Goal: Task Accomplishment & Management: Complete application form

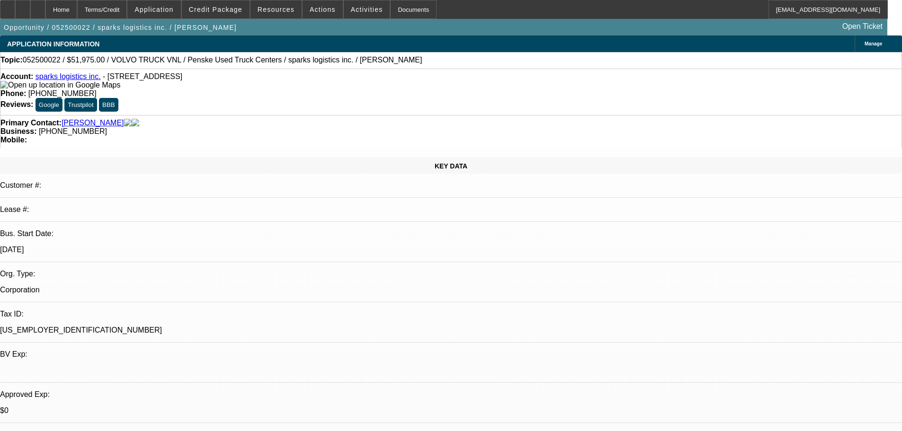
select select "0.1"
select select "0"
select select "6"
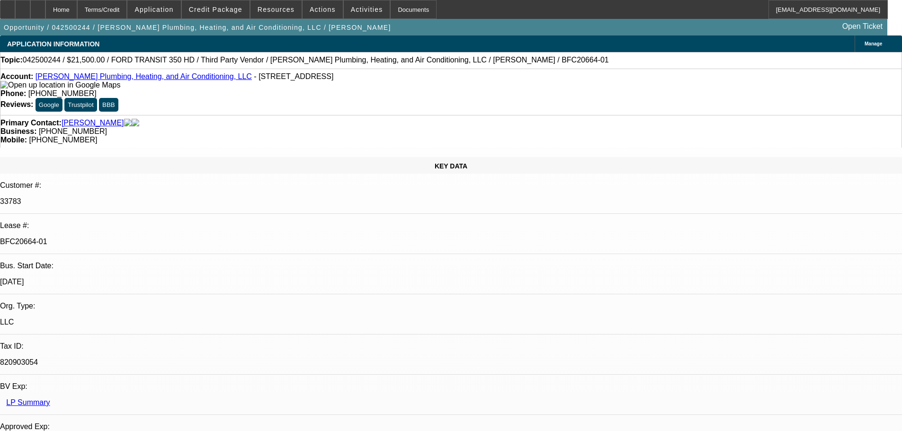
select select "0"
select select "3"
select select "0"
select select "6"
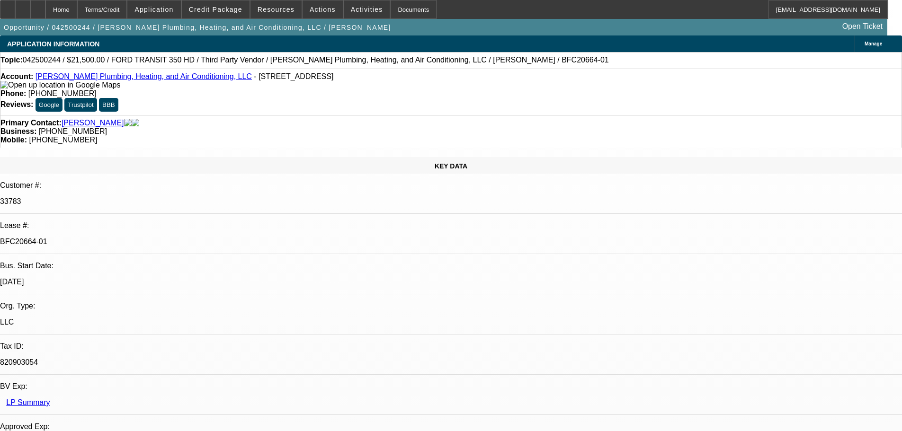
select select "0"
select select "3"
select select "0"
select select "6"
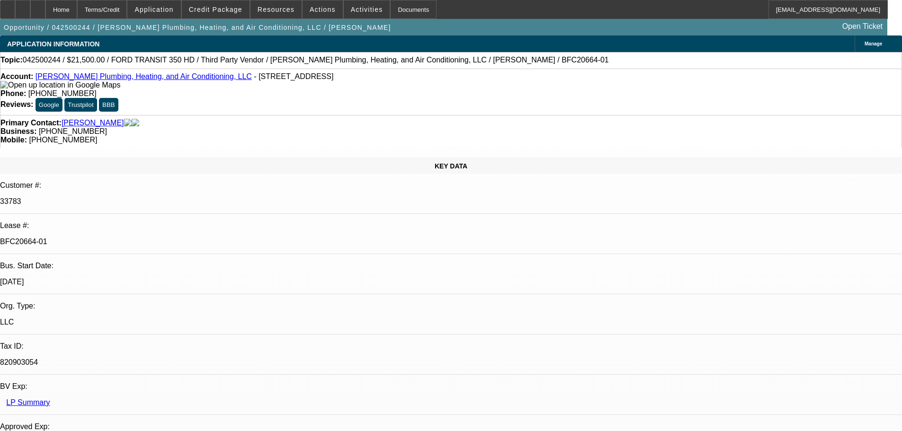
select select "0"
select select "3"
select select "0"
select select "6"
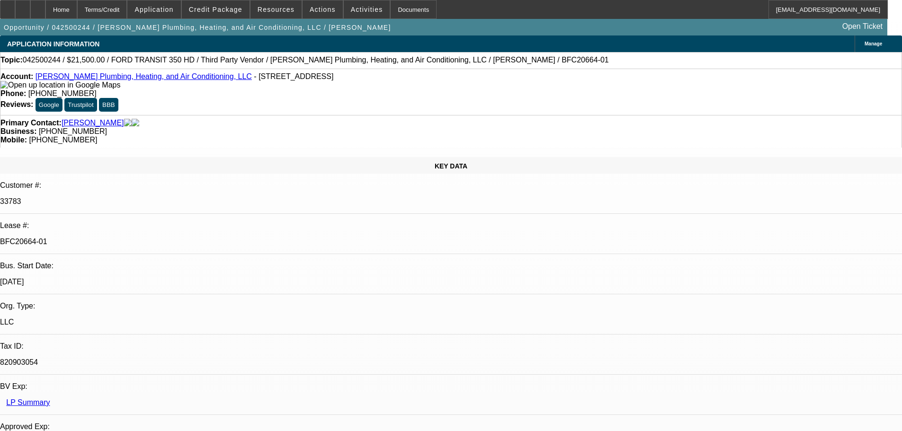
select select "0"
select select "3"
select select "0"
select select "6"
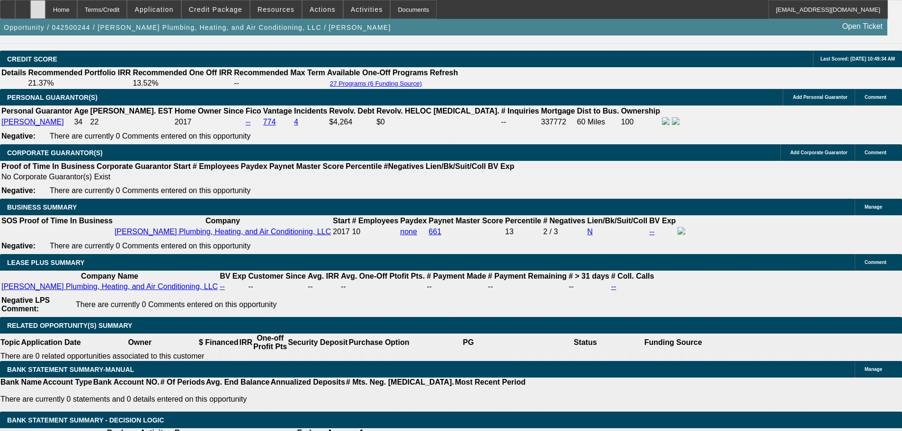
scroll to position [1373, 0]
click at [45, 13] on div at bounding box center [37, 9] width 15 height 19
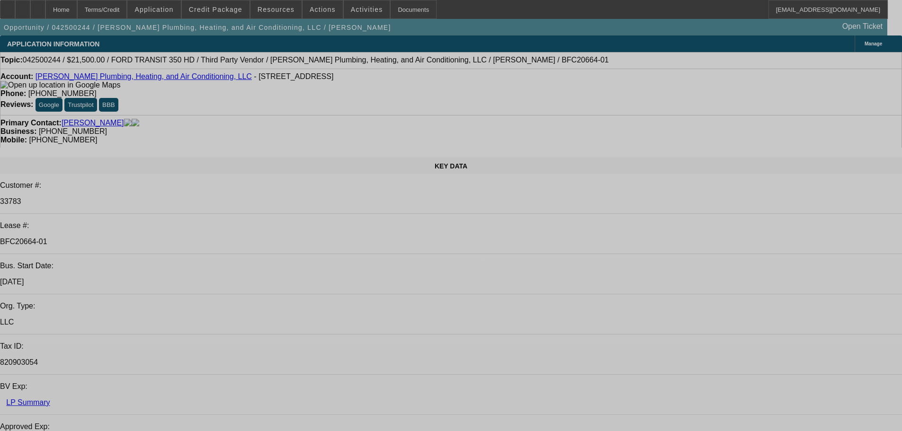
select select "0"
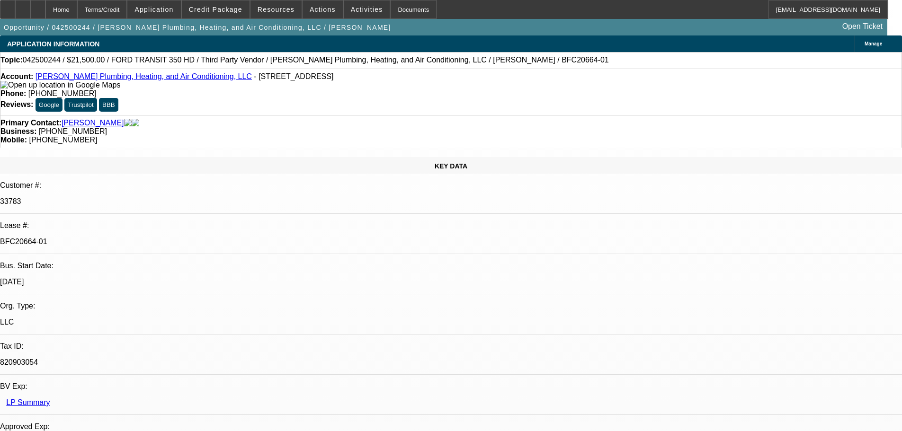
select select "0"
select select "3"
select select "0"
select select "6"
select select "0"
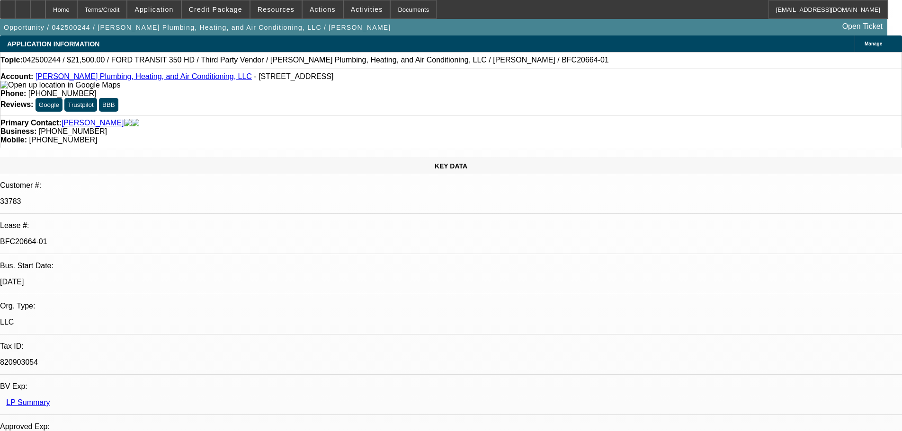
select select "0"
select select "3"
select select "0"
select select "6"
select select "0"
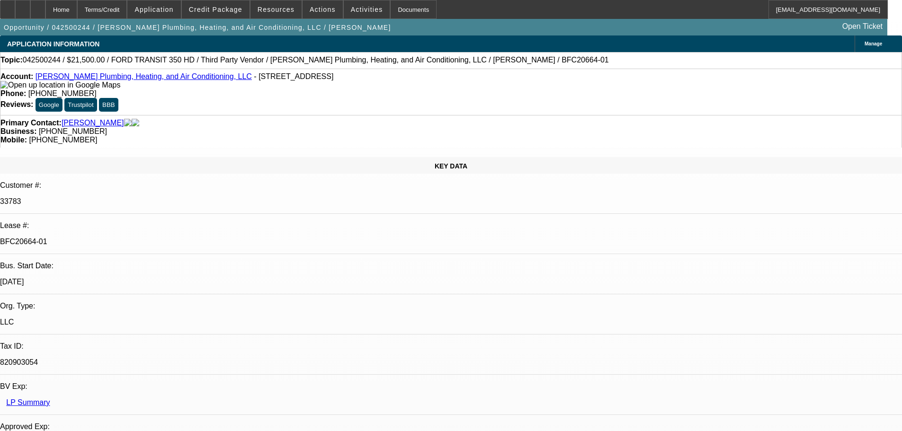
select select "0"
select select "3"
select select "0"
select select "6"
select select "0"
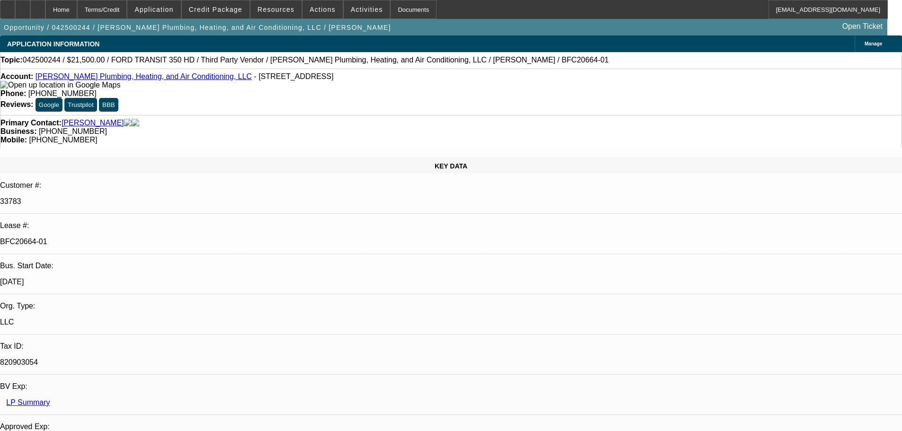
select select "0"
select select "3"
select select "0"
select select "6"
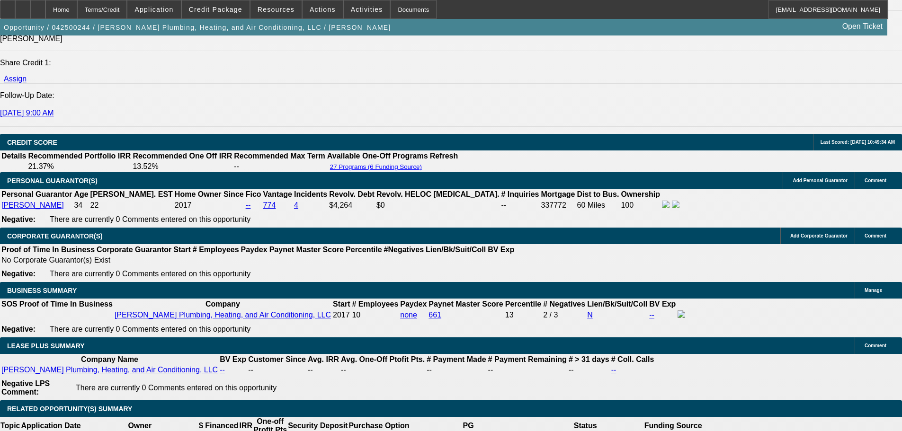
scroll to position [1373, 0]
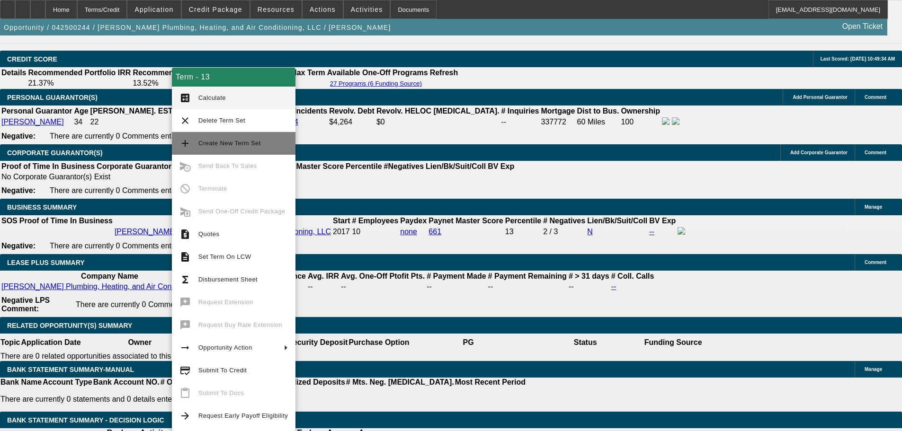
click at [228, 137] on button "add Create New Term Set" at bounding box center [234, 143] width 124 height 23
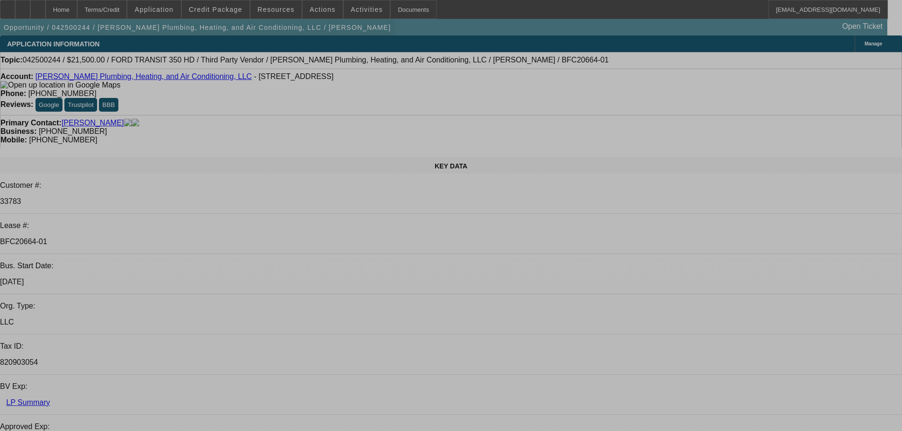
select select "0"
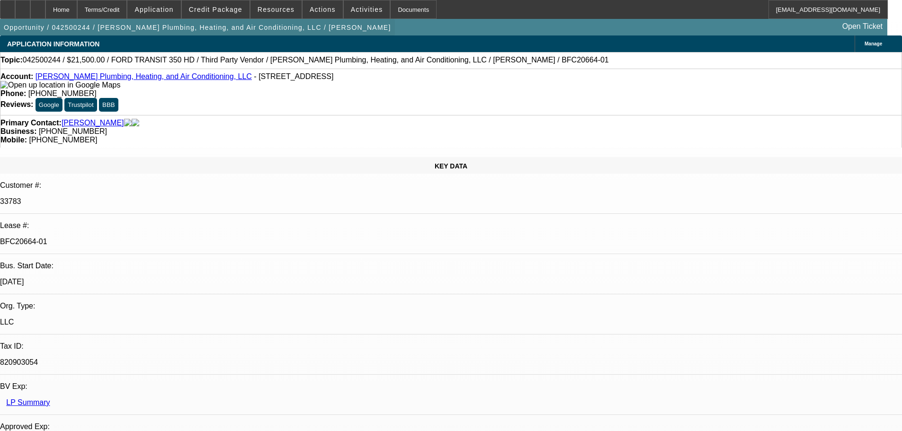
select select "0"
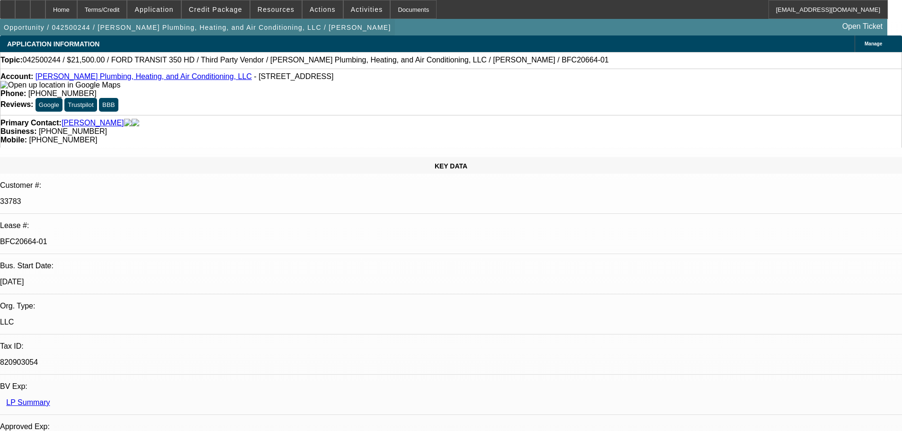
select select "0"
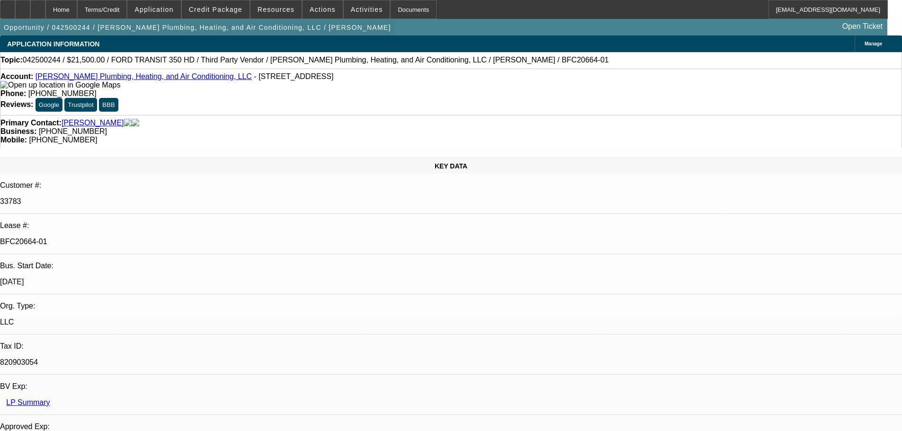
select select "0"
select select "3"
select select "6"
select select "3"
select select "6"
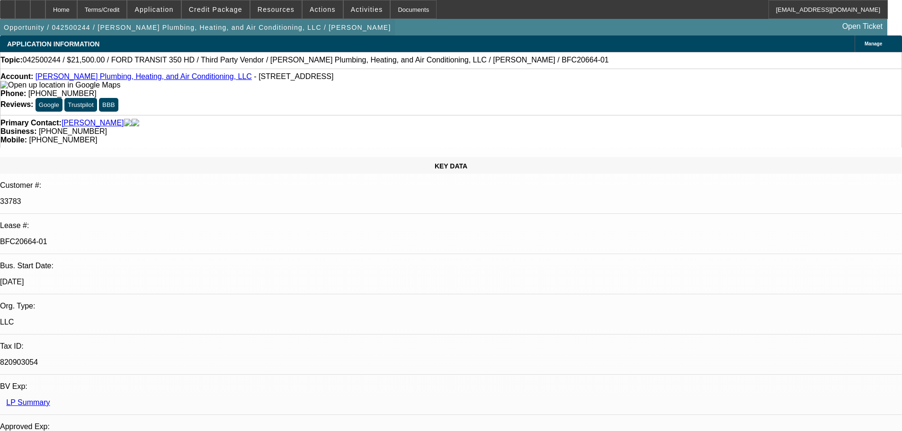
select select "3"
select select "6"
select select "3"
select select "6"
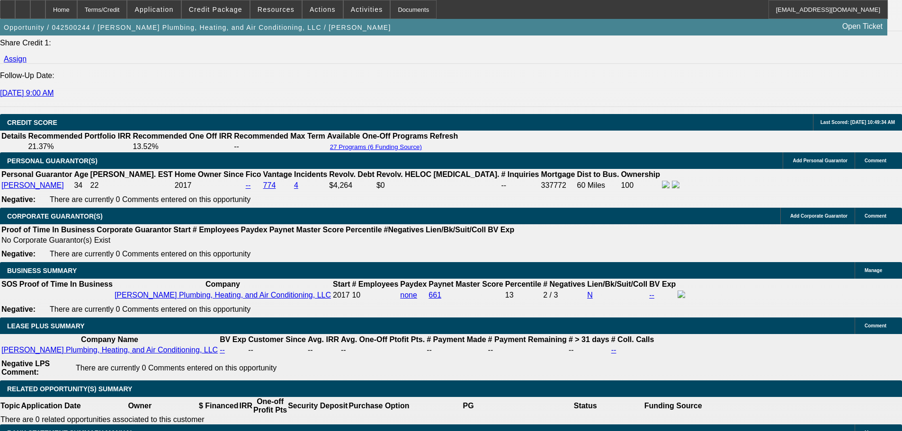
scroll to position [1373, 0]
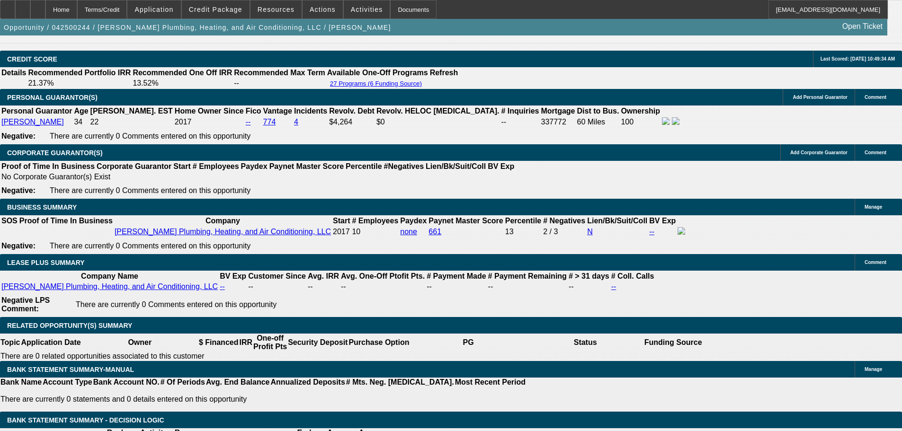
drag, startPoint x: 169, startPoint y: 158, endPoint x: 420, endPoint y: 183, distance: 252.7
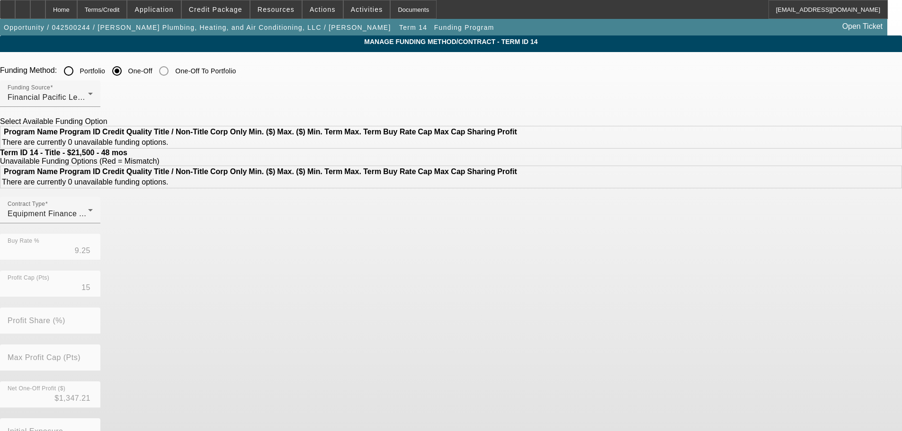
click at [78, 74] on input "Portfolio" at bounding box center [68, 71] width 19 height 19
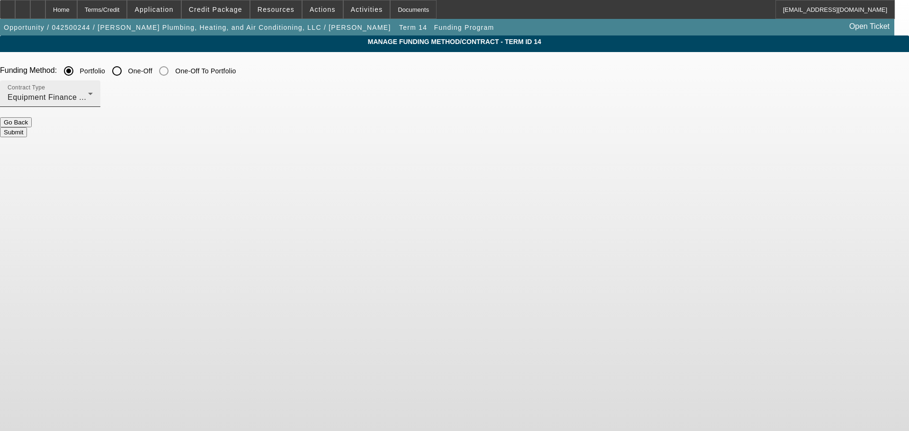
click at [118, 100] on span "Equipment Finance Agreement" at bounding box center [63, 97] width 110 height 8
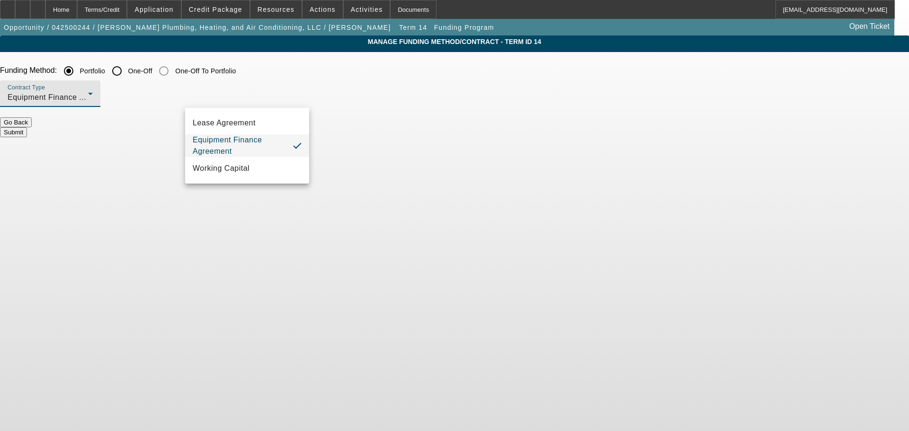
click at [231, 141] on span "Equipment Finance Agreement" at bounding box center [239, 145] width 93 height 23
click at [27, 131] on button "Submit" at bounding box center [13, 132] width 27 height 10
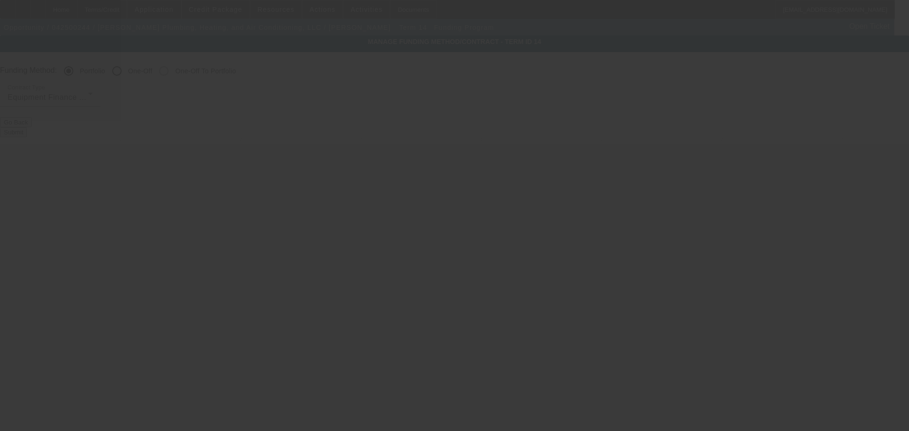
radio input "false"
radio input "true"
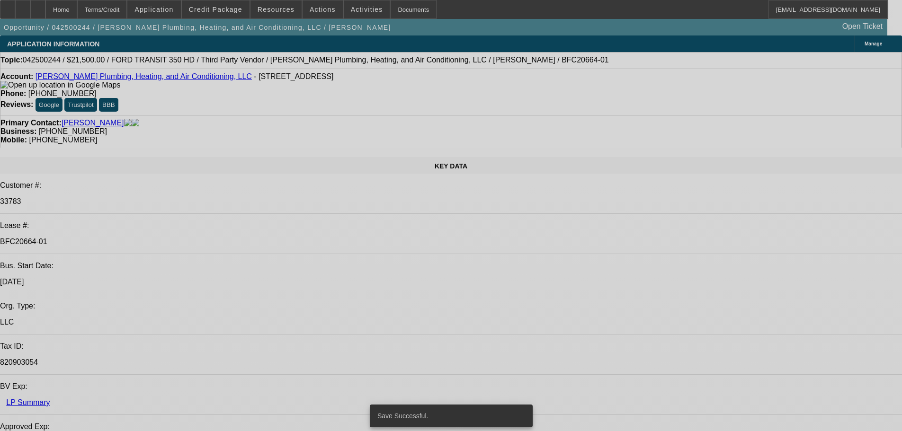
scroll to position [1326, 0]
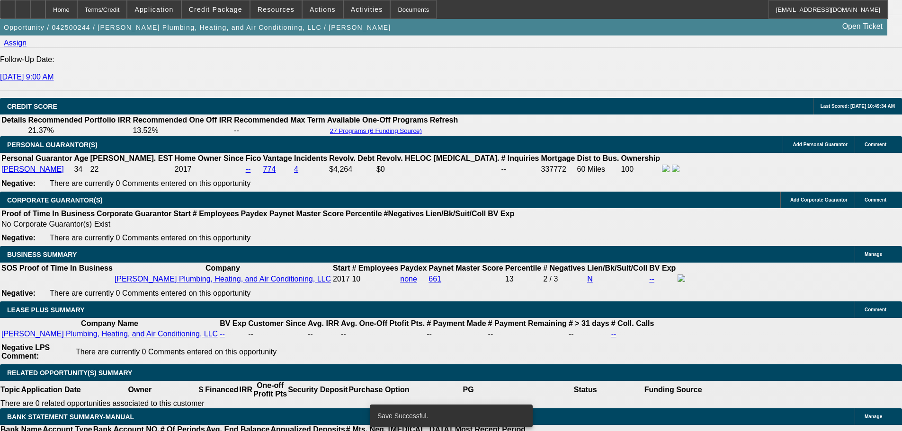
select select "0"
select select "3"
select select "0"
select select "6"
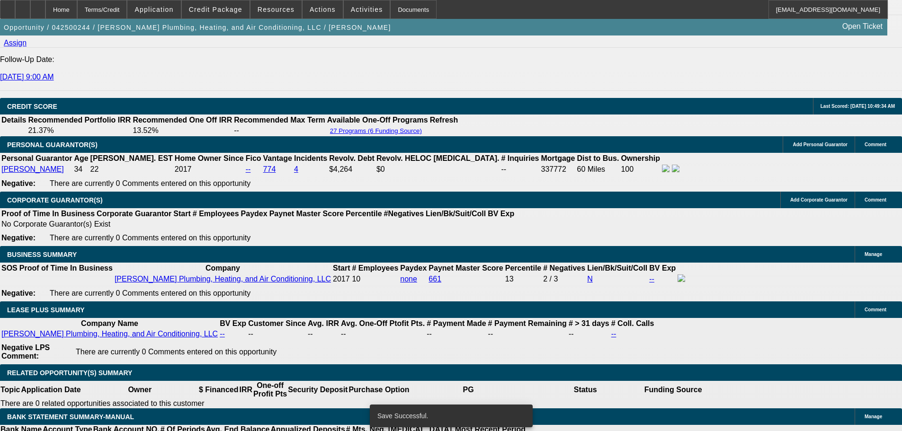
select select "0"
select select "3"
select select "0"
select select "6"
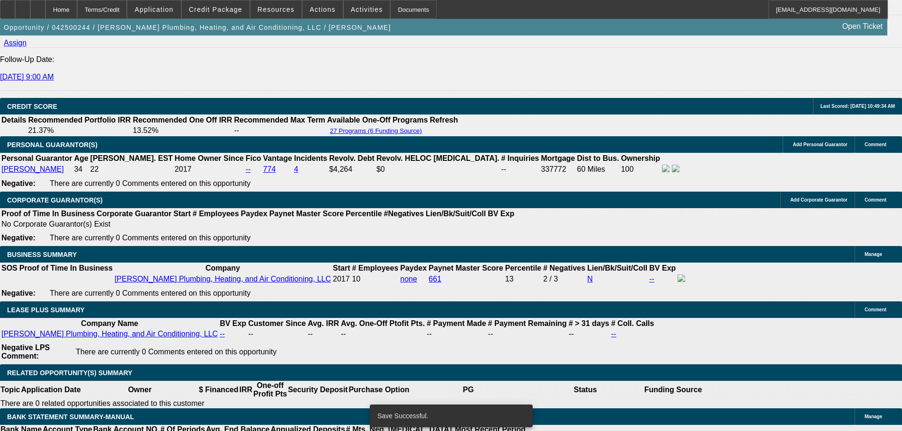
select select "0"
select select "3"
select select "0"
select select "6"
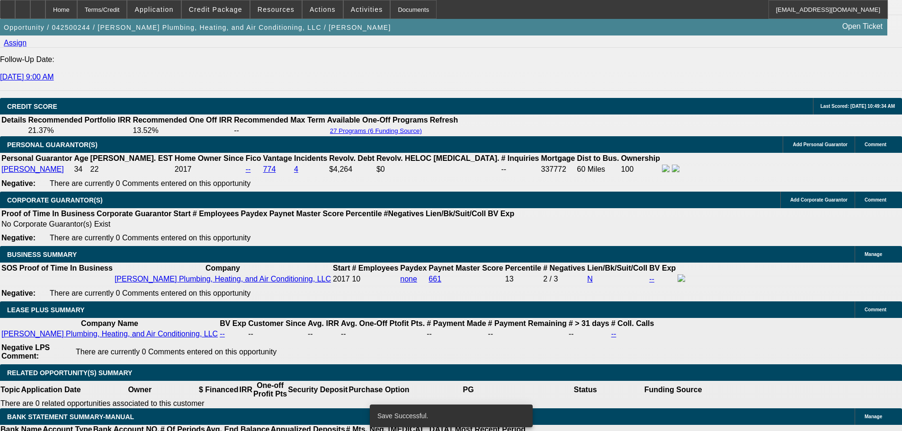
select select "0"
select select "3"
select select "0"
select select "6"
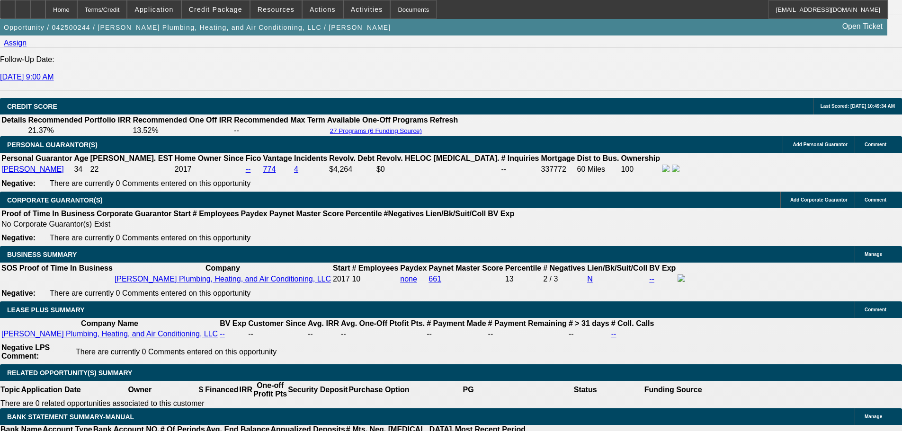
scroll to position [1373, 0]
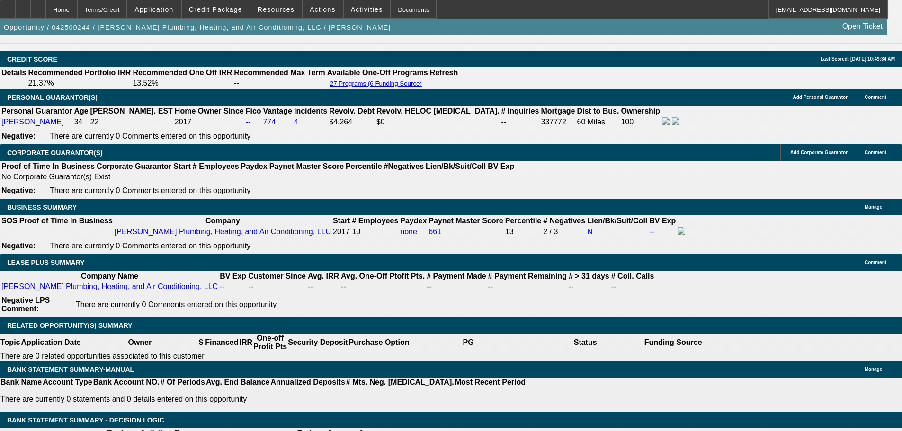
select select "1"
type input "UNKNOWN"
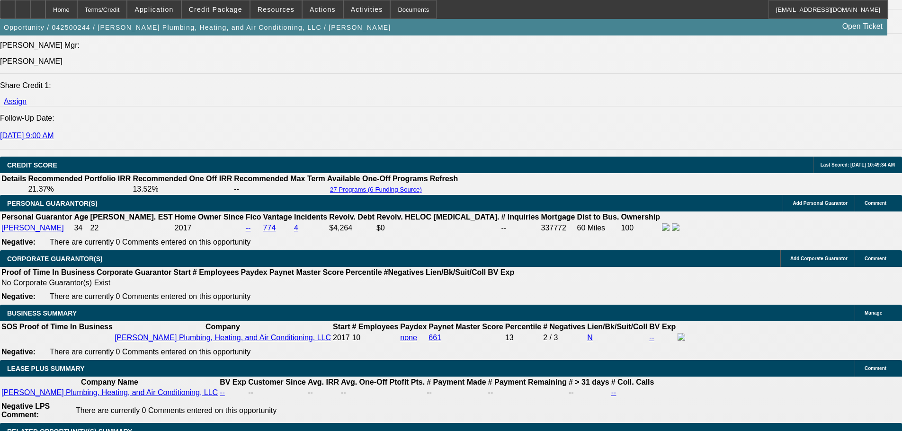
scroll to position [1136, 0]
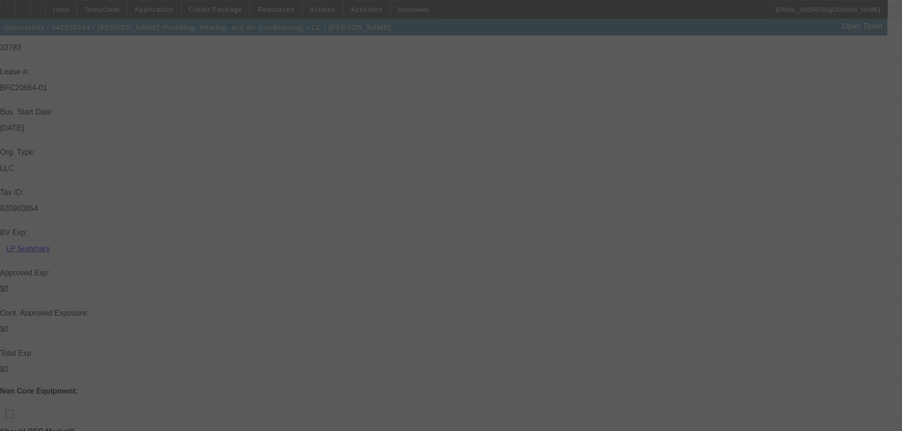
select select "0"
select select "6"
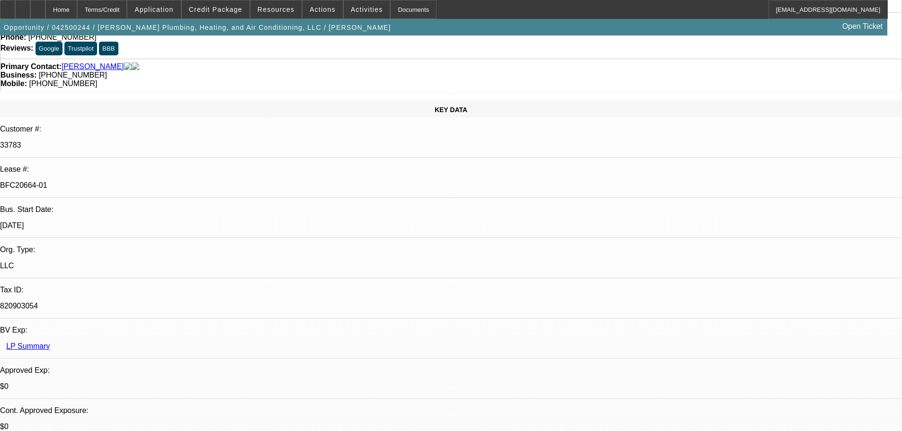
scroll to position [142, 0]
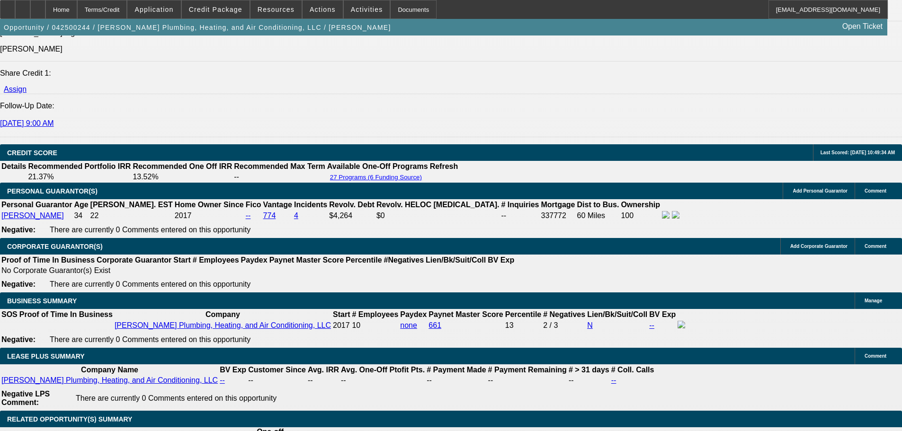
scroll to position [1278, 0]
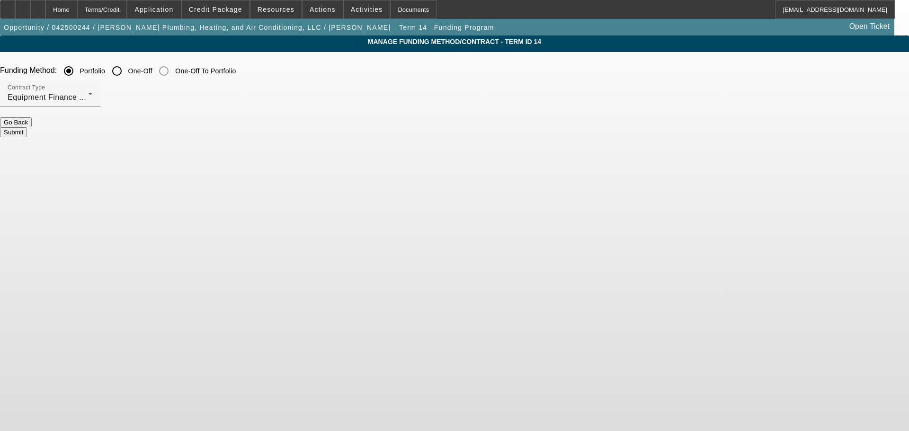
click at [126, 72] on input "One-Off" at bounding box center [116, 71] width 19 height 19
radio input "true"
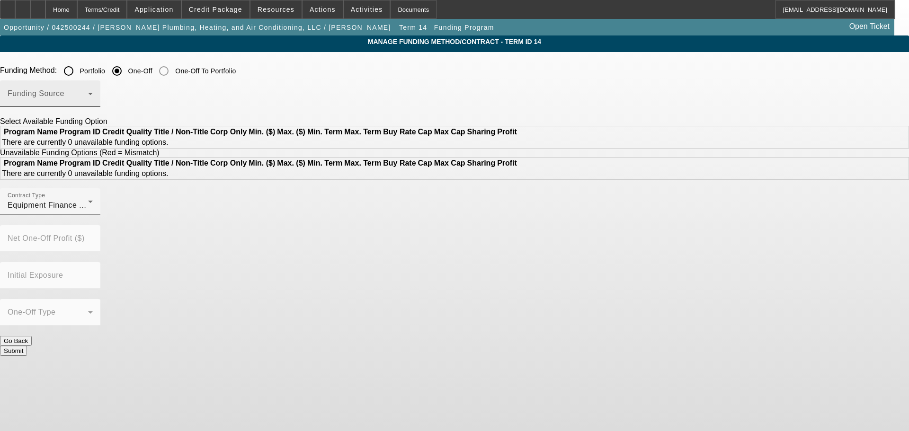
click at [93, 91] on div "Funding Source" at bounding box center [50, 93] width 85 height 27
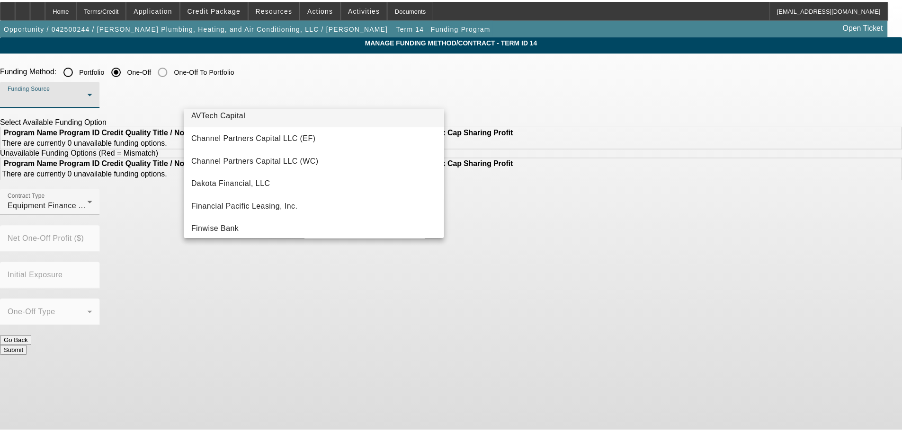
scroll to position [47, 0]
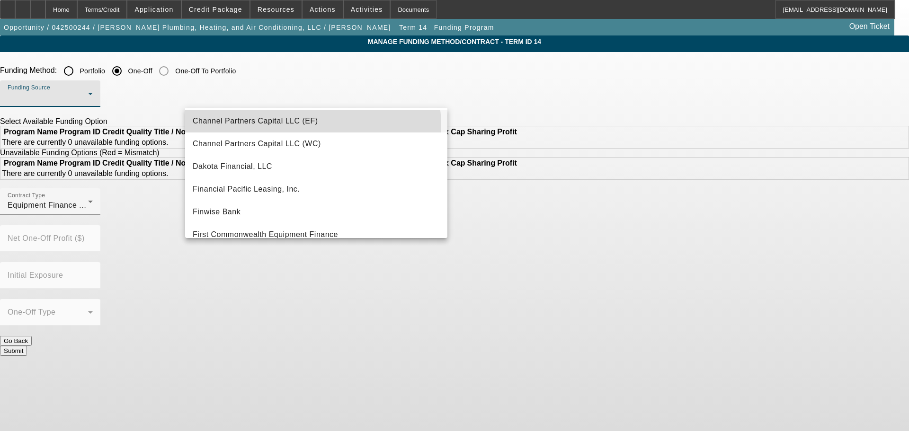
click at [310, 126] on span "Channel Partners Capital LLC (EF)" at bounding box center [255, 121] width 125 height 11
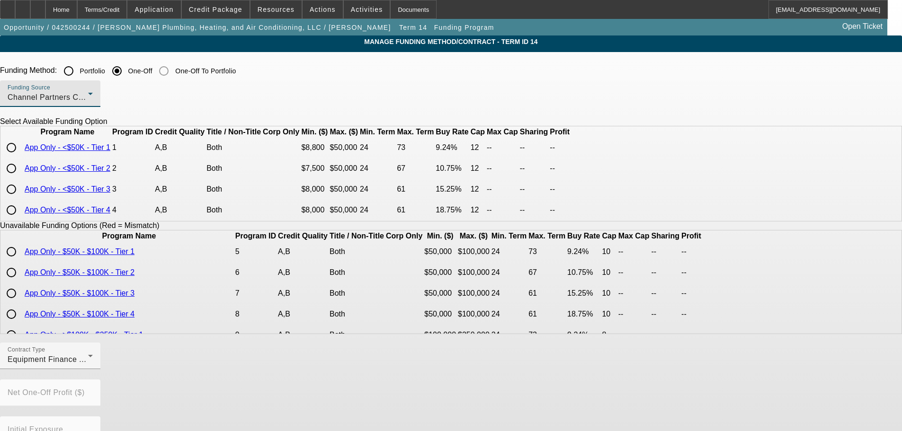
click at [21, 157] on input "radio" at bounding box center [11, 147] width 19 height 19
radio input "true"
click at [544, 96] on div "Funding Source Channel Partners Capital LLC (EF)" at bounding box center [451, 98] width 902 height 37
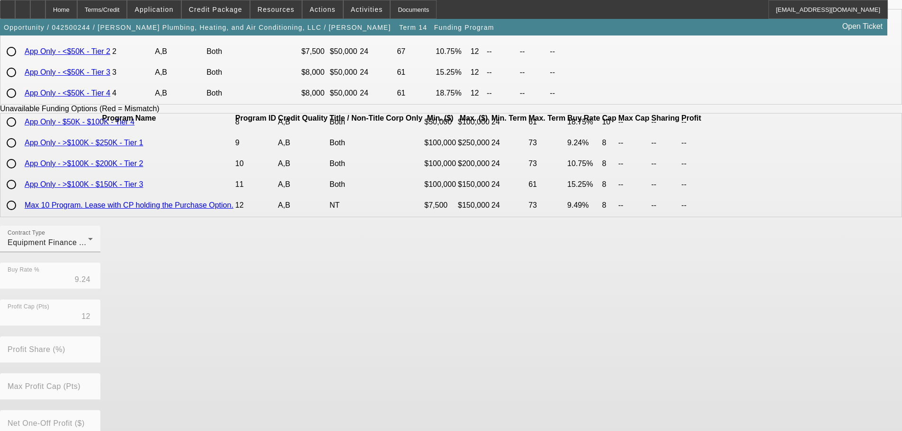
scroll to position [215, 0]
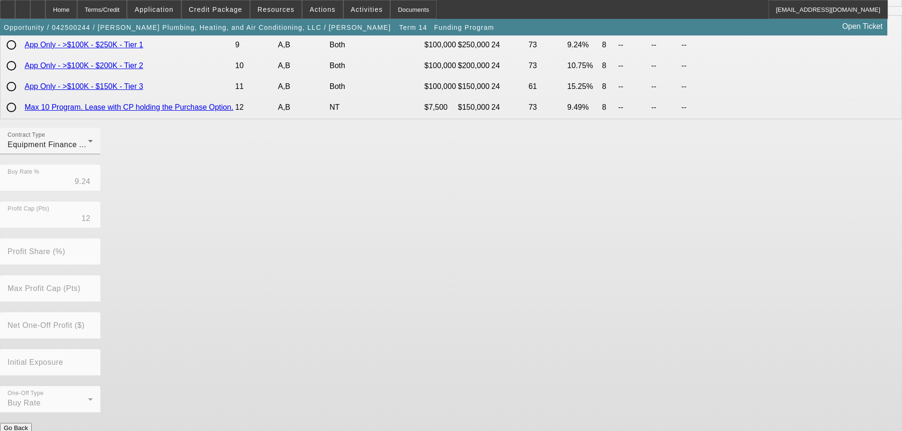
click at [27, 431] on button "Submit" at bounding box center [13, 438] width 27 height 10
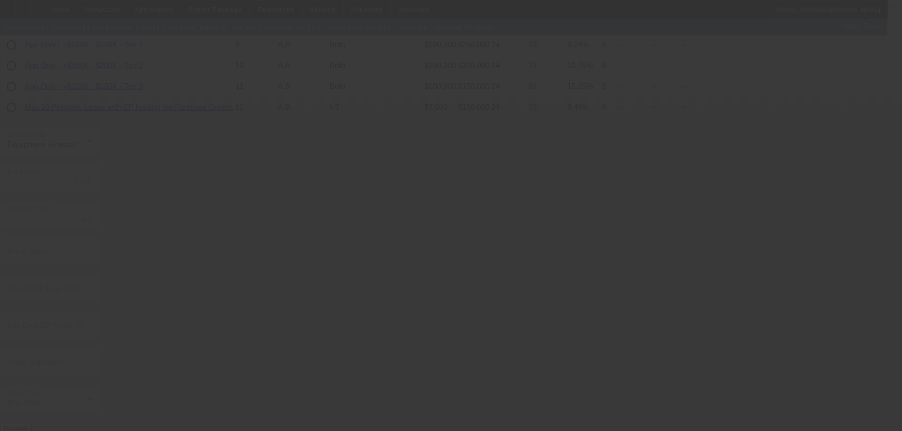
radio input "true"
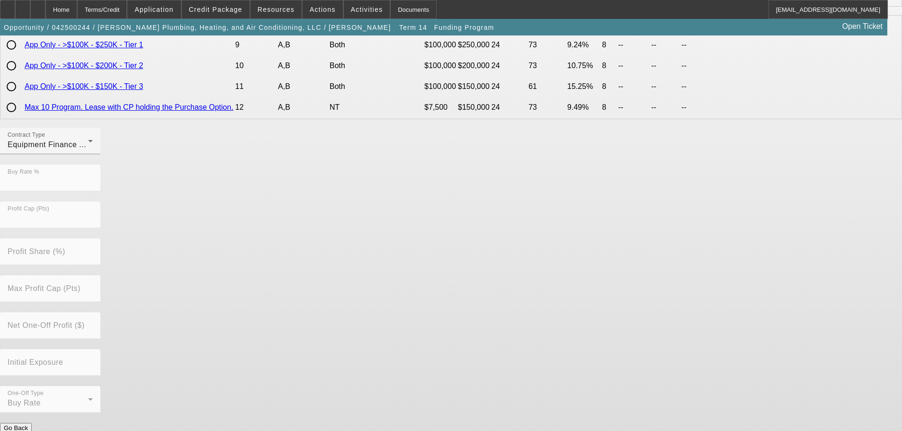
scroll to position [0, 0]
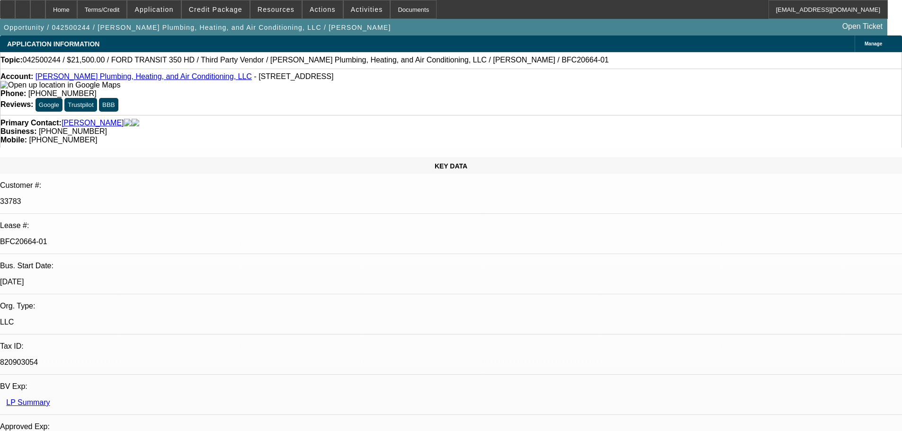
select select "0"
select select "6"
select select "0"
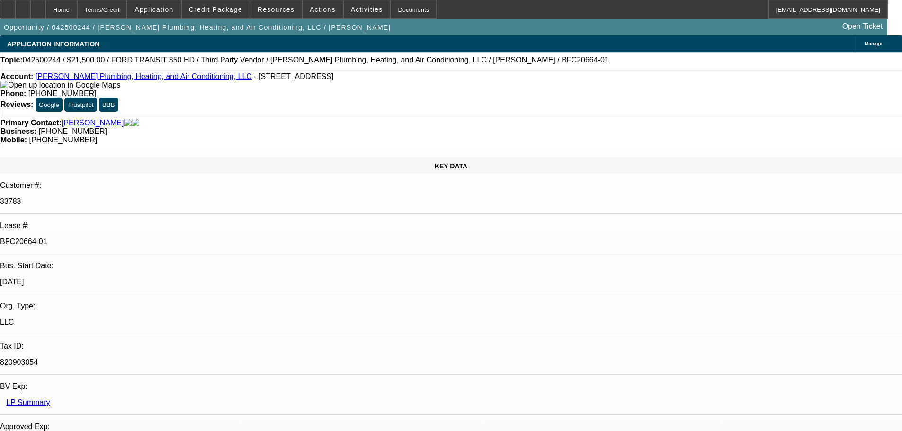
select select "0"
select select "3"
select select "0"
select select "6"
select select "0"
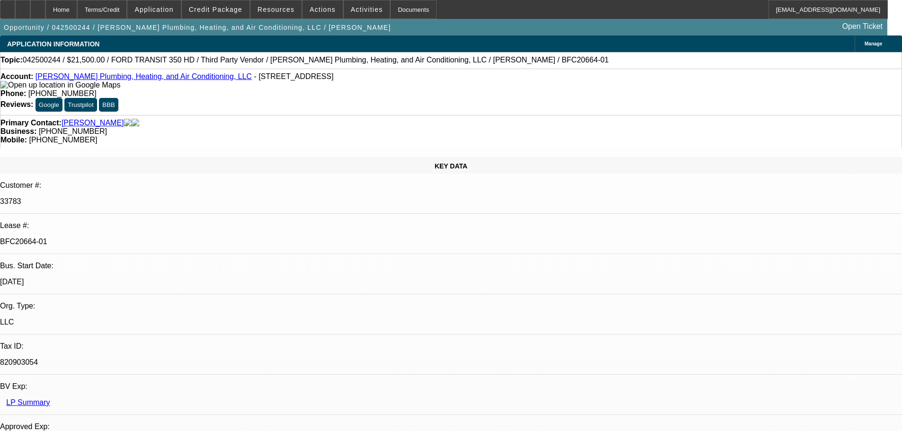
select select "0"
select select "3"
select select "0"
select select "6"
select select "0"
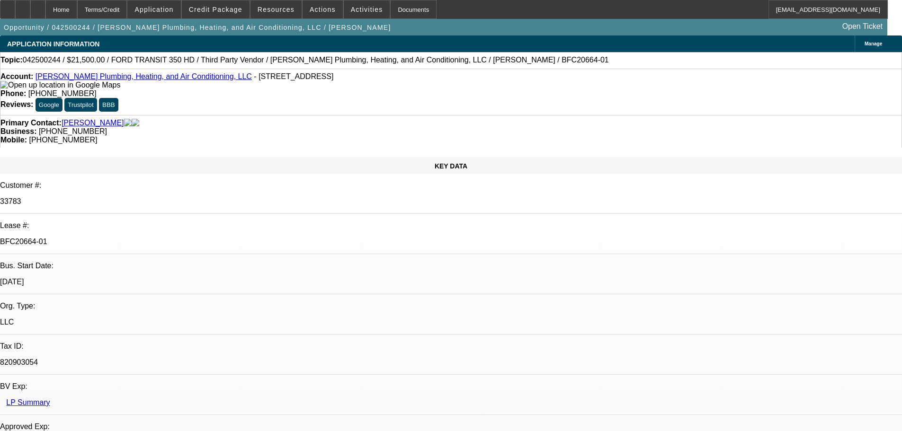
select select "0"
select select "3"
select select "0"
select select "6"
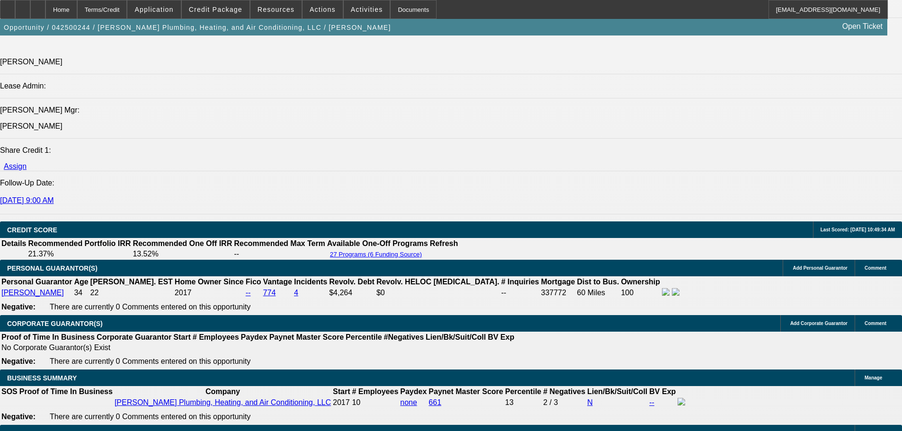
scroll to position [1373, 0]
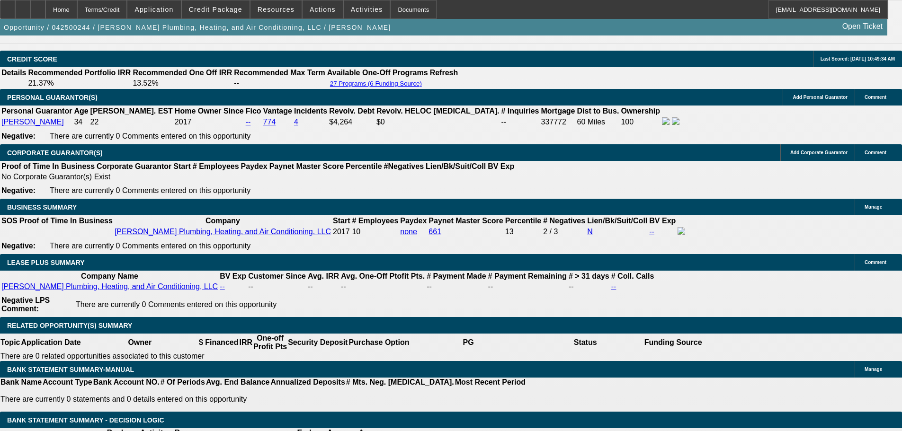
select select "3"
type input "UNKNOWN"
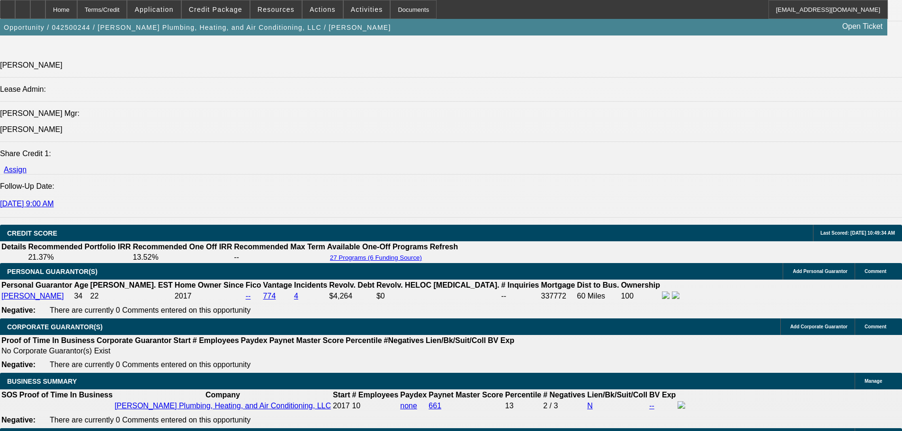
scroll to position [1184, 0]
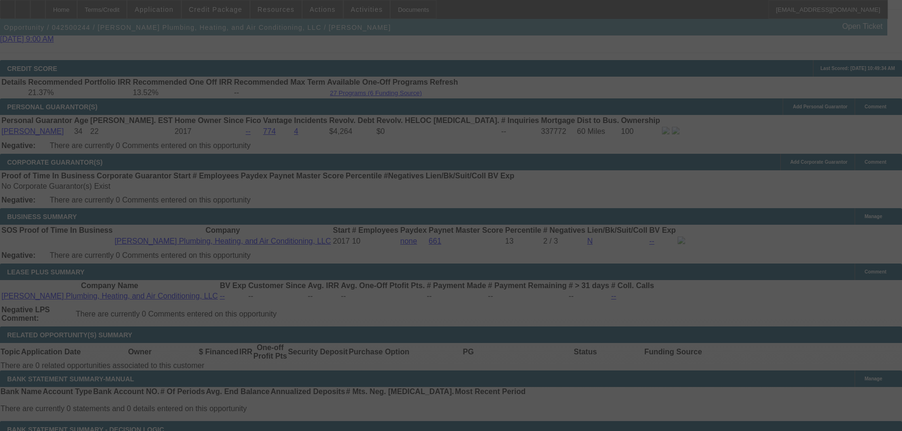
scroll to position [1373, 0]
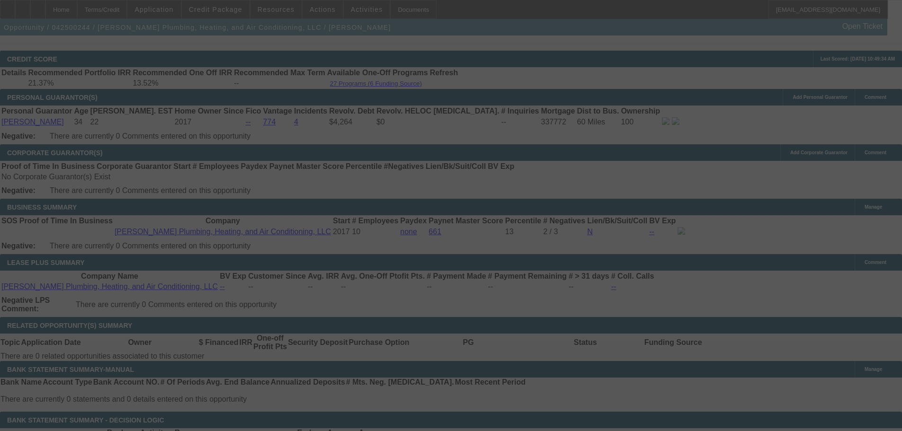
select select "0"
select select "3"
select select "0"
select select "6"
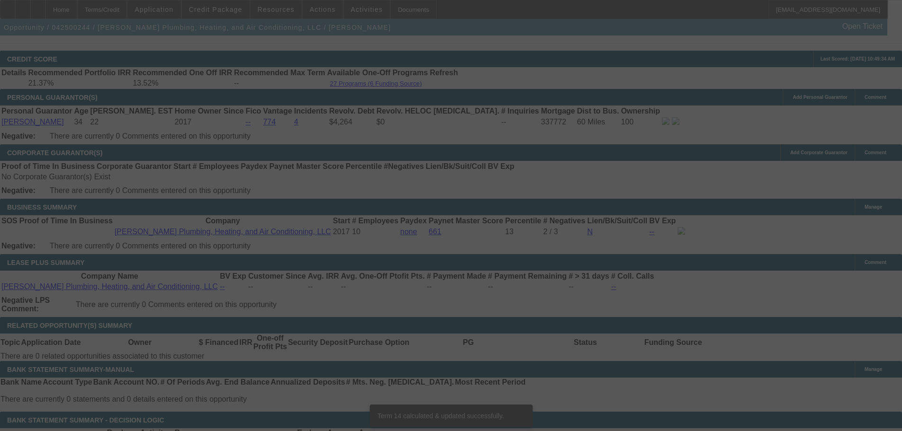
scroll to position [1368, 0]
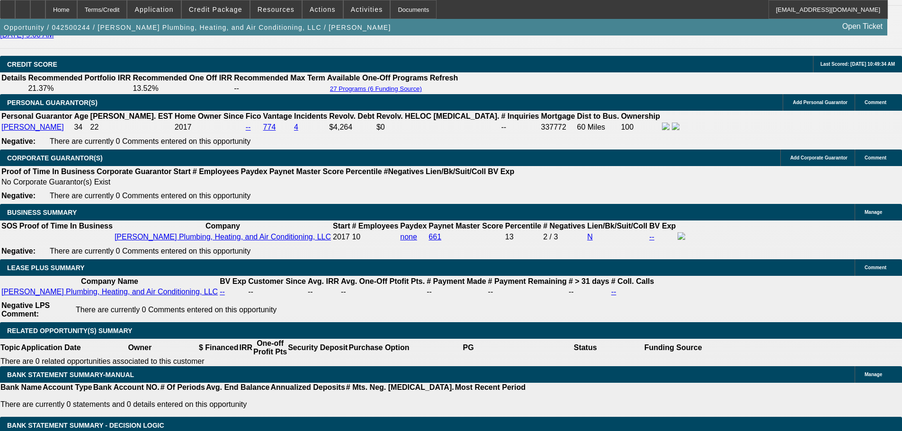
type input "569"
type input "UNKNOWN"
type input "12.3"
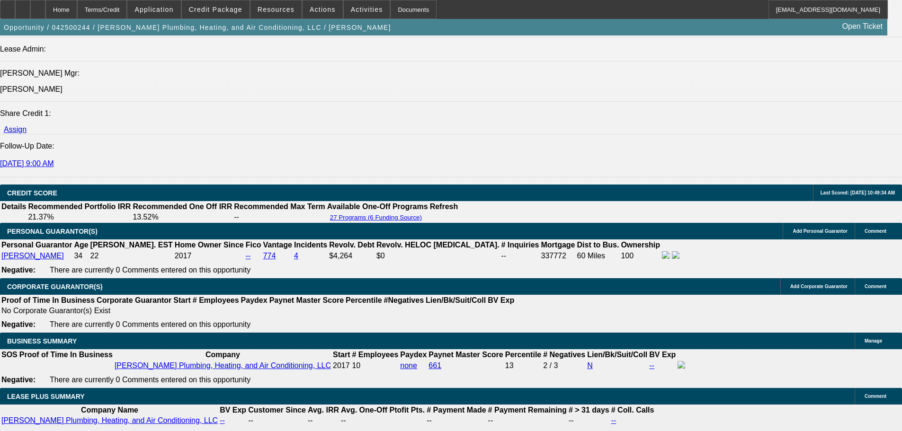
scroll to position [1226, 0]
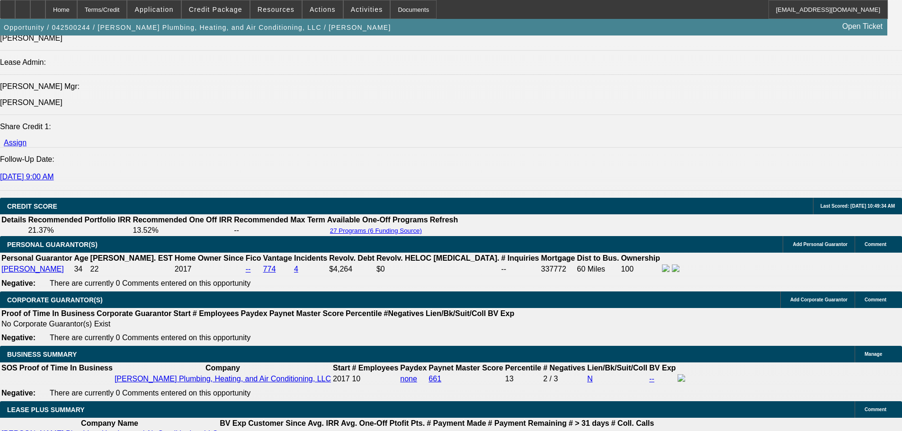
type input "$569.00"
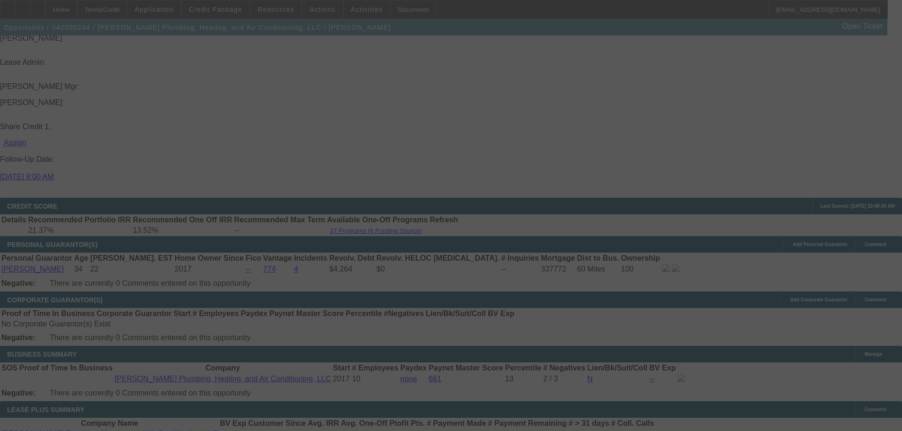
select select "0"
select select "3"
select select "0"
select select "6"
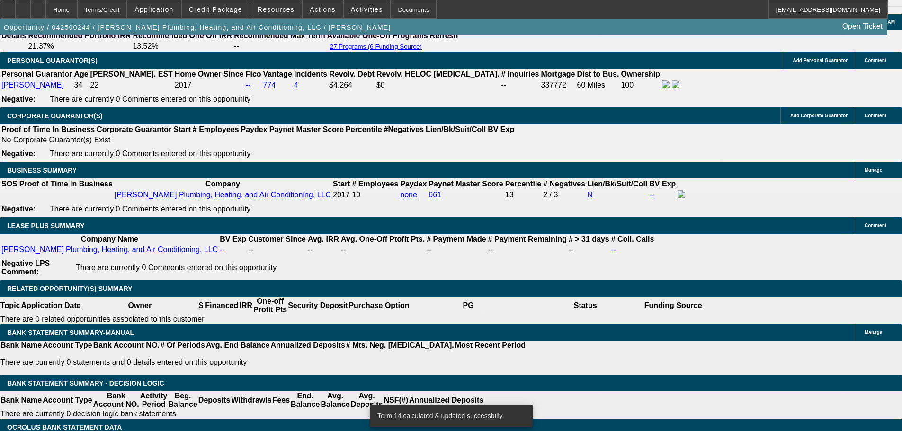
scroll to position [1415, 0]
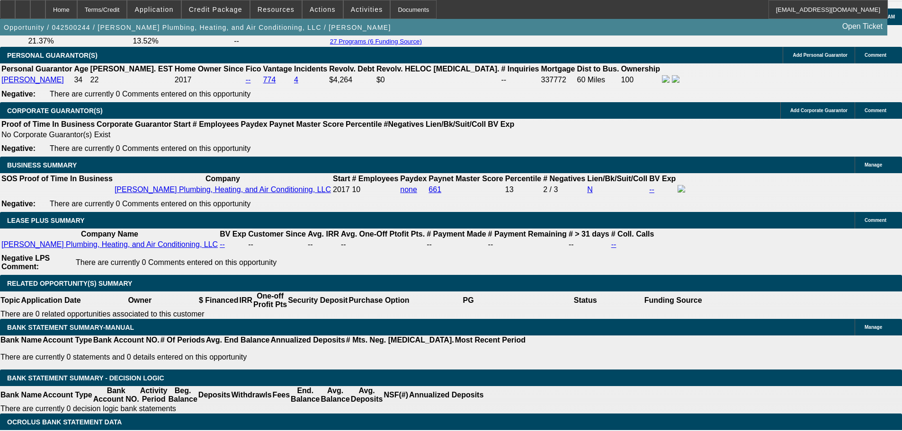
select select "2"
type input "UNKNOWN"
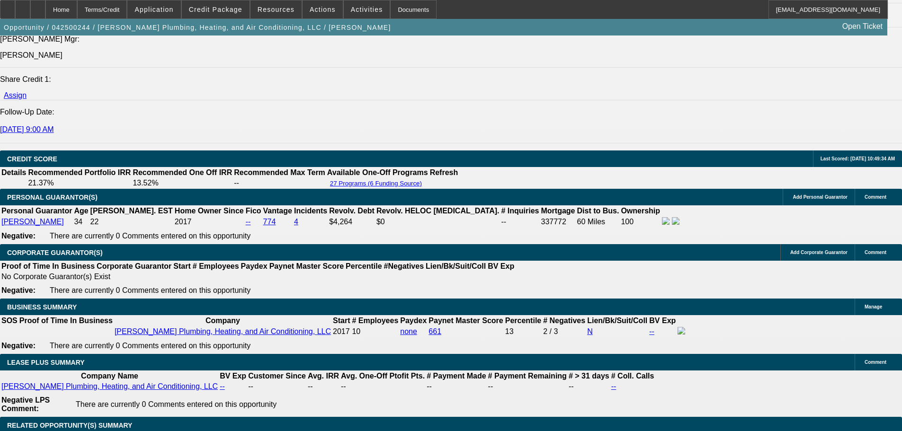
click at [128, 39] on span "button" at bounding box center [197, 27] width 395 height 23
click at [130, 39] on span "button" at bounding box center [197, 27] width 395 height 23
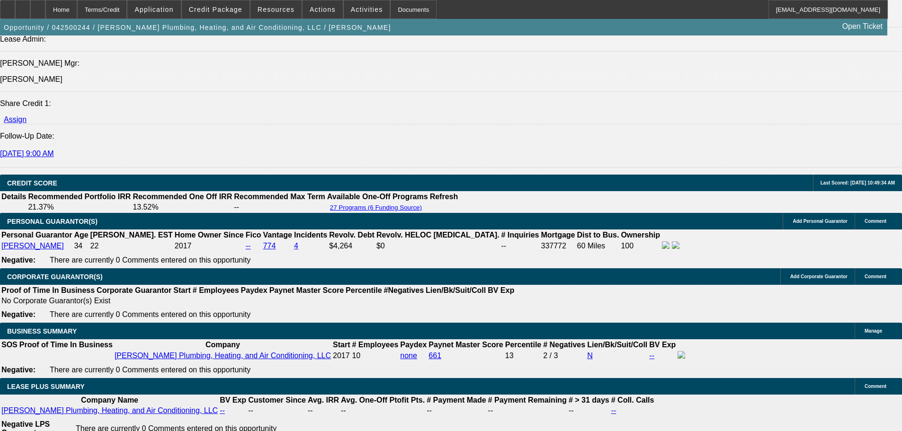
scroll to position [1226, 0]
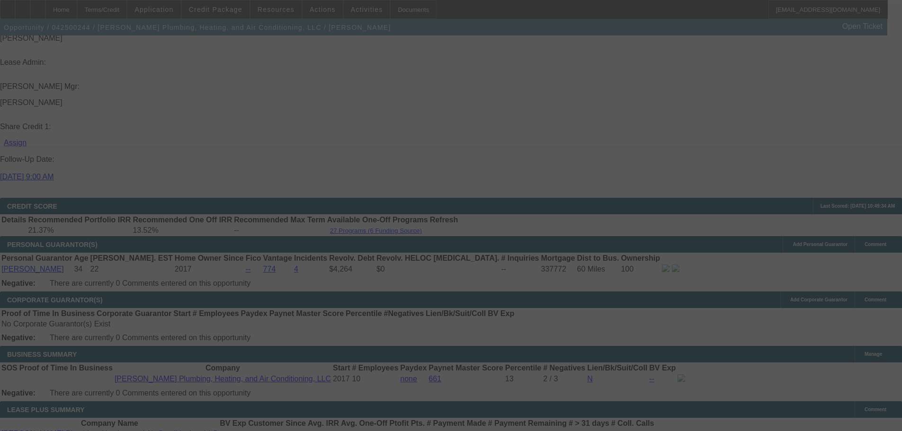
select select "0"
select select "2"
select select "0"
select select "6"
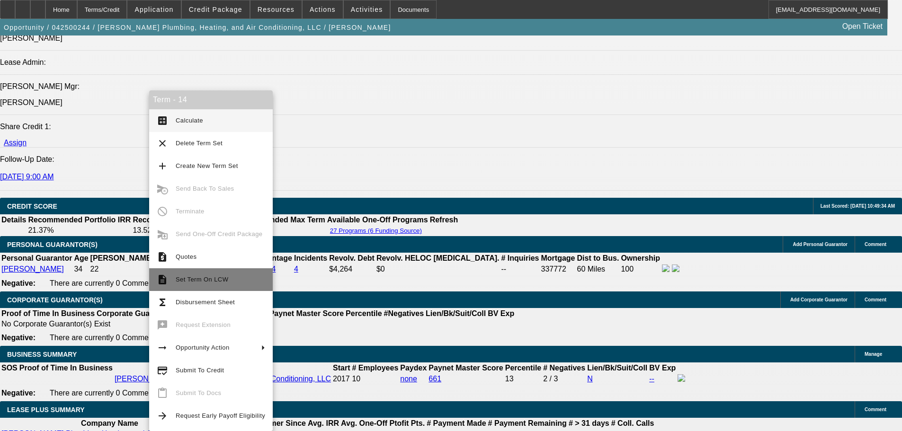
click at [197, 289] on button "description Set Term On LCW" at bounding box center [211, 279] width 124 height 23
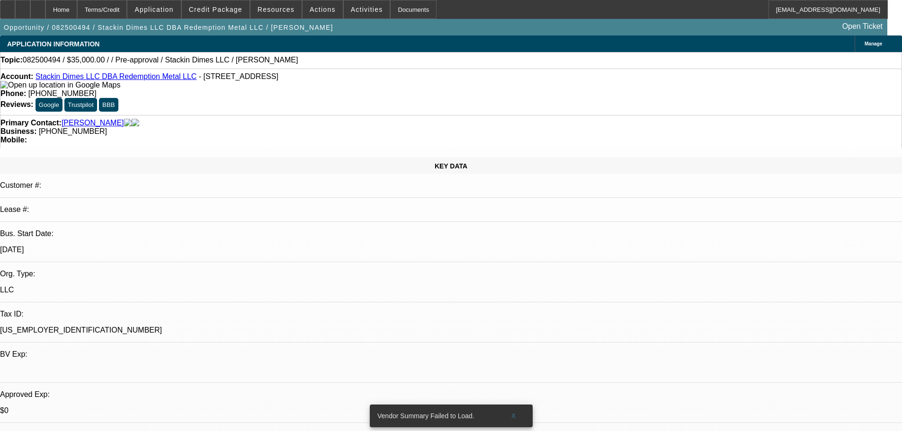
select select "0"
select select "2"
select select "0.1"
select select "4"
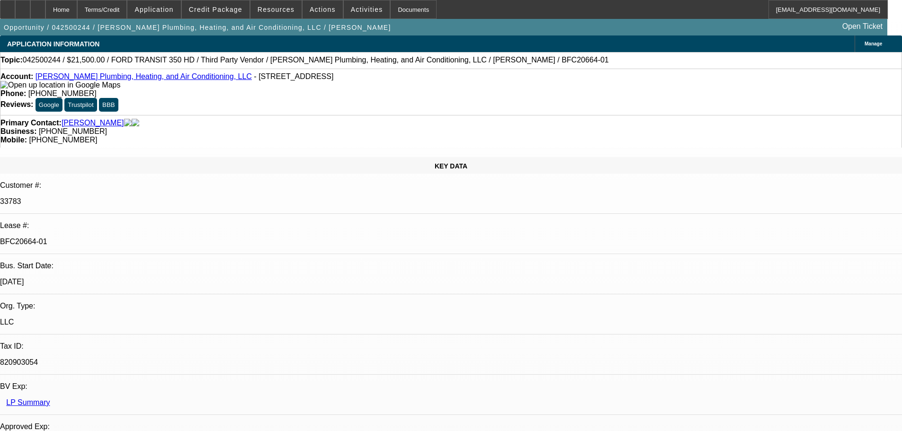
select select "0"
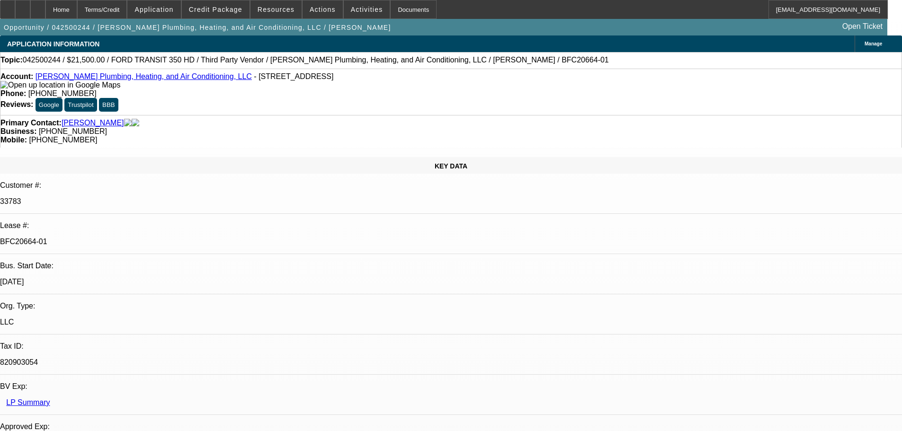
select select "0"
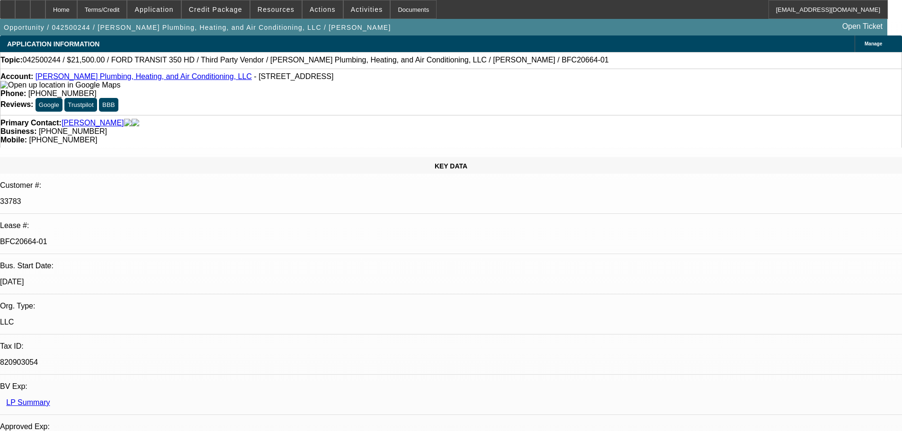
select select "0"
select select "1"
select select "2"
select select "6"
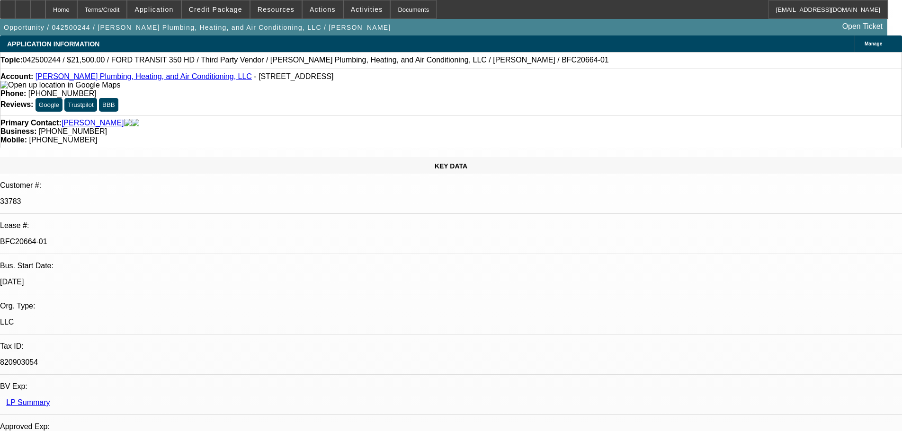
select select "1"
select select "3"
select select "6"
select select "1"
select select "3"
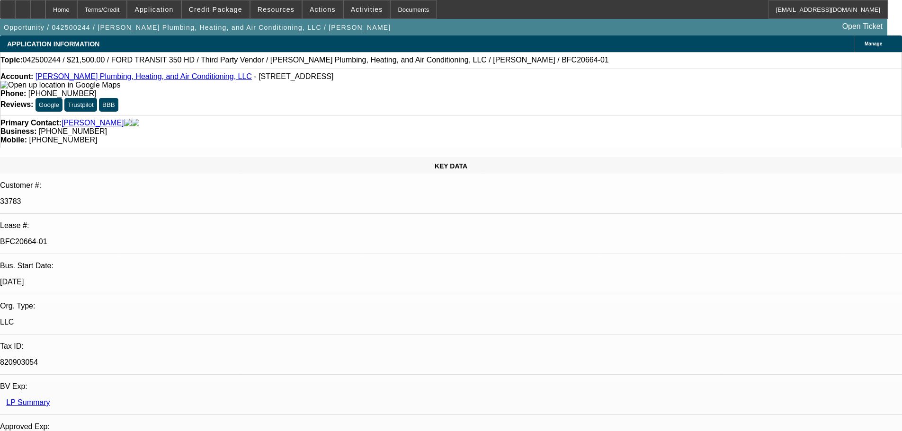
select select "6"
select select "1"
select select "3"
select select "6"
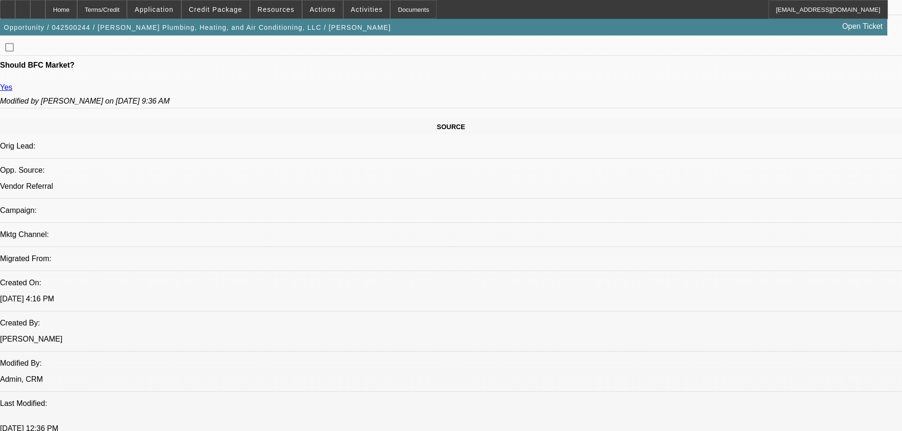
scroll to position [331, 0]
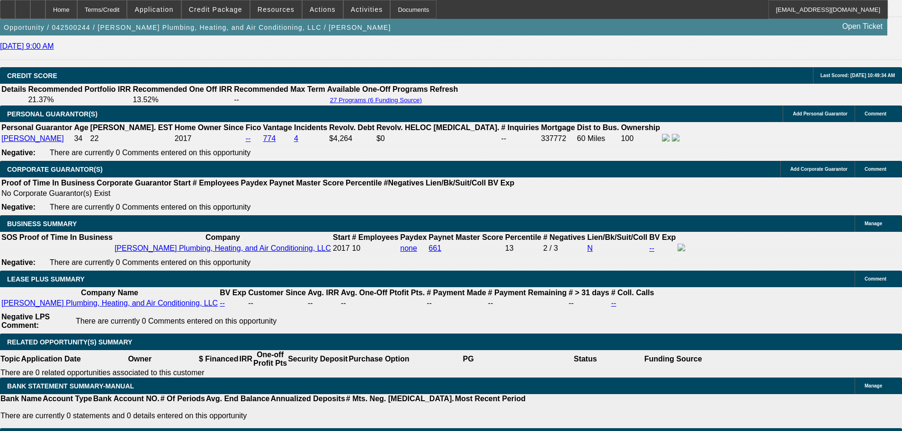
scroll to position [1373, 0]
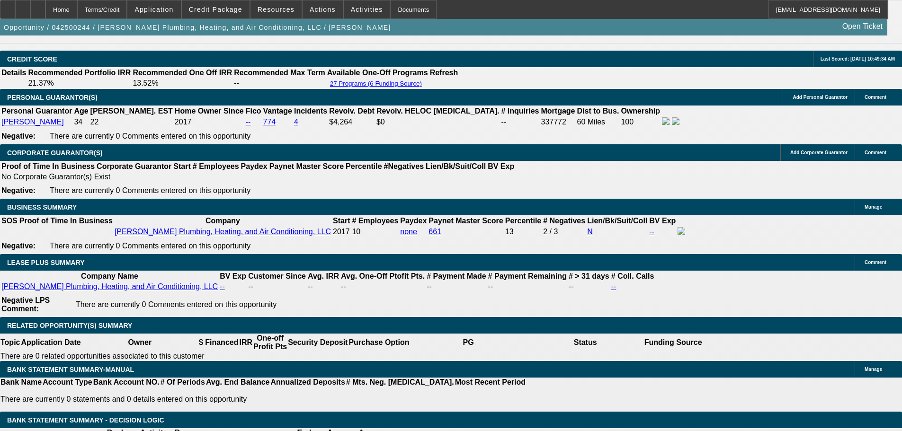
type input "1"
type input "UNKNOWN"
type input "12.7"
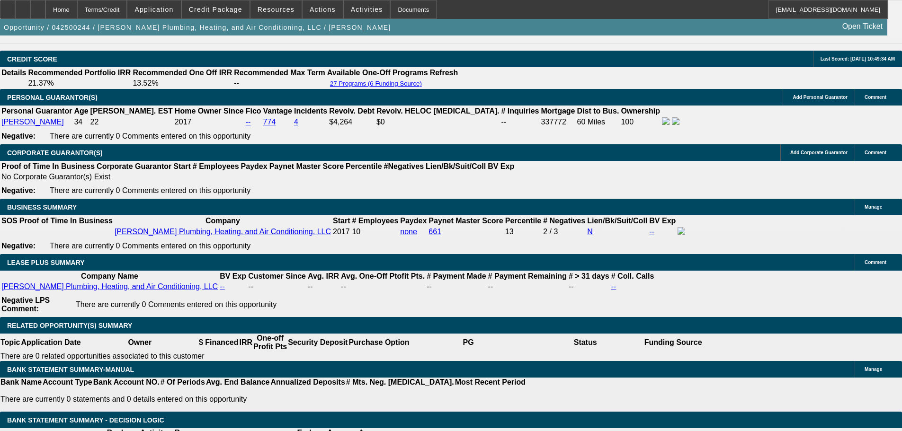
type input "$573.60"
type input "12.7"
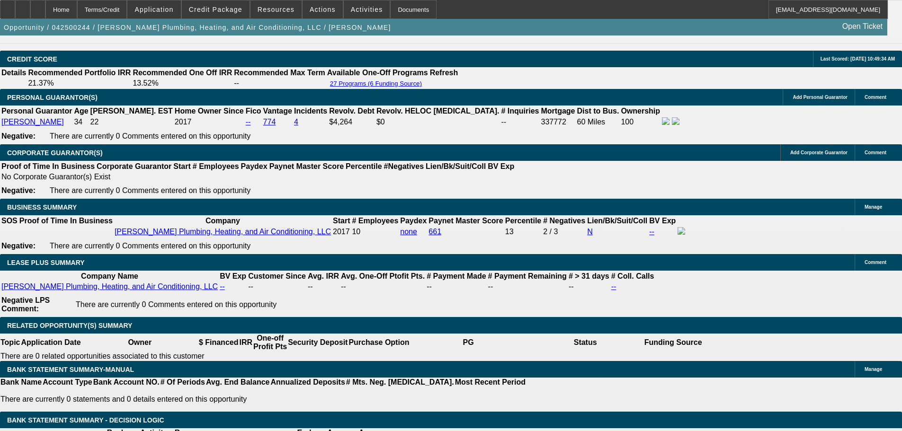
type input "574"
type input "12.7"
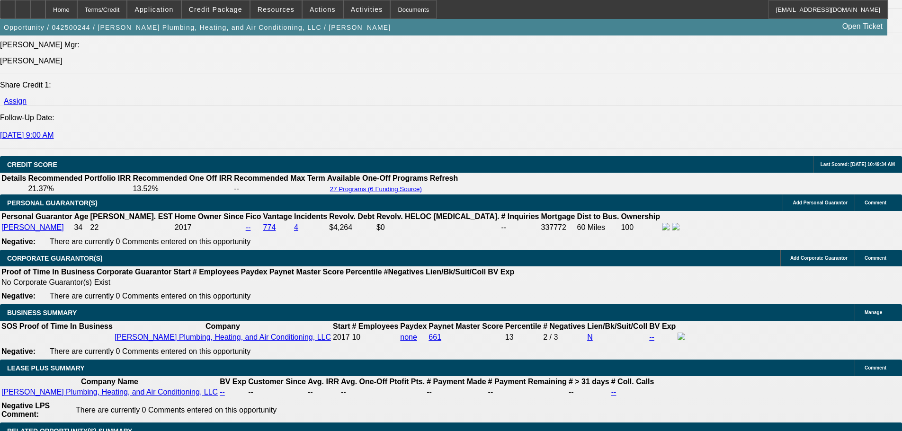
scroll to position [1231, 0]
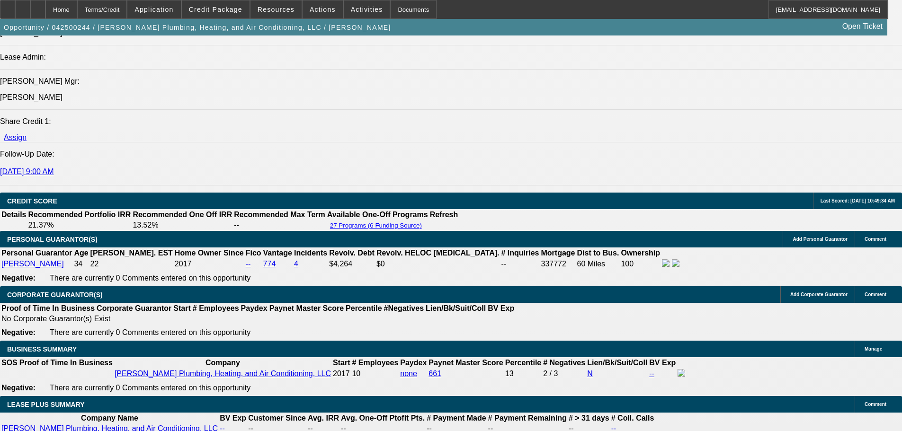
type input "$574.00"
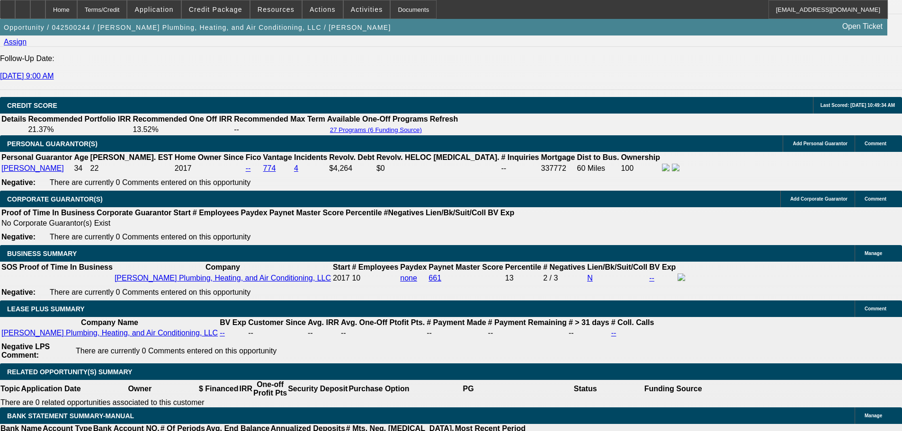
scroll to position [1420, 0]
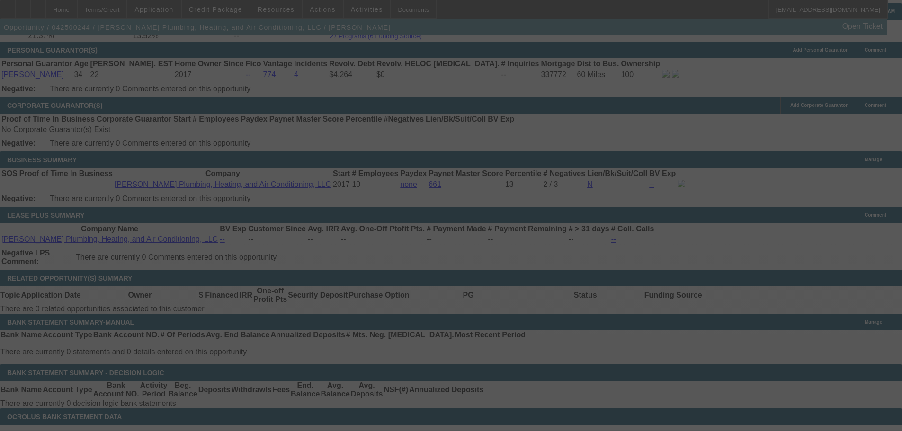
select select "0"
select select "2"
select select "0"
select select "6"
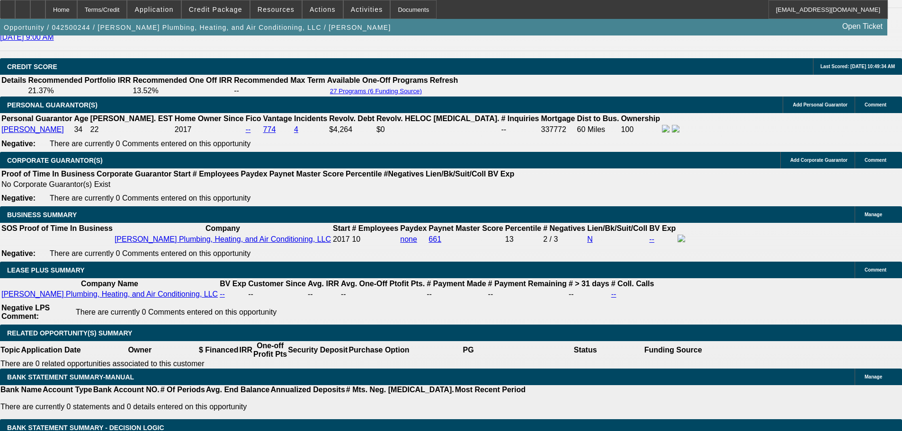
scroll to position [1231, 0]
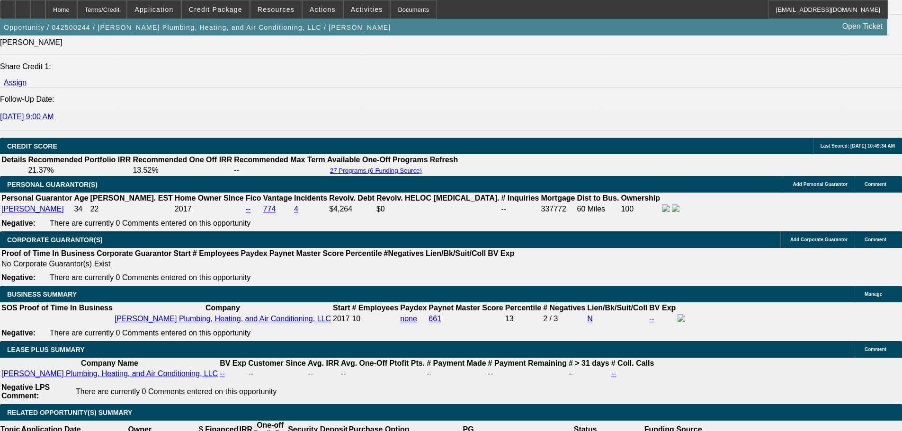
scroll to position [1373, 0]
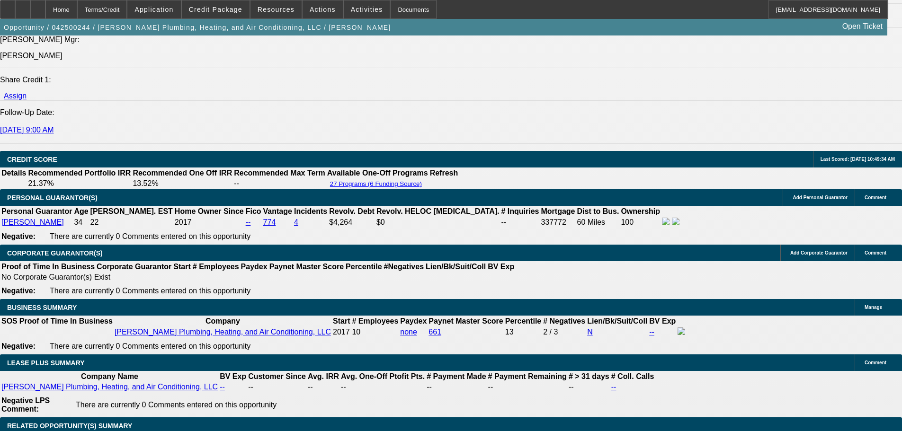
scroll to position [1278, 0]
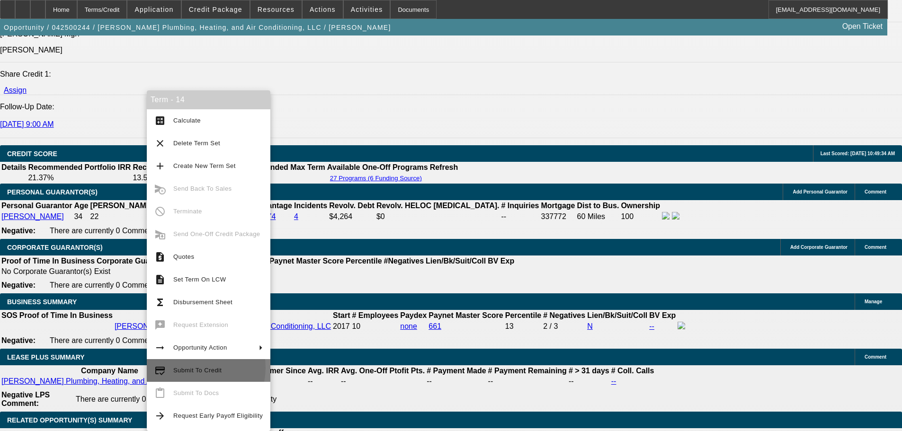
click at [193, 368] on span "Submit To Credit" at bounding box center [197, 370] width 48 height 7
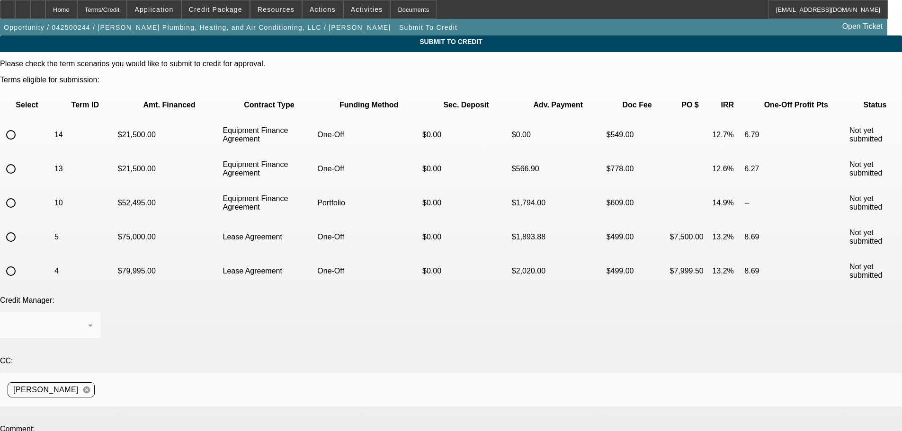
click at [20, 125] on input "radio" at bounding box center [10, 134] width 19 height 19
radio input "true"
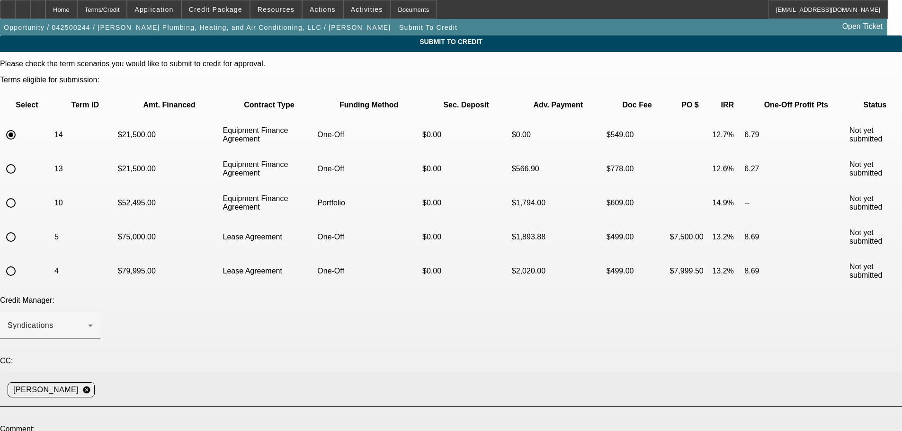
scroll to position [90, 0]
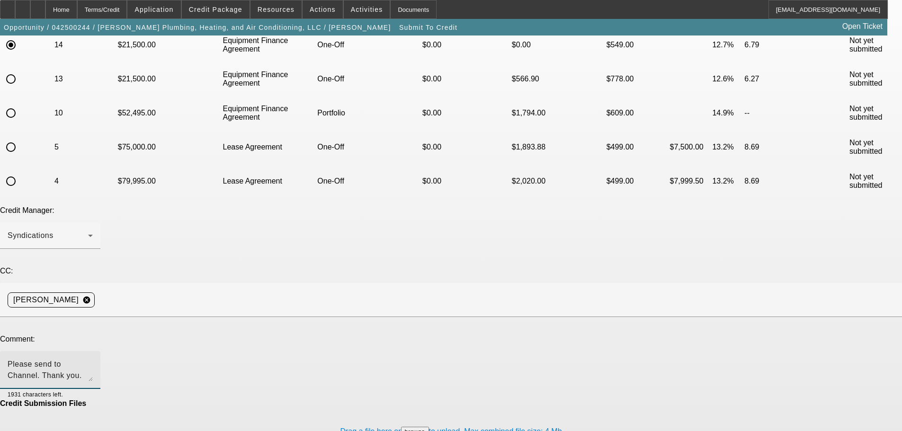
type textarea "Please send to Channel. Thank you. Write up in additional comments."
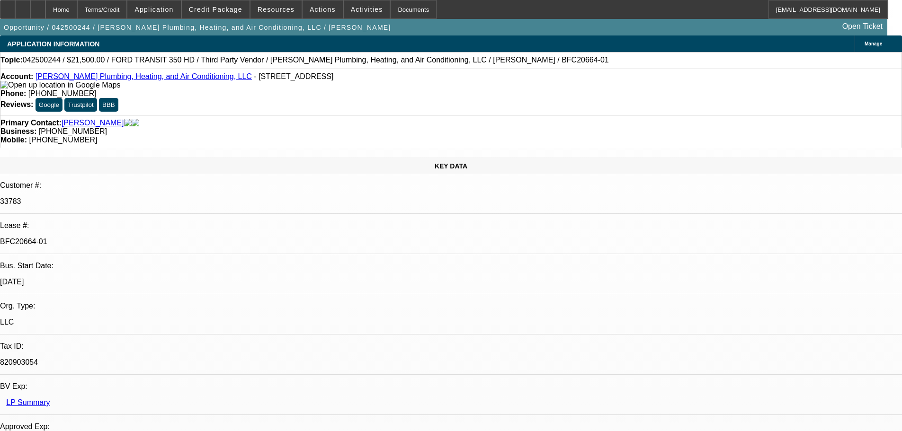
select select "0"
select select "2"
select select "0"
select select "6"
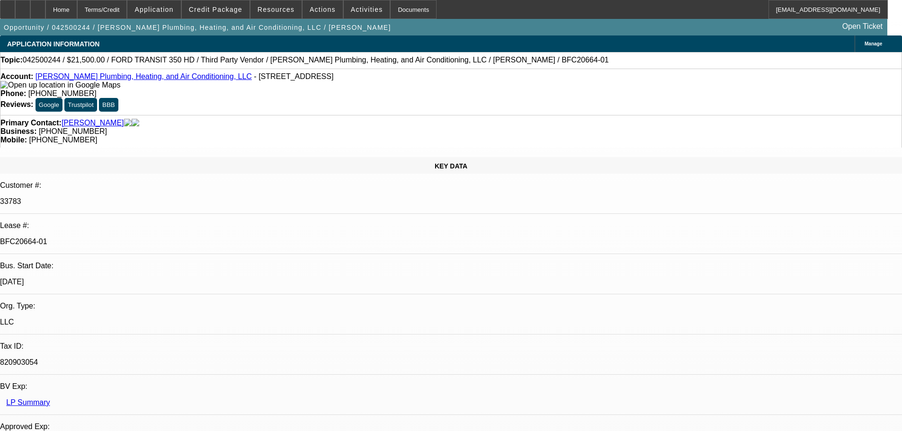
select select "0"
select select "3"
select select "0"
select select "6"
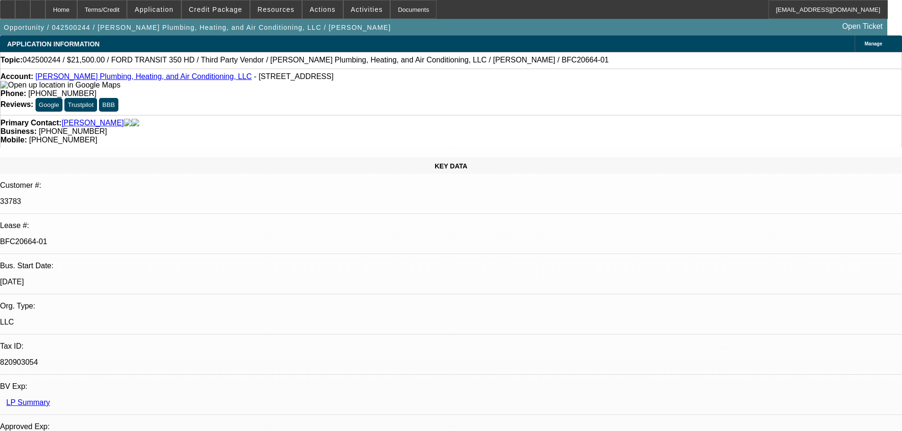
select select "0"
select select "3"
select select "0"
select select "6"
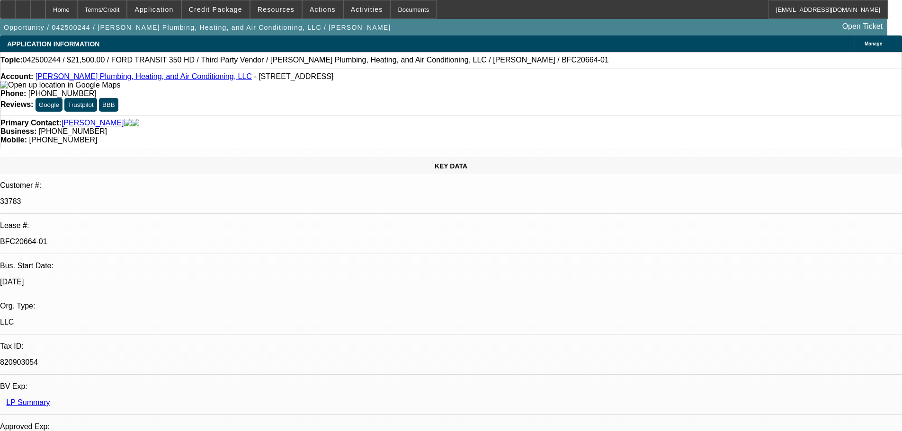
select select "0"
select select "3"
select select "0"
select select "6"
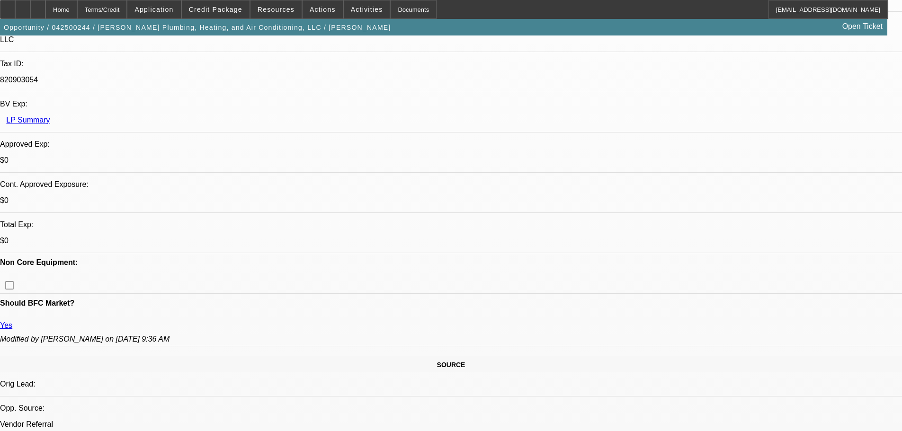
scroll to position [284, 0]
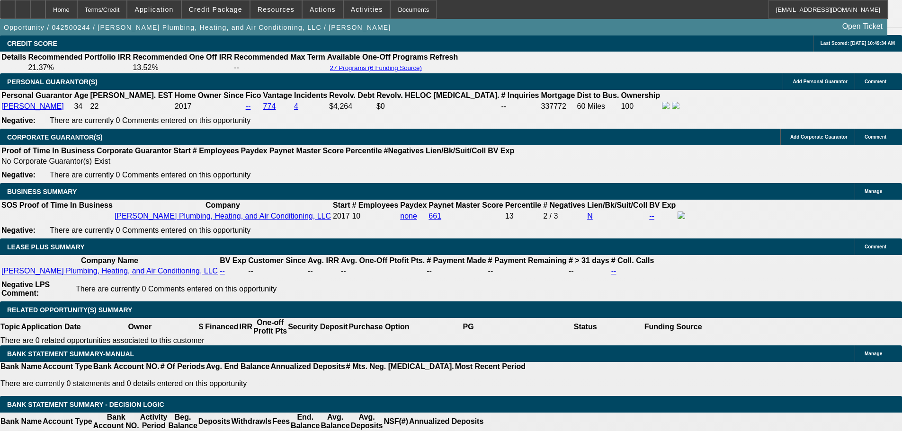
scroll to position [1420, 0]
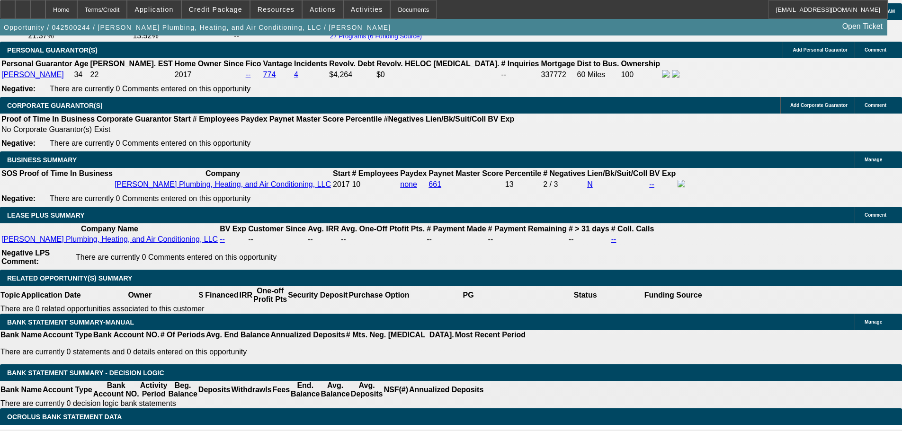
type input "569"
type input "12.3"
type input "UNKNOWN"
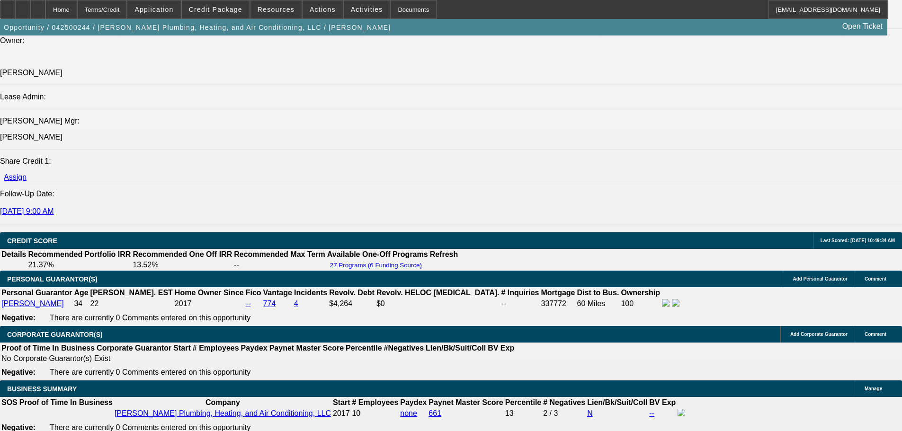
scroll to position [1184, 0]
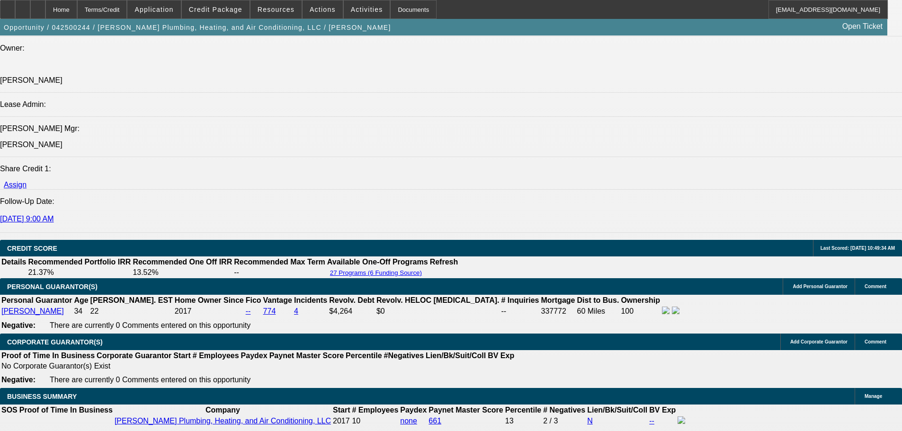
type input "$569.00"
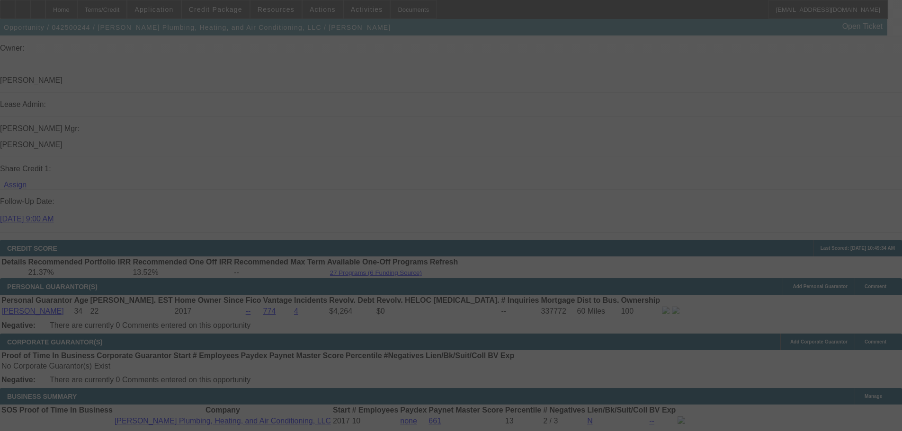
select select "0"
select select "3"
select select "0"
select select "6"
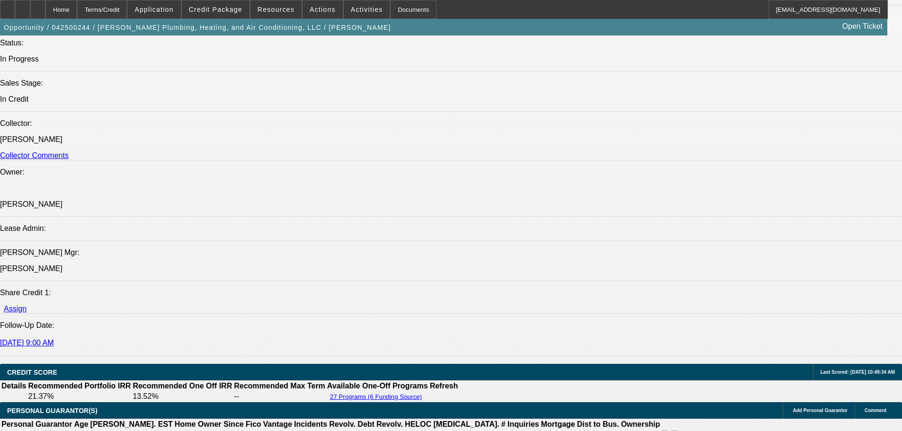
scroll to position [1136, 0]
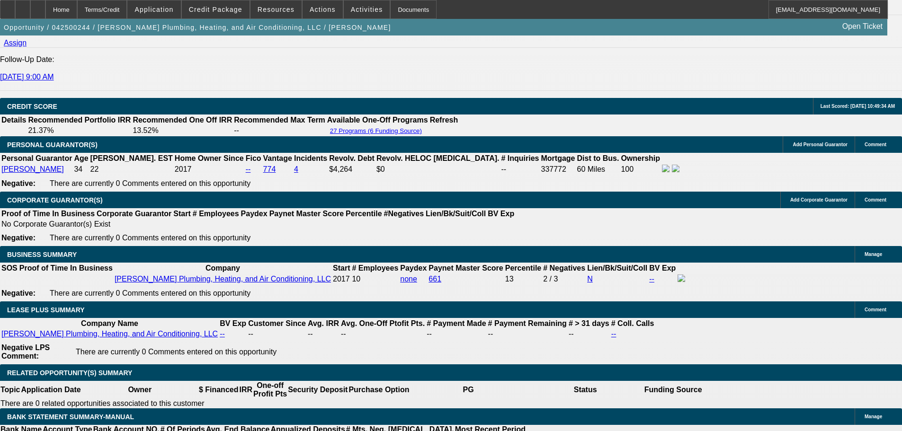
select select "0"
select select "3"
select select "0"
select select "6"
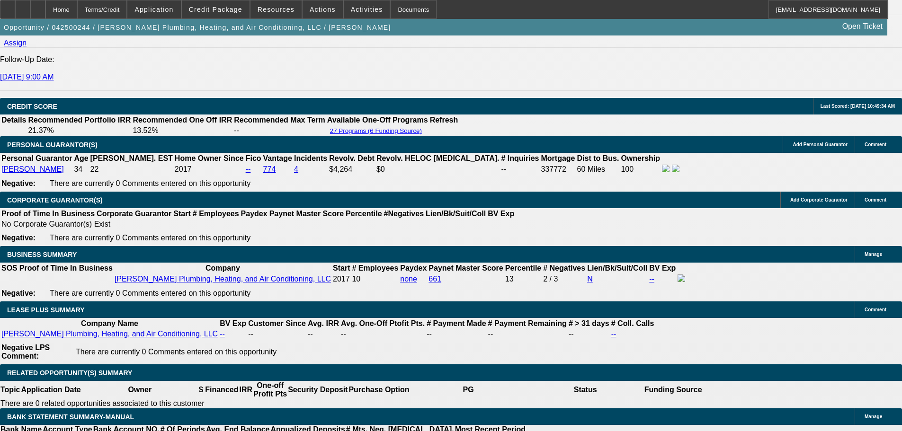
select select "0"
select select "2"
select select "0"
select select "6"
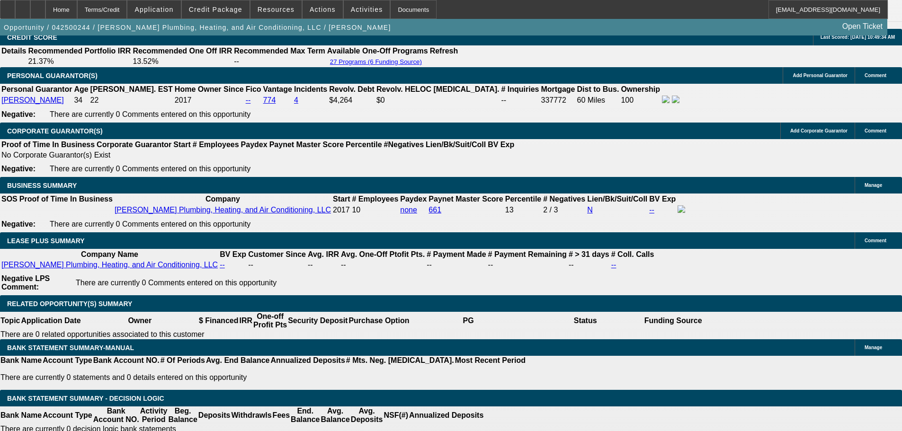
scroll to position [1410, 0]
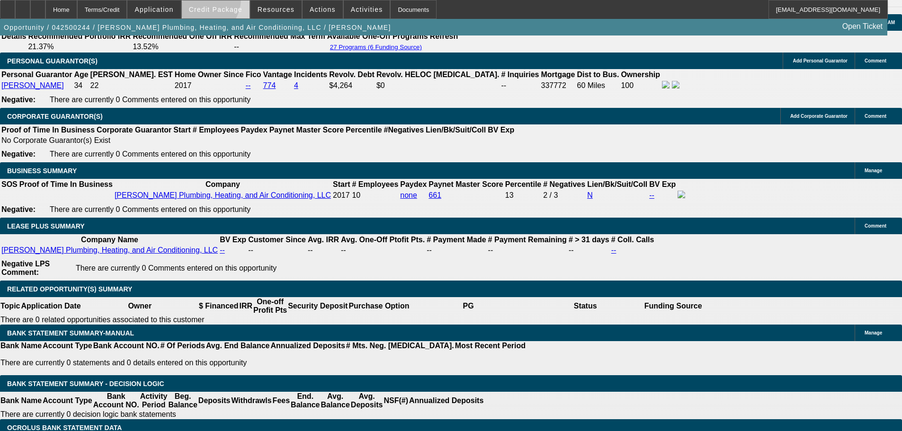
click at [214, 1] on span at bounding box center [216, 9] width 68 height 23
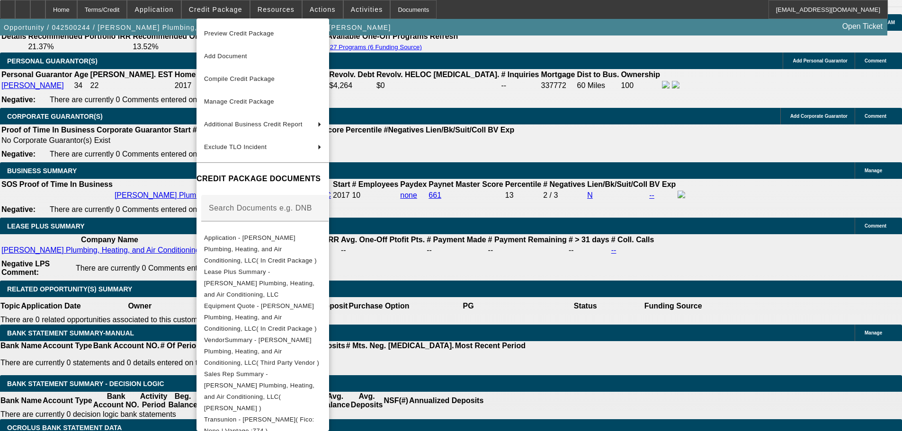
click at [322, 8] on div at bounding box center [451, 215] width 902 height 431
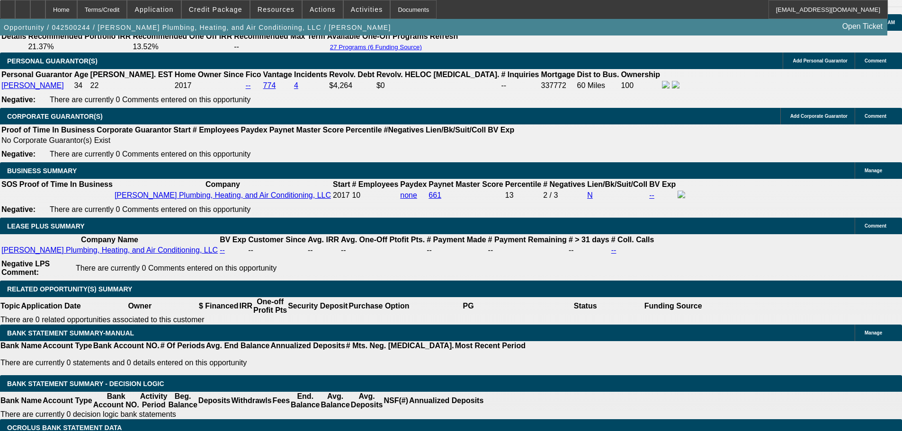
click at [322, 8] on span "Actions" at bounding box center [323, 10] width 26 height 8
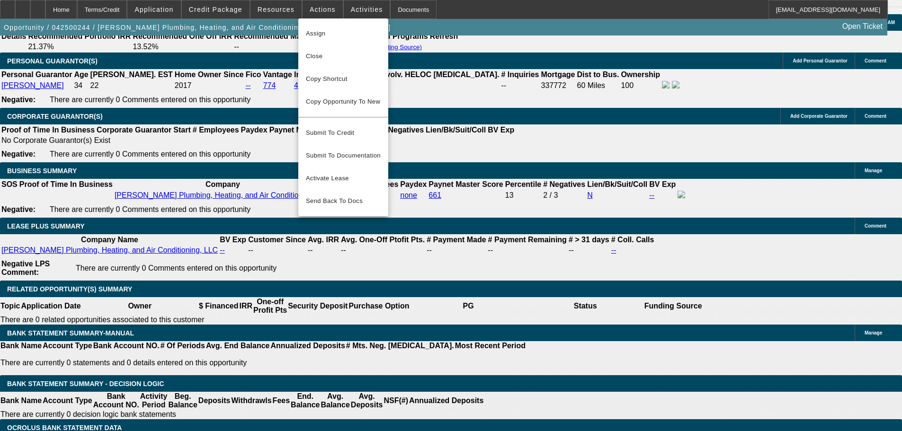
click at [361, 9] on div at bounding box center [451, 215] width 902 height 431
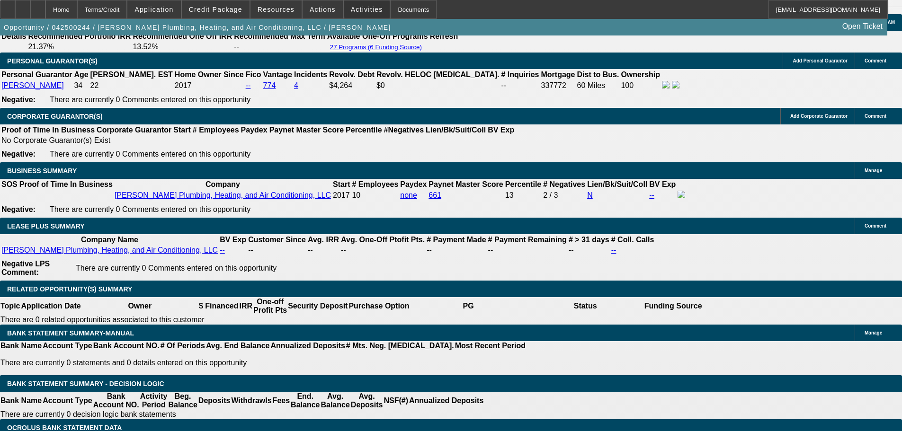
click at [361, 9] on span "Activities" at bounding box center [367, 10] width 32 height 8
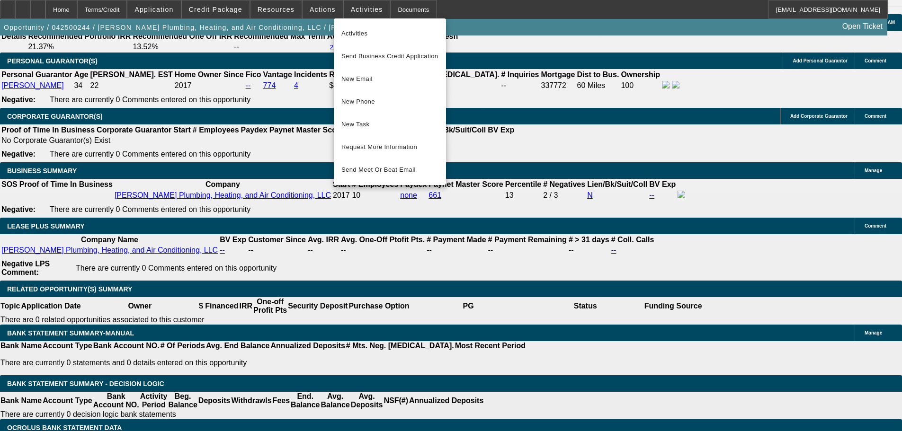
click at [315, 11] on div at bounding box center [451, 215] width 902 height 431
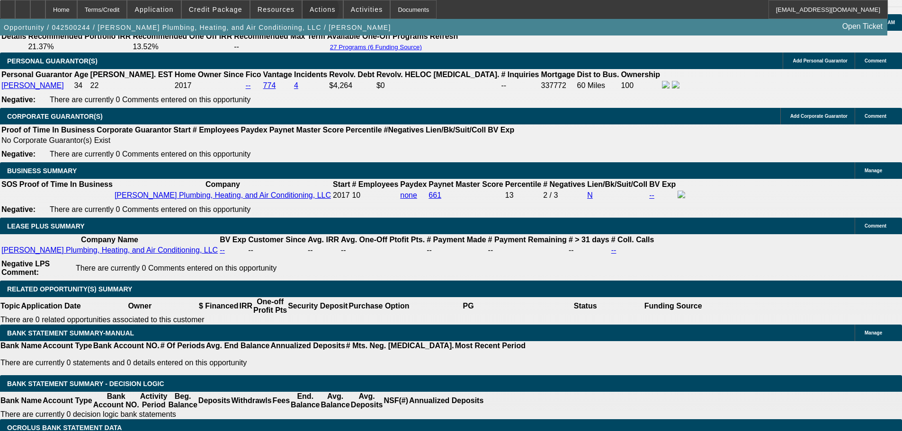
click at [315, 11] on span "Actions" at bounding box center [323, 10] width 26 height 8
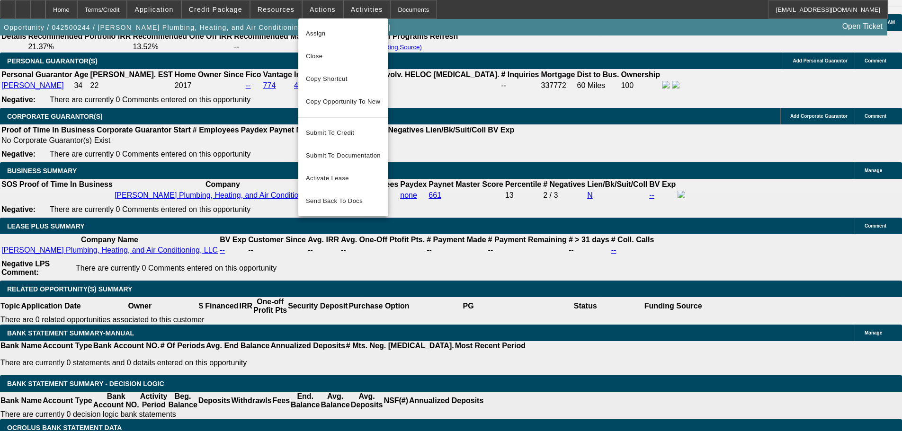
click at [282, 12] on div at bounding box center [451, 215] width 902 height 431
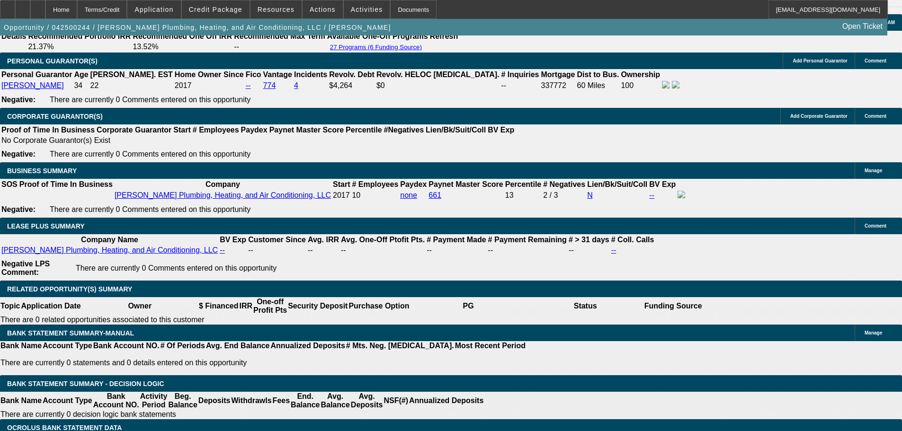
click at [282, 12] on span "Resources" at bounding box center [276, 10] width 37 height 8
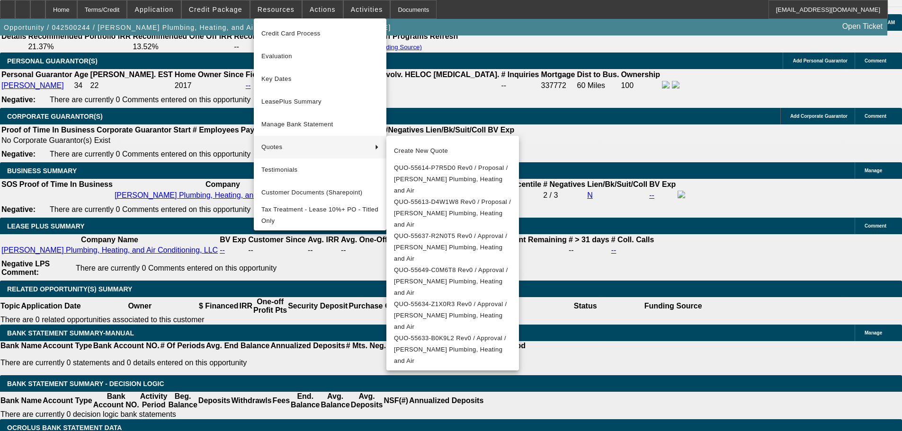
click at [444, 103] on div at bounding box center [451, 215] width 902 height 431
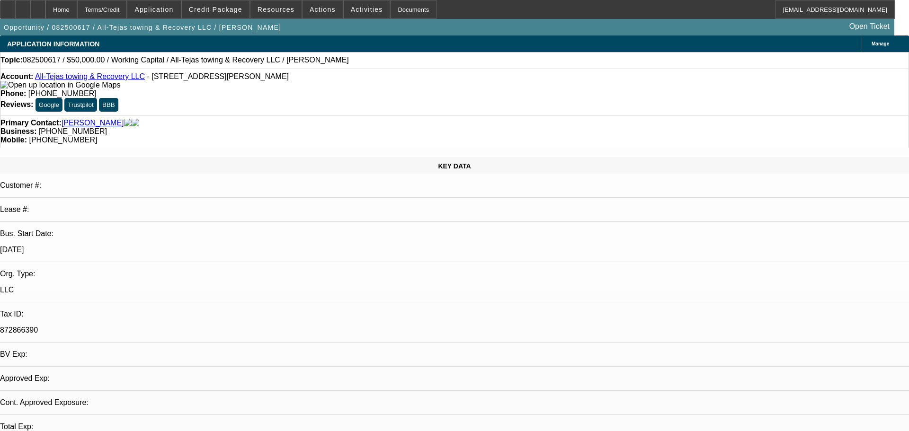
select select "0"
select select "2"
select select "0"
select select "6"
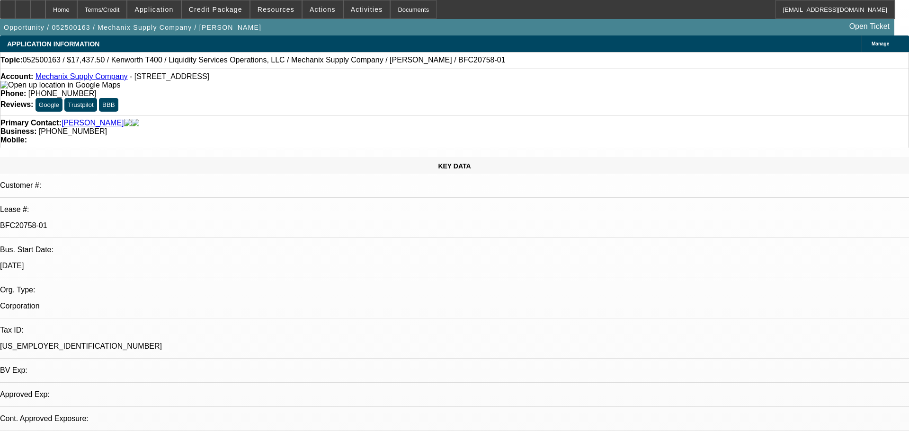
select select "0"
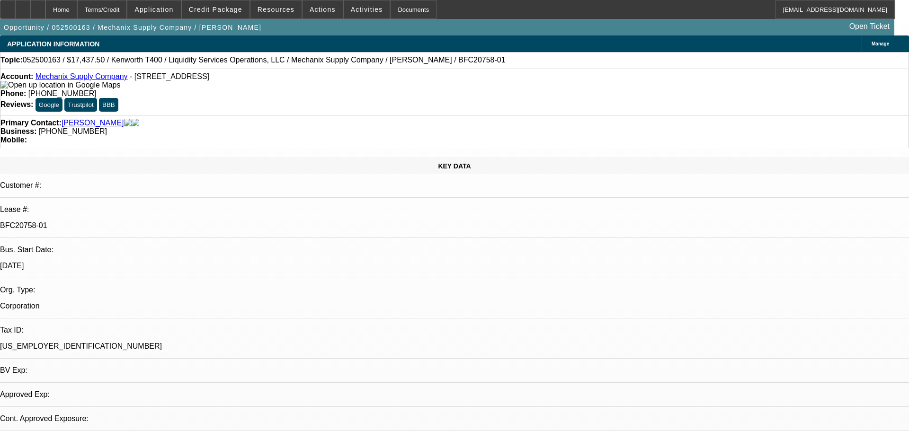
select select "0"
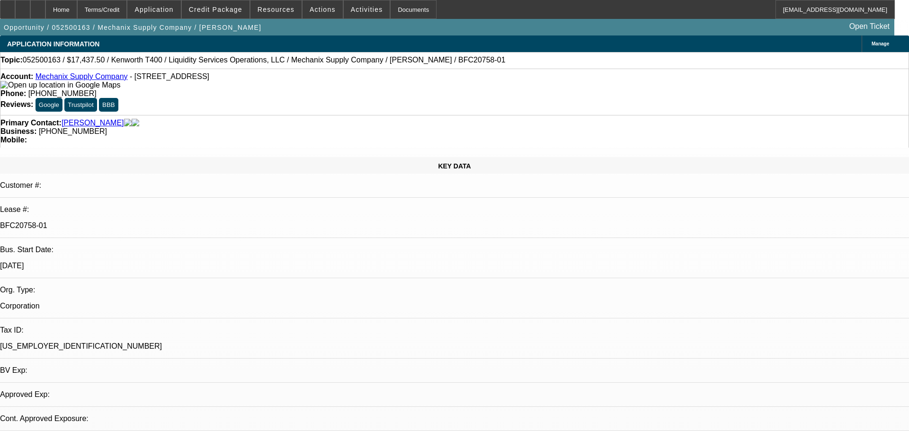
select select "0"
select select "1"
select select "6"
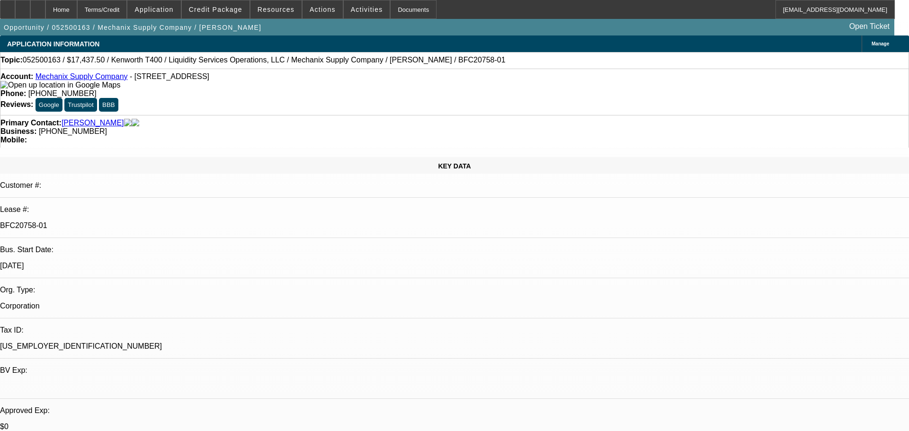
select select "1"
select select "6"
select select "1"
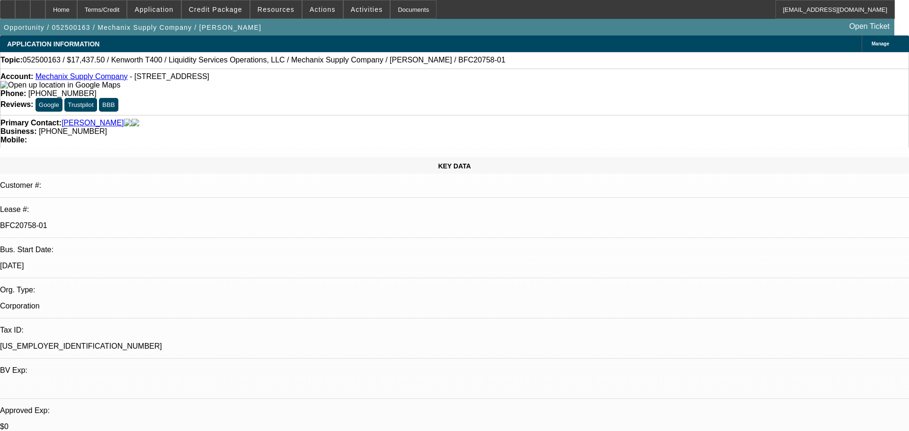
select select "6"
select select "1"
select select "6"
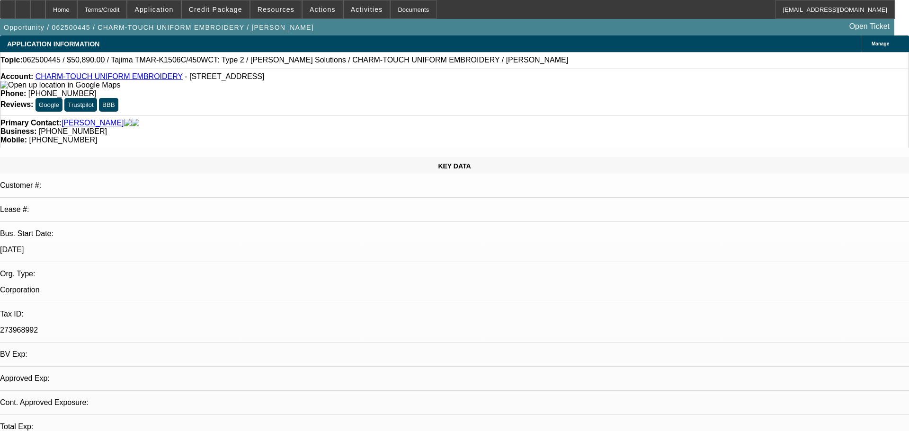
select select "0"
select select "0.1"
select select "0"
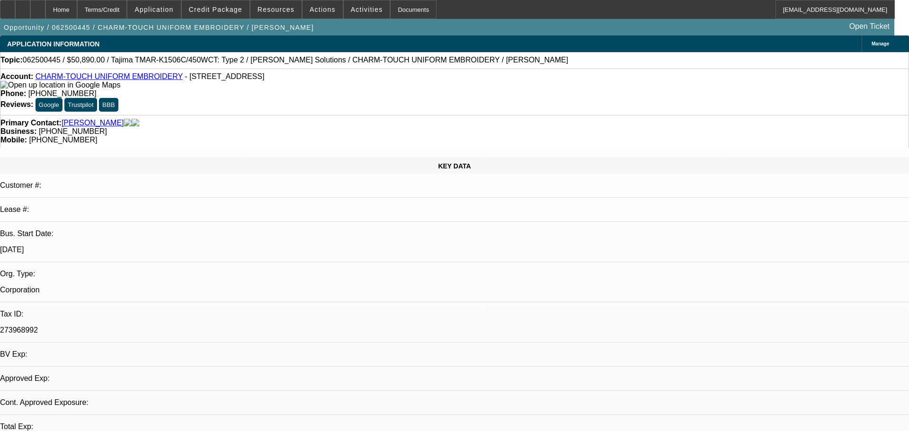
select select "0.1"
select select "0"
select select "0.1"
select select "0"
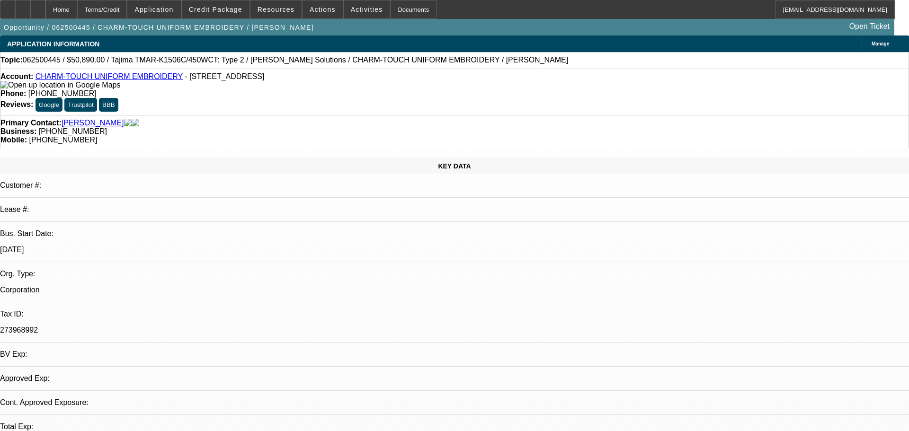
select select "0"
select select "0.1"
select select "1"
select select "2"
select select "4"
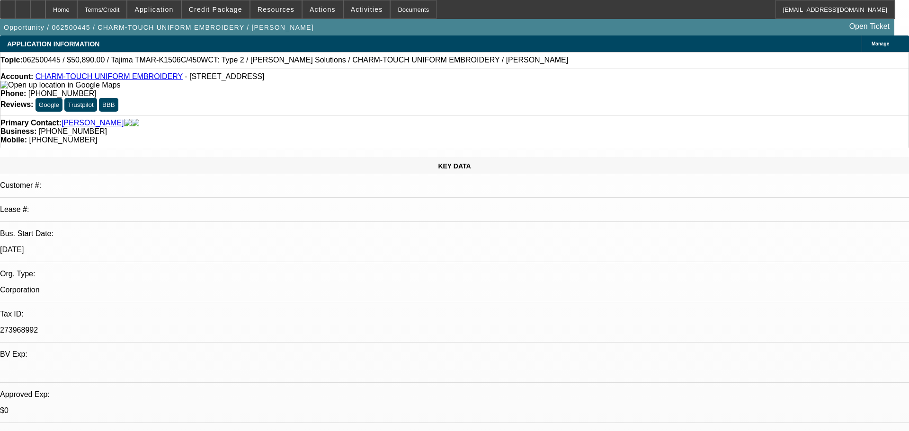
select select "1"
select select "2"
select select "4"
select select "1"
select select "2"
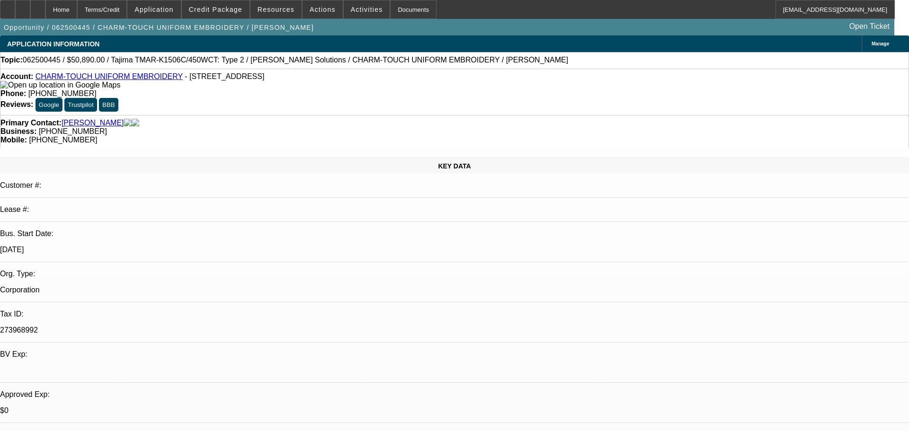
select select "4"
select select "1"
select select "2"
select select "4"
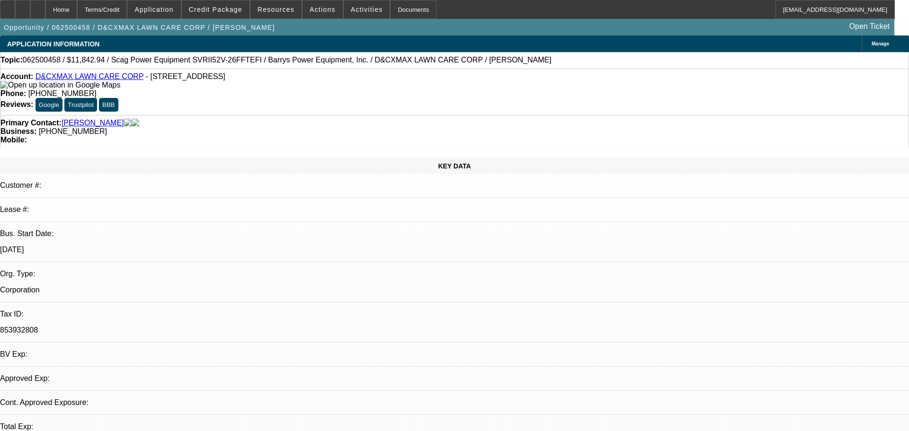
select select "0"
select select "2"
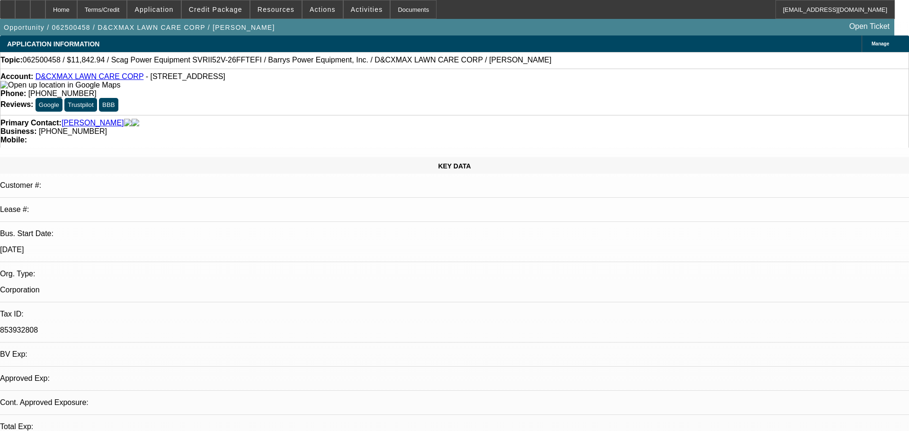
select select "0.1"
select select "0"
select select "2"
select select "0.1"
select select "0"
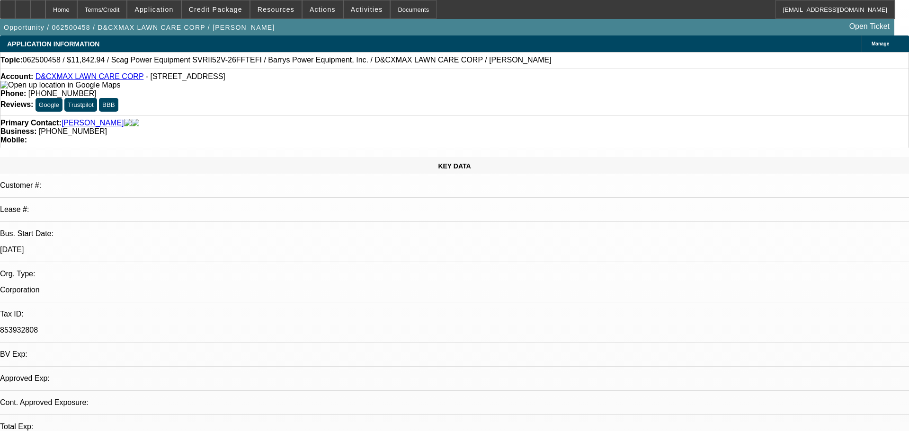
select select "0"
select select "1"
select select "6"
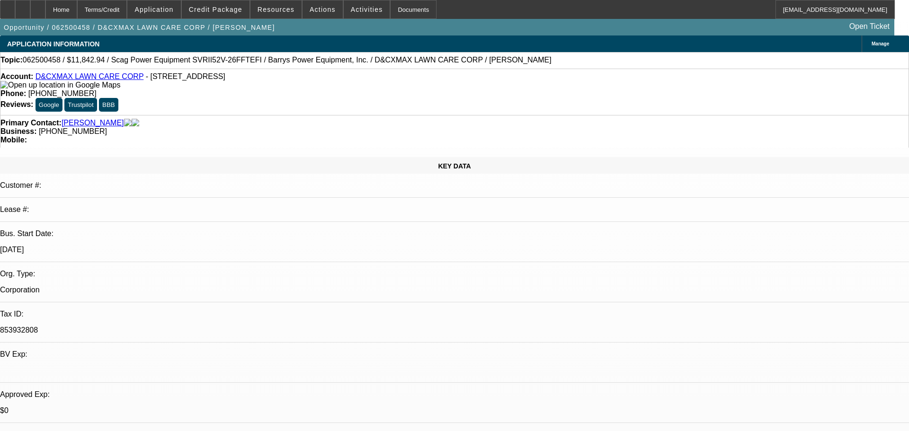
select select "1"
select select "2"
select select "4"
select select "1"
select select "2"
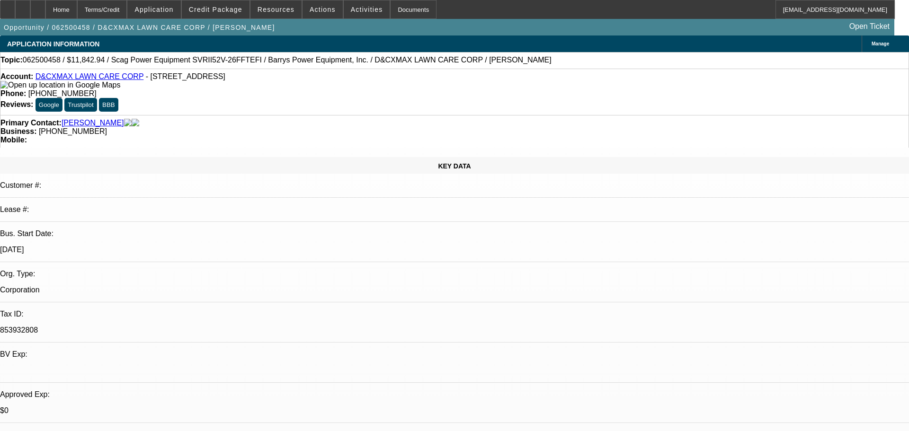
select select "4"
select select "1"
select select "3"
select select "6"
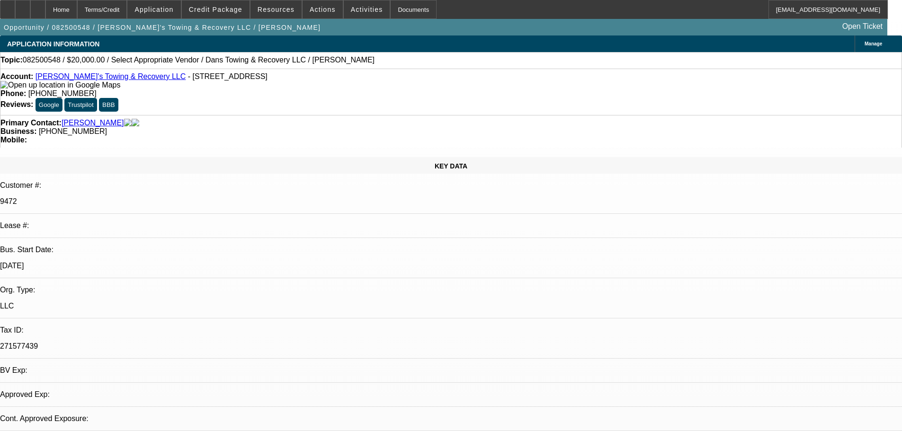
select select "0"
select select "2"
select select "0.1"
select select "1"
select select "2"
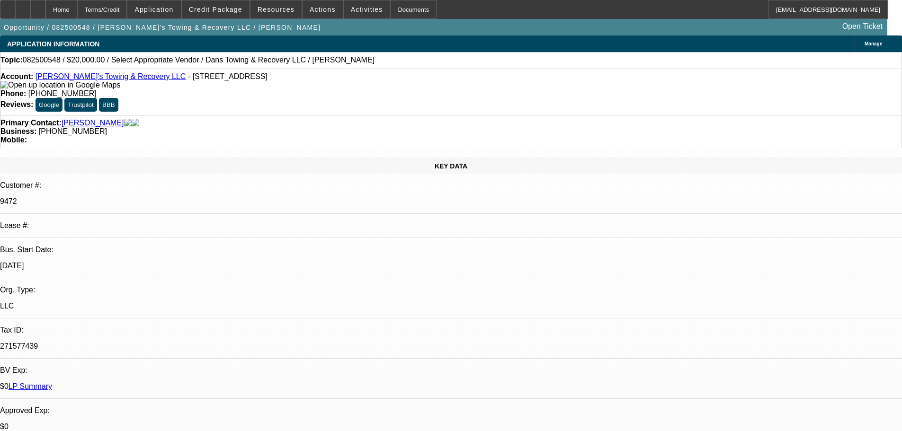
select select "4"
click at [89, 77] on link "Dan's Towing & Recovery LLC" at bounding box center [111, 76] width 151 height 8
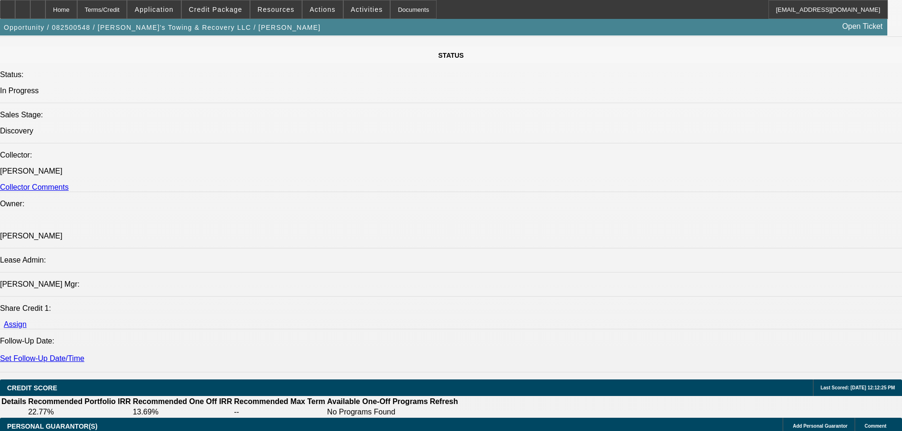
scroll to position [1089, 0]
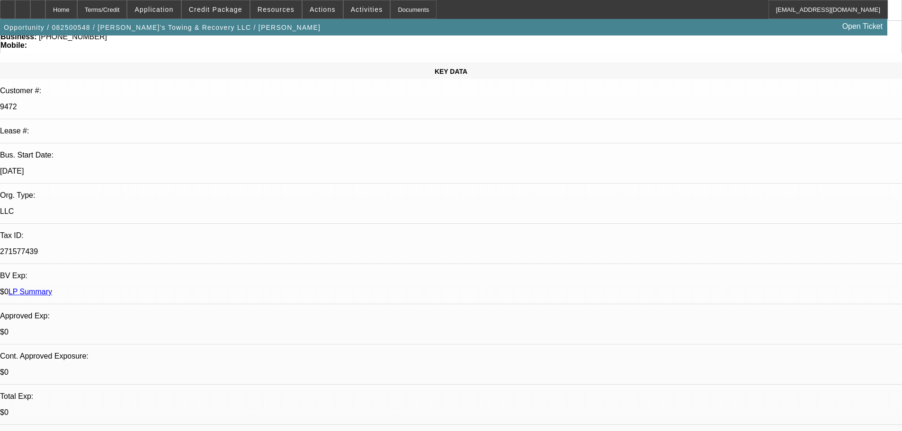
scroll to position [0, 0]
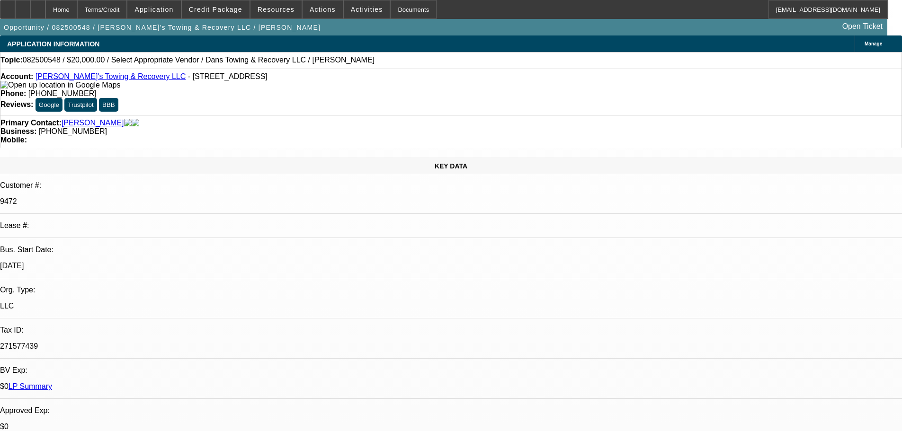
radio input "true"
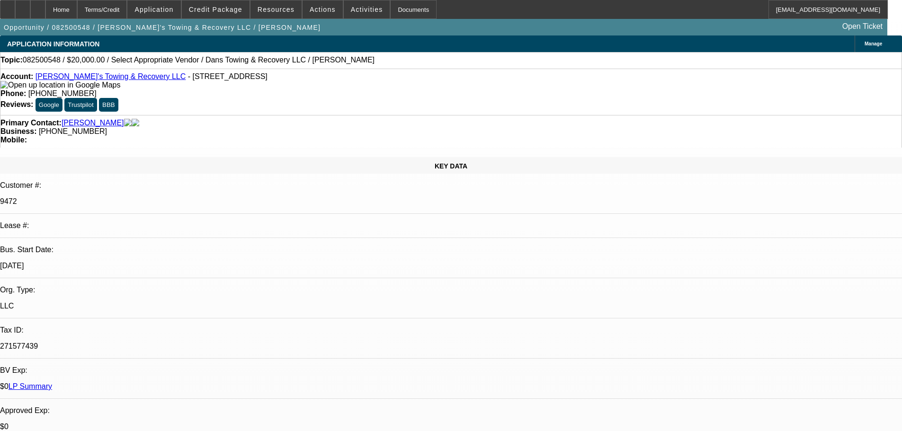
type textarea "Now wants $15k trailer, 2 year old. $300-$315- 60 months. Gonna see trailer in …"
radio input "true"
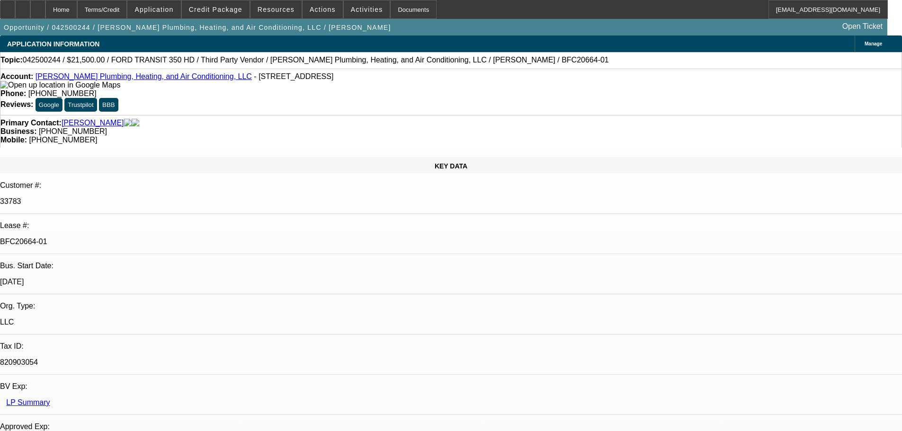
select select "0"
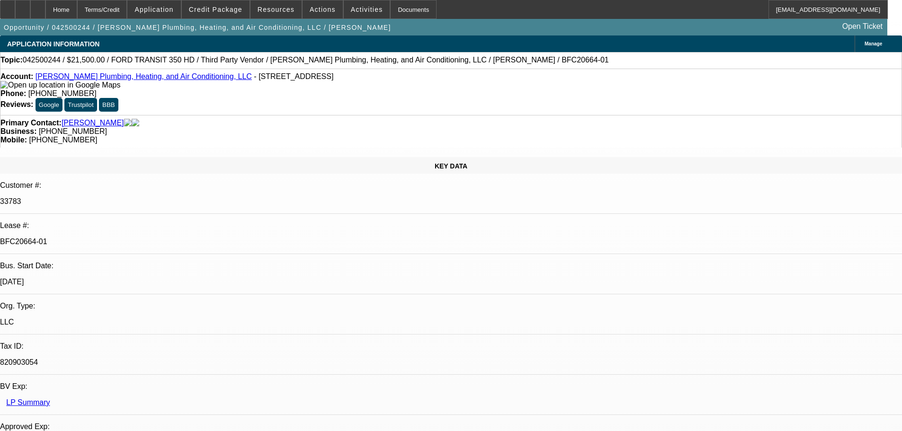
select select "0"
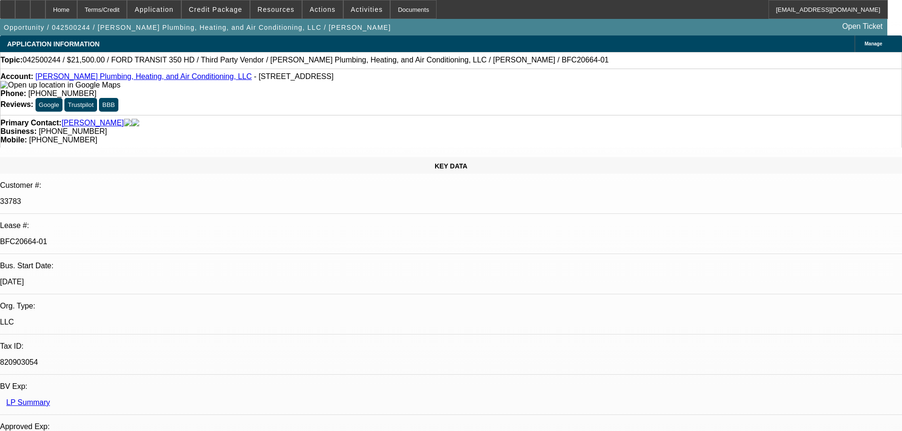
select select "0"
select select "1"
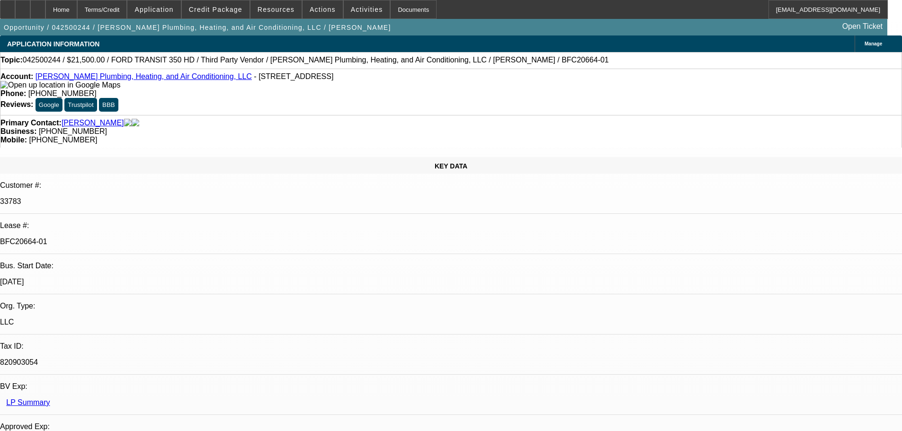
select select "1"
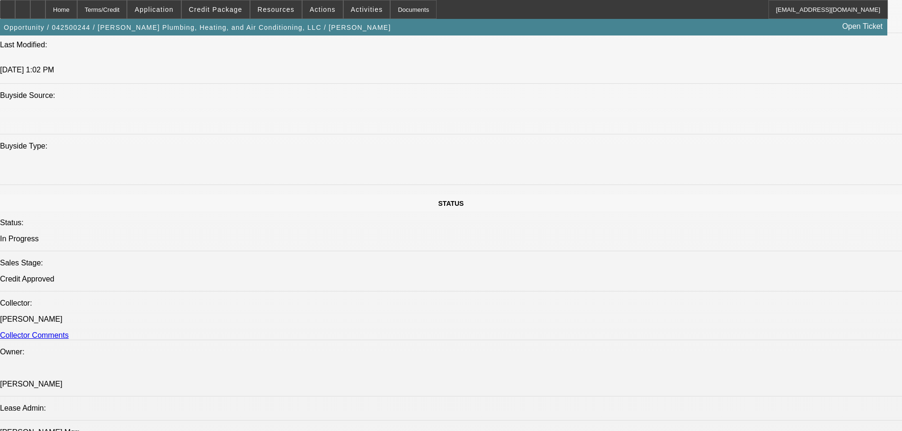
select select "2"
select select "6"
select select "3"
select select "6"
select select "3"
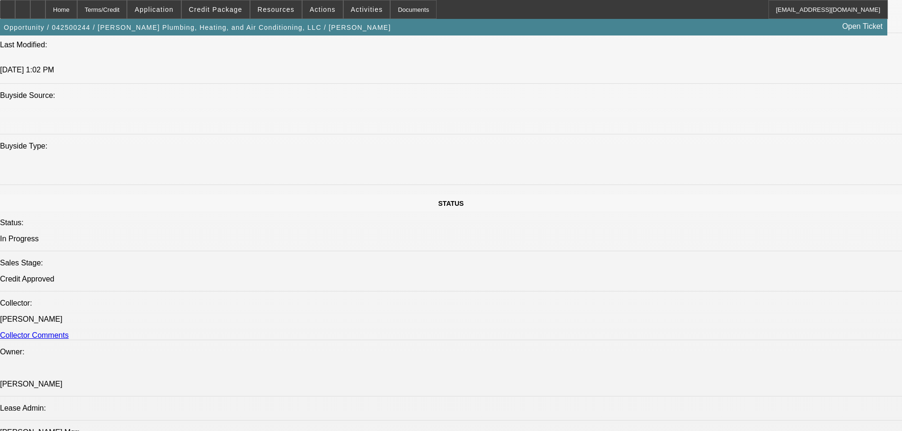
select select "6"
select select "3"
select select "6"
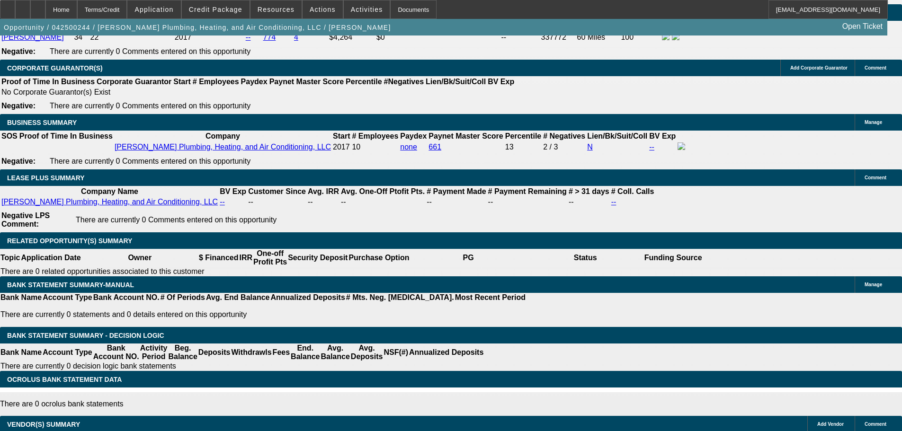
scroll to position [1326, 0]
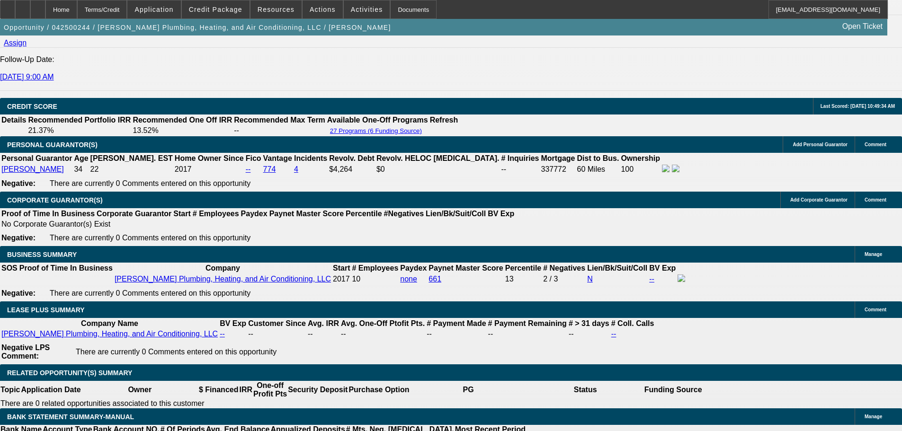
drag, startPoint x: 279, startPoint y: 241, endPoint x: 346, endPoint y: 244, distance: 67.3
type input "574"
type input "UNKNOWN"
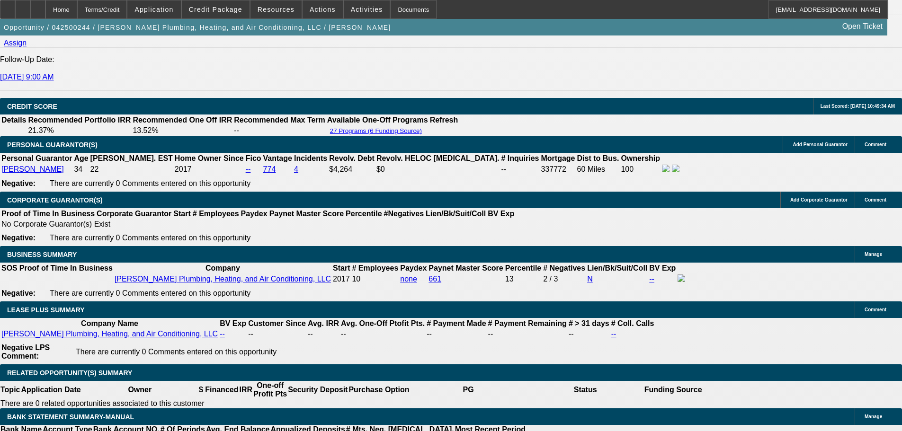
type input "12.7"
type input "$574.00"
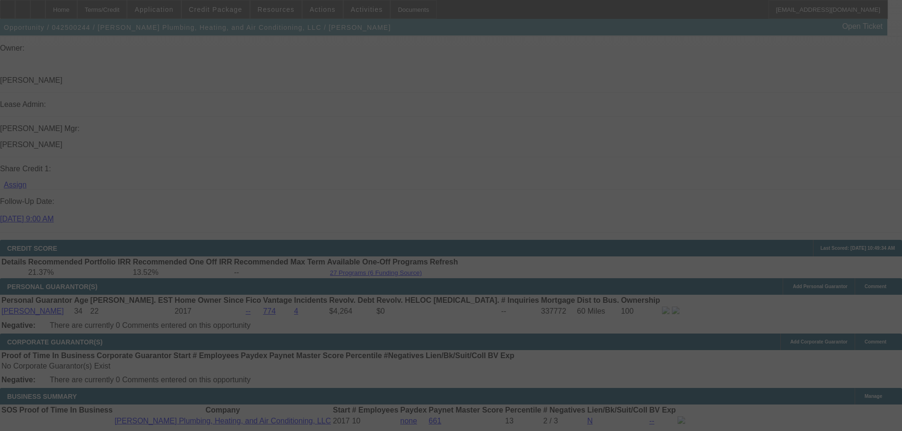
select select "0"
select select "3"
select select "0"
select select "6"
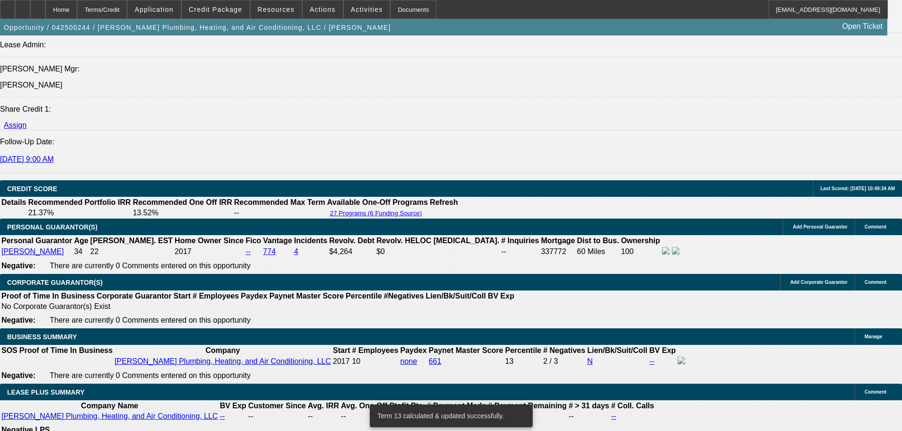
scroll to position [1326, 0]
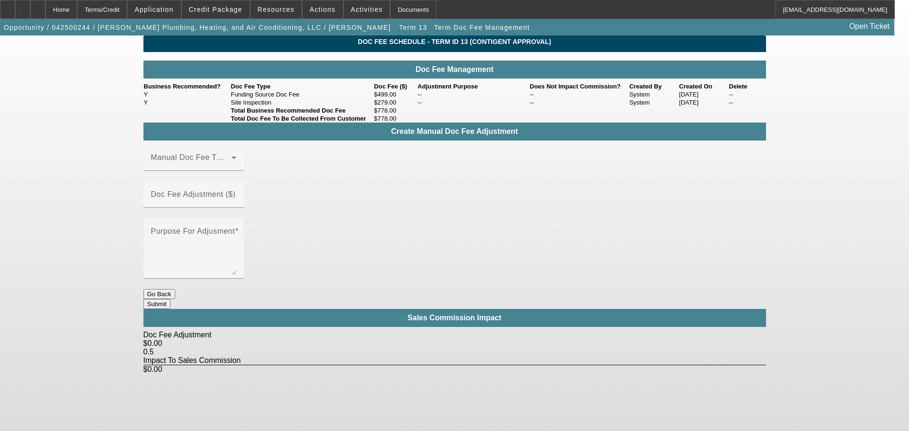
click at [175, 289] on button "Go Back" at bounding box center [159, 294] width 32 height 10
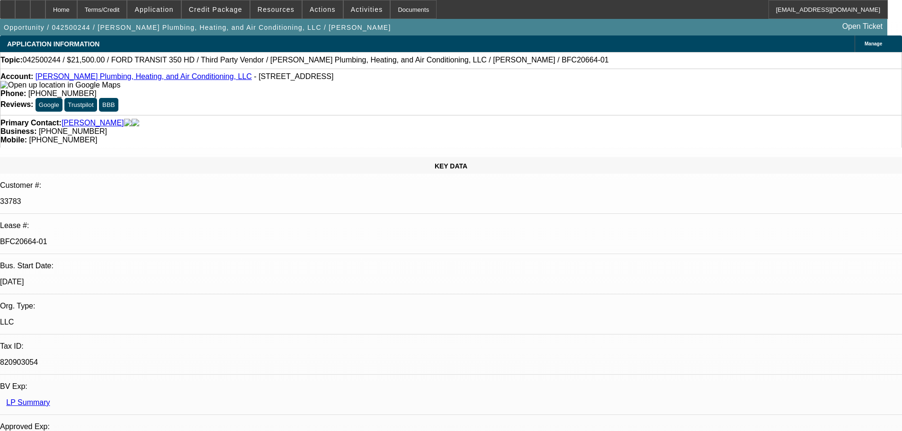
select select "0"
select select "2"
select select "0"
select select "6"
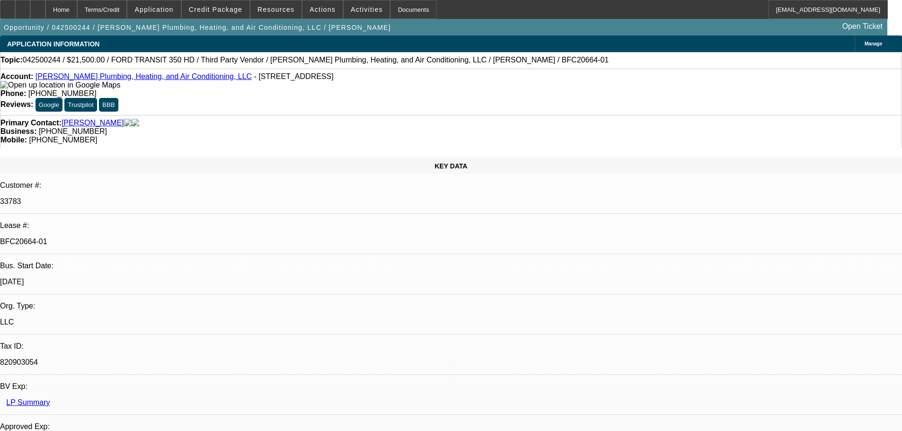
select select "0"
select select "3"
select select "0"
select select "6"
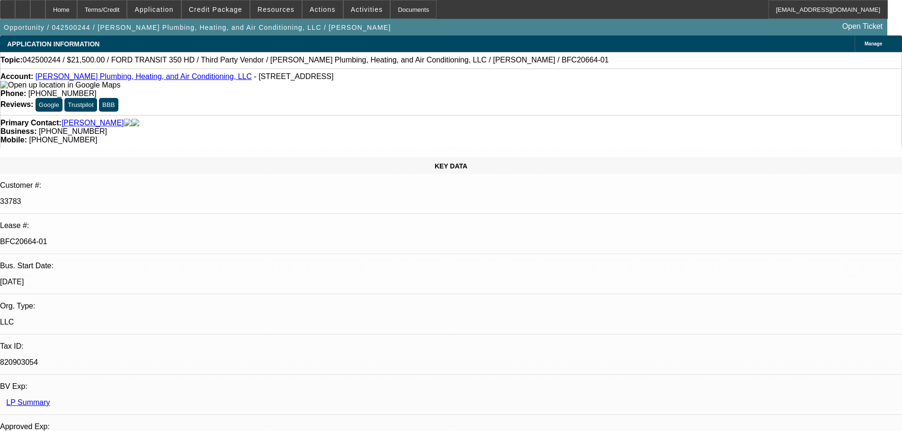
select select "0"
select select "3"
select select "0"
select select "6"
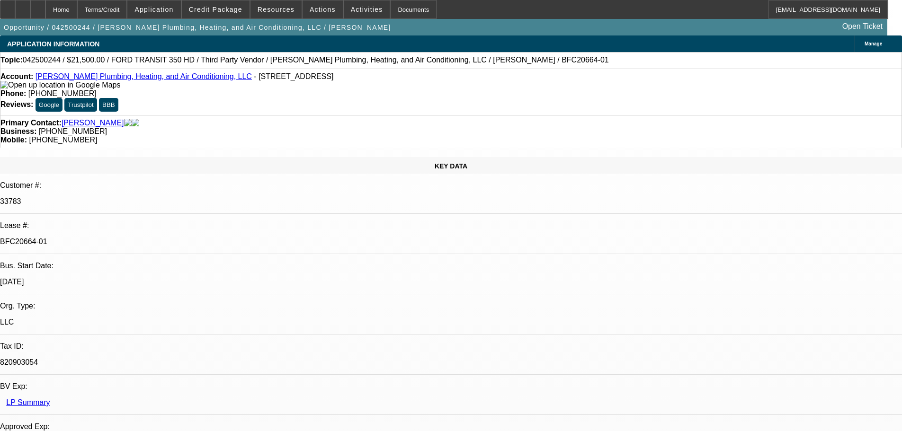
select select "0"
select select "3"
select select "0"
select select "6"
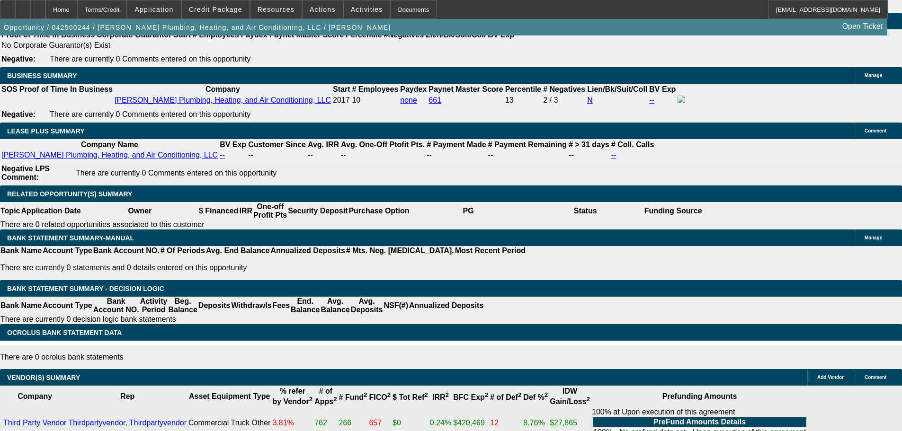
scroll to position [1420, 0]
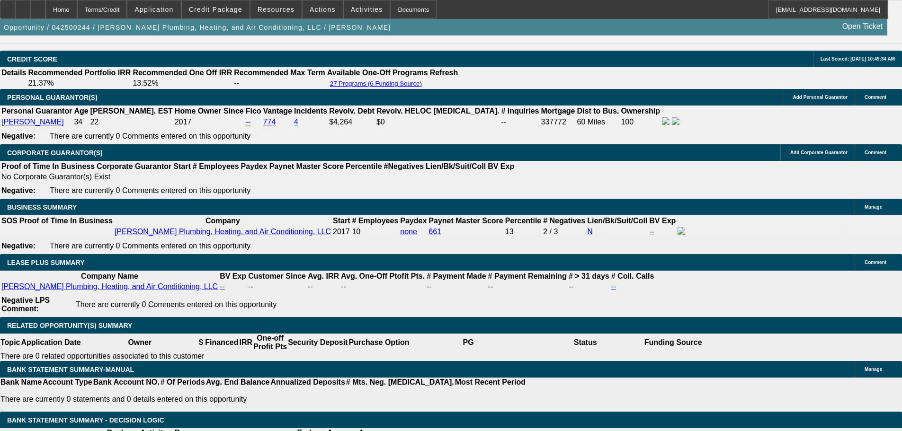
scroll to position [1231, 0]
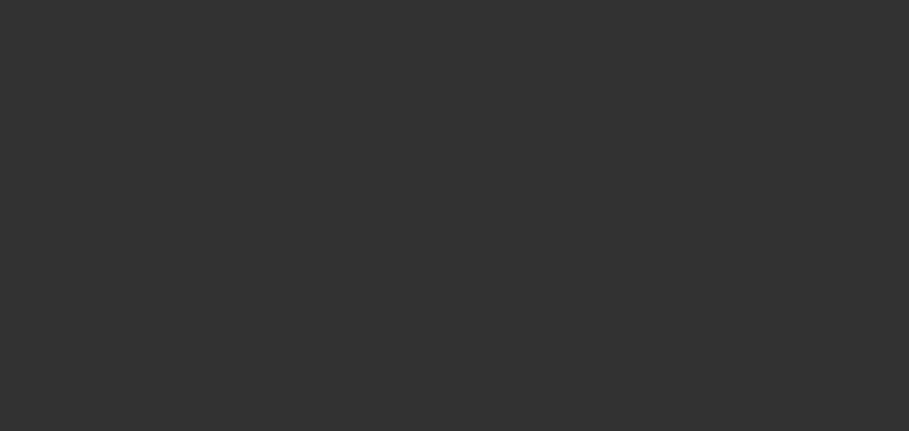
select select "0"
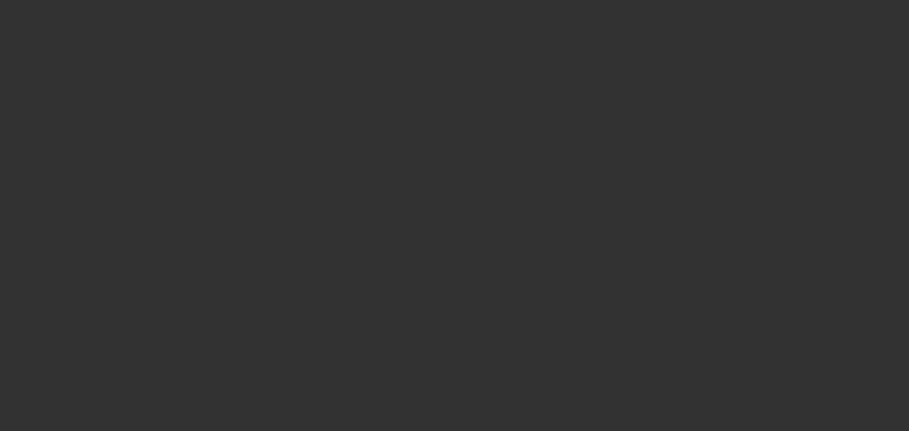
select select "0"
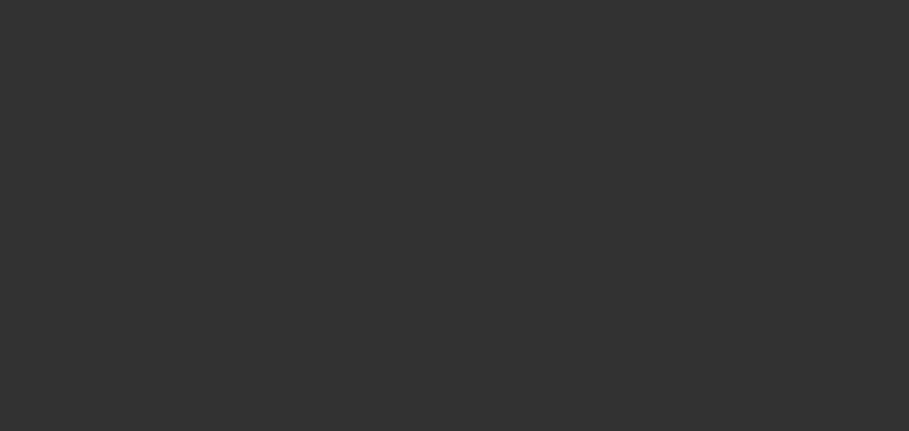
select select "0"
select select "1"
select select "6"
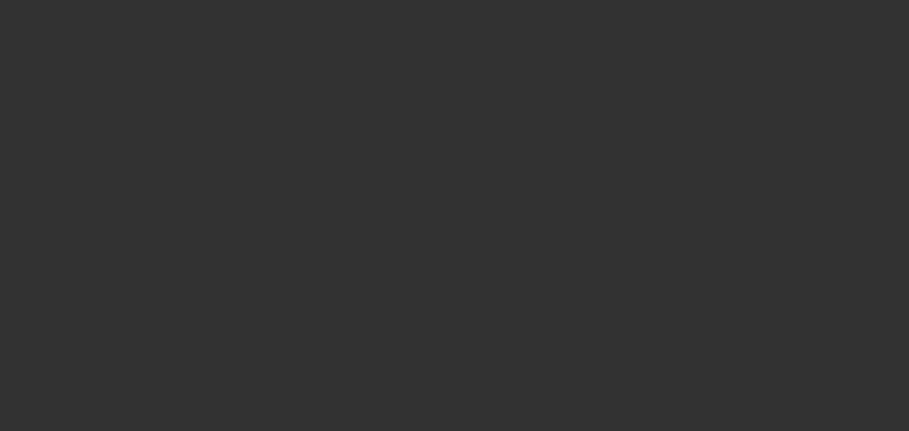
select select "1"
select select "6"
select select "1"
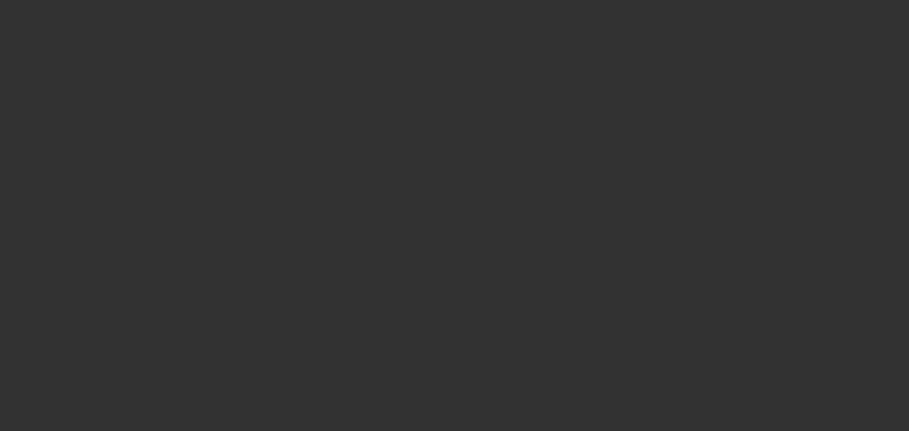
select select "6"
select select "1"
select select "6"
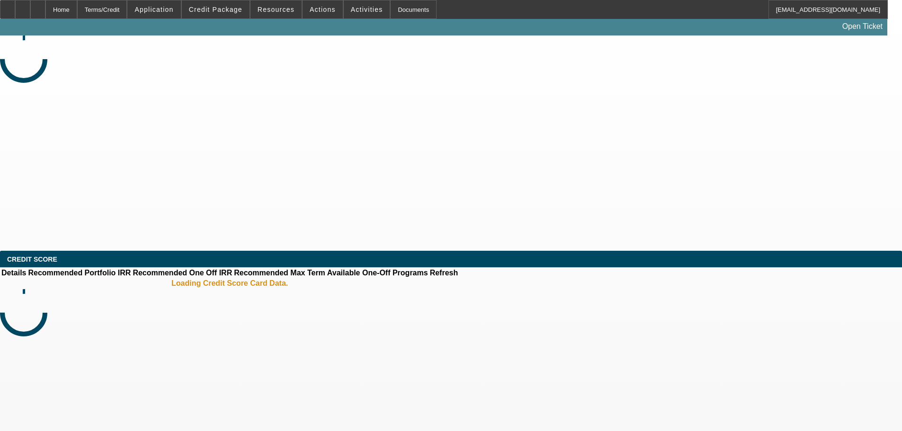
select select "0"
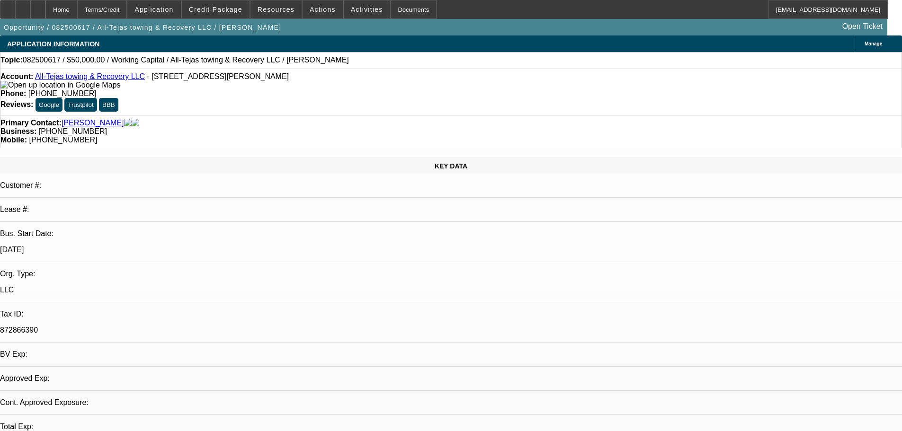
select select "1"
select select "2"
select select "6"
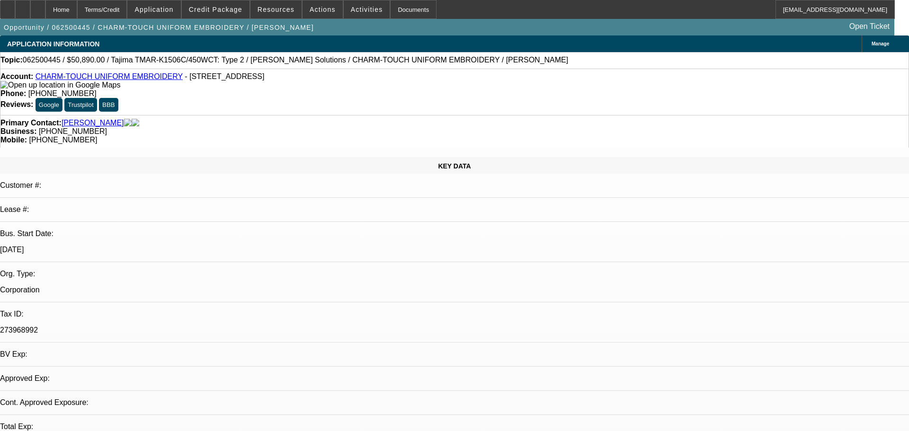
select select "0"
select select "0.1"
select select "0"
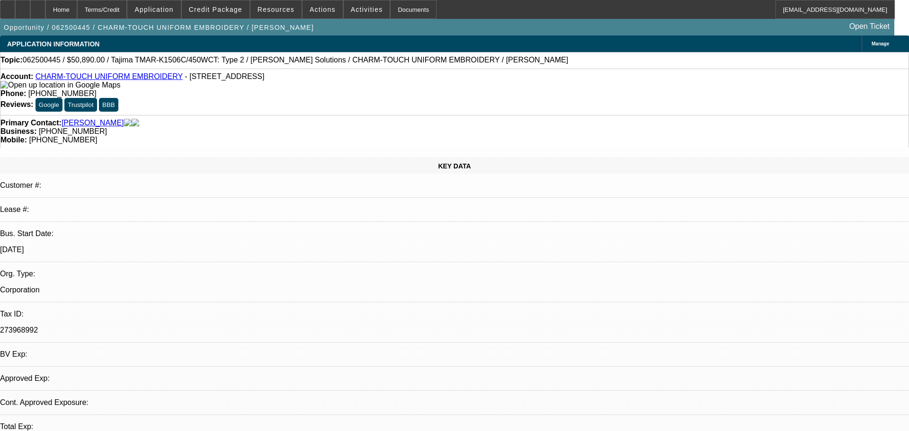
select select "0.1"
select select "0"
select select "0.1"
select select "0"
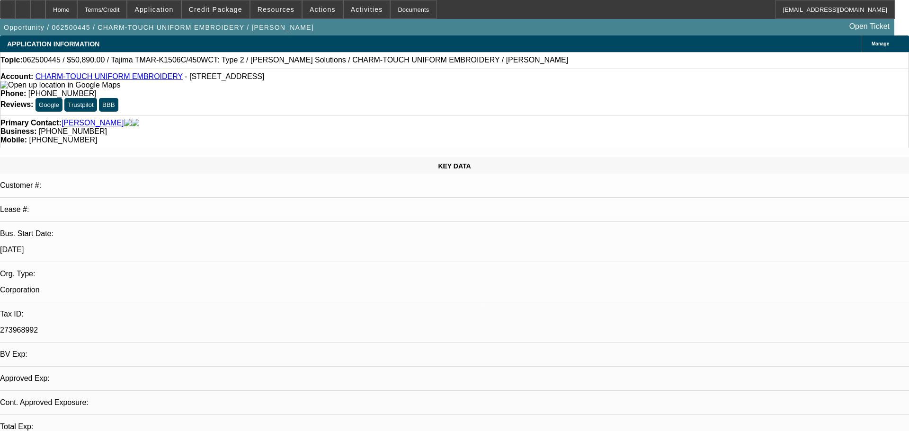
select select "0"
select select "0.1"
select select "1"
select select "2"
select select "4"
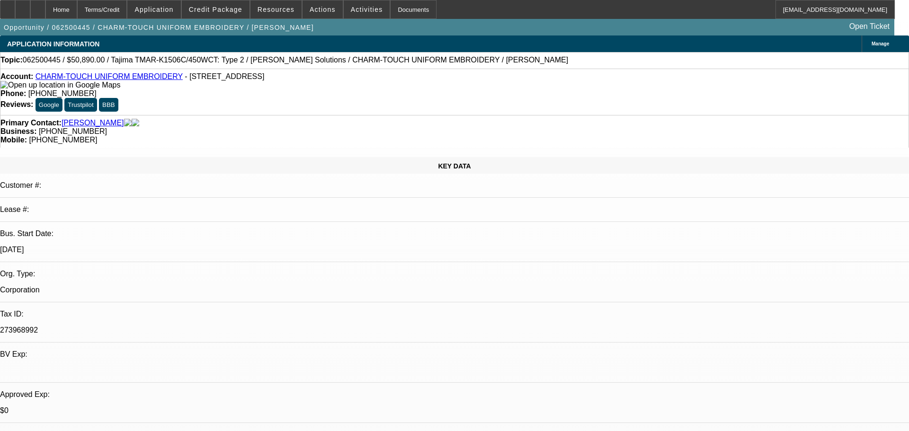
select select "1"
select select "2"
select select "4"
select select "1"
select select "2"
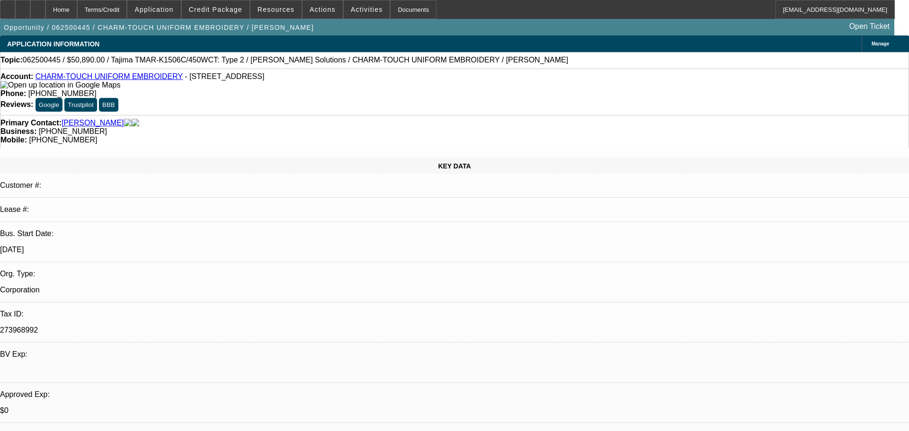
select select "4"
select select "1"
select select "2"
select select "4"
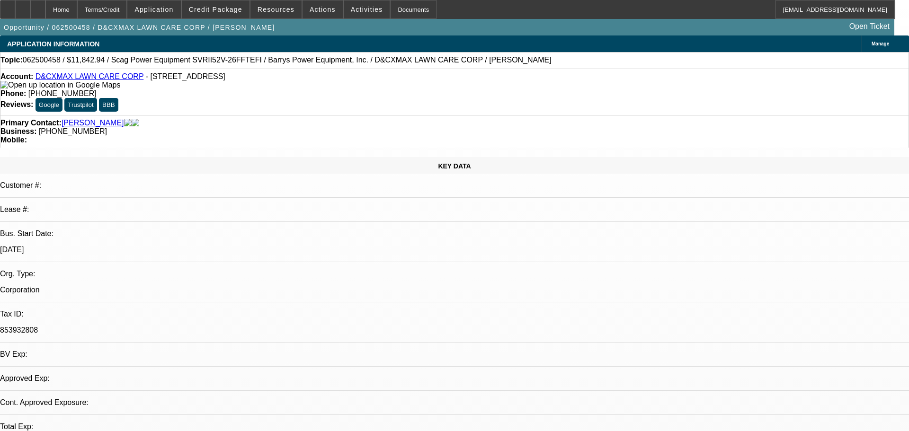
select select "0"
select select "6"
select select "0"
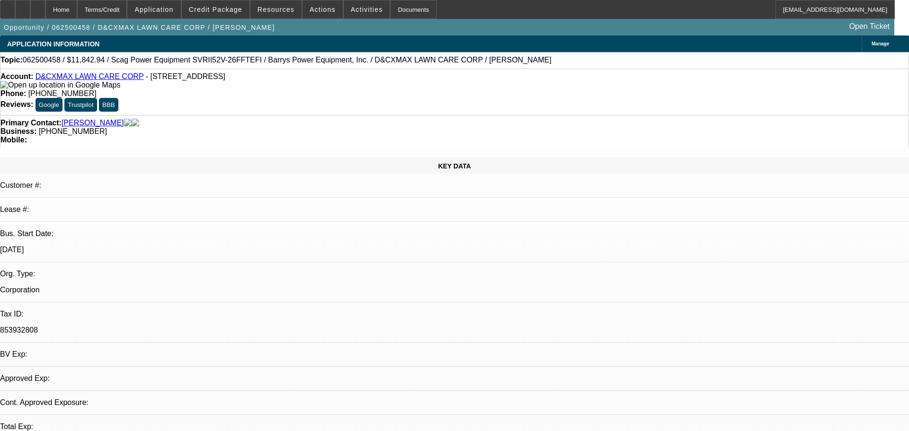
select select "2"
select select "0.1"
select select "4"
select select "0"
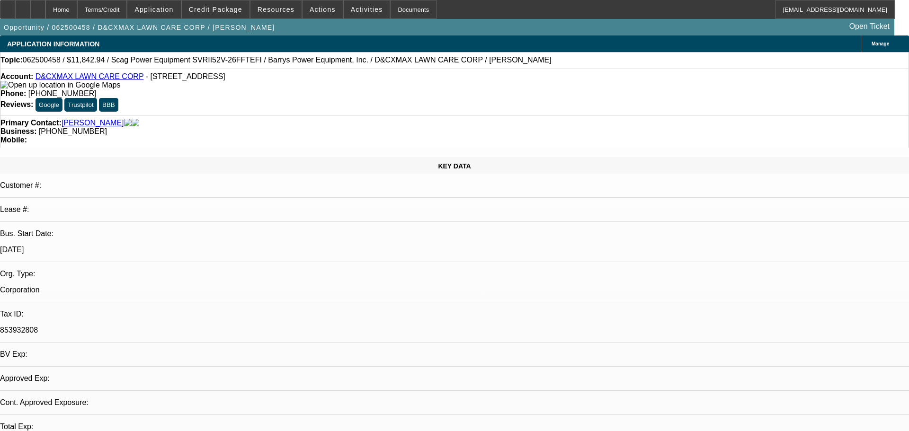
select select "2"
select select "0.1"
select select "4"
select select "0"
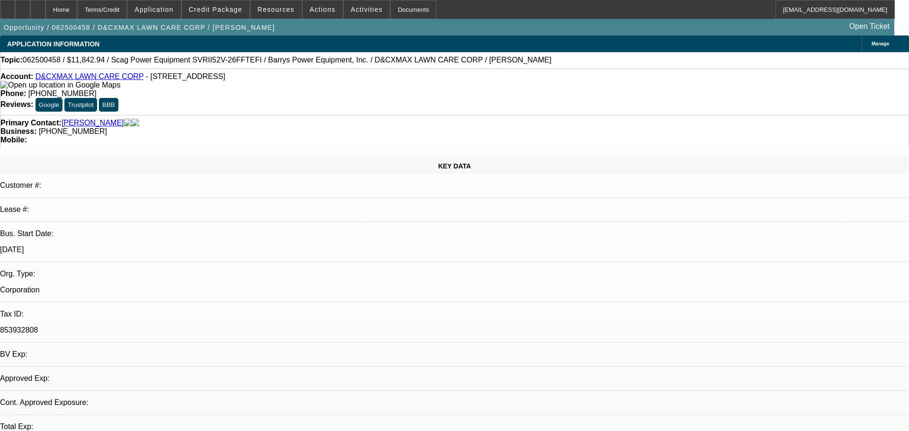
select select "0"
select select "3"
select select "0"
select select "6"
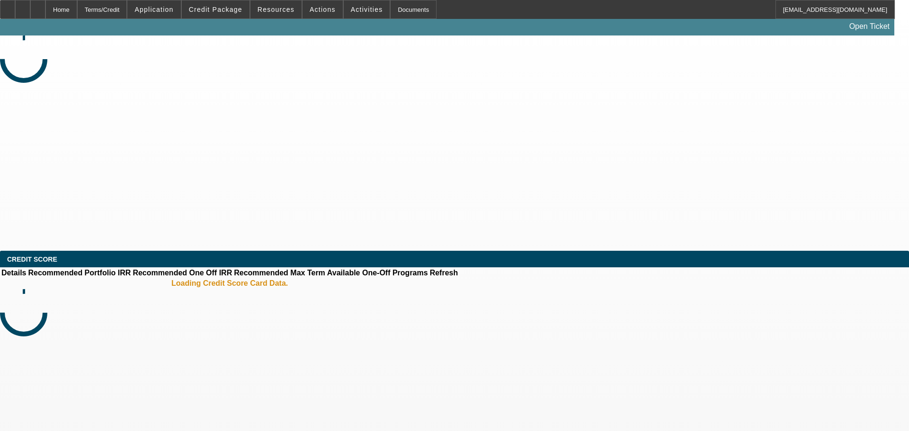
select select "0"
select select "2"
select select "0.1"
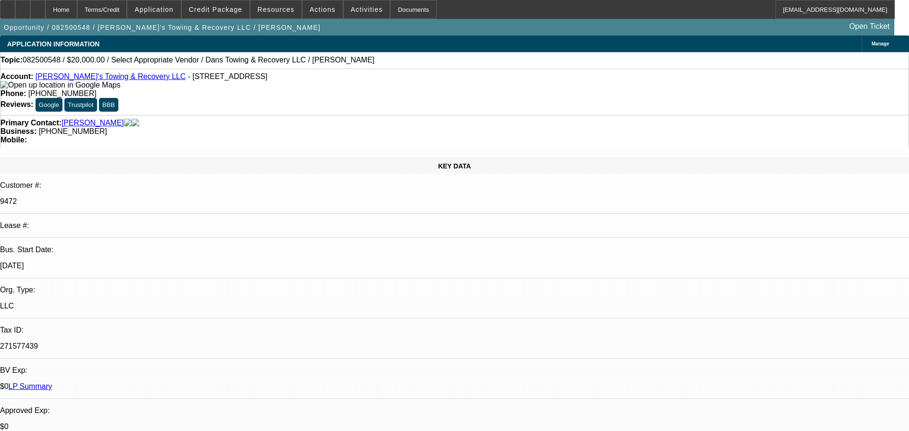
select select "1"
select select "2"
select select "4"
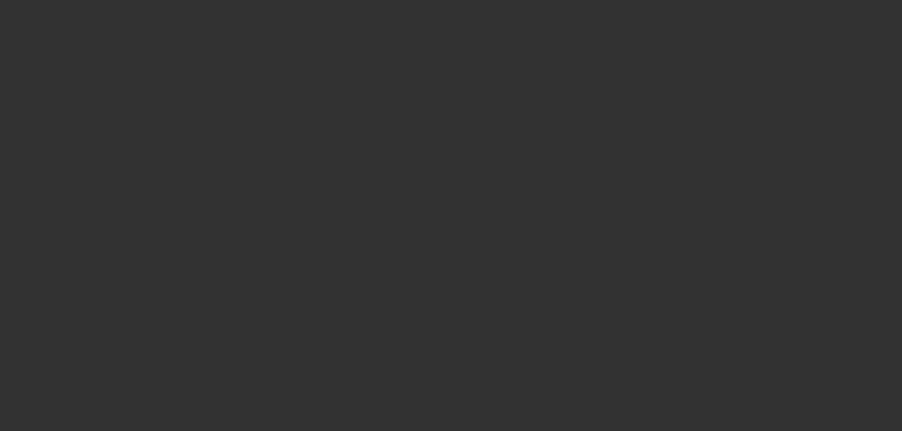
select select "0"
select select "2"
select select "0.1"
select select "4"
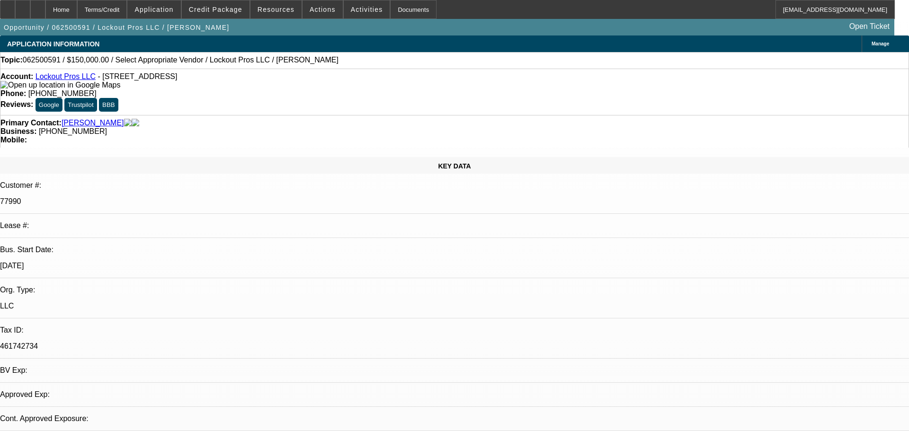
select select "0"
select select "2"
select select "0.1"
select select "4"
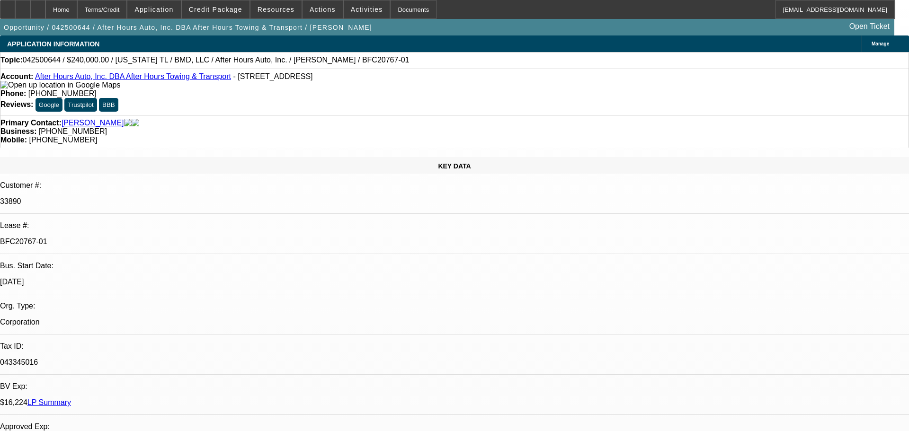
select select "0"
select select "2"
select select "0.1"
select select "4"
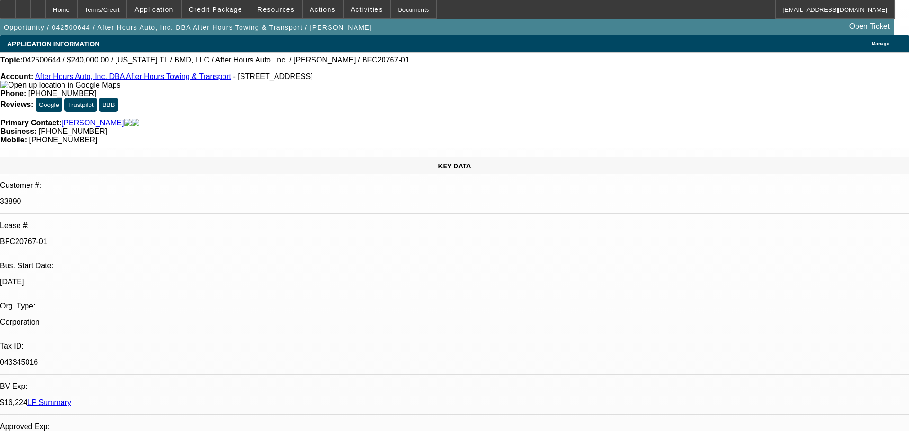
select select "0"
select select "2"
select select "0.1"
select select "4"
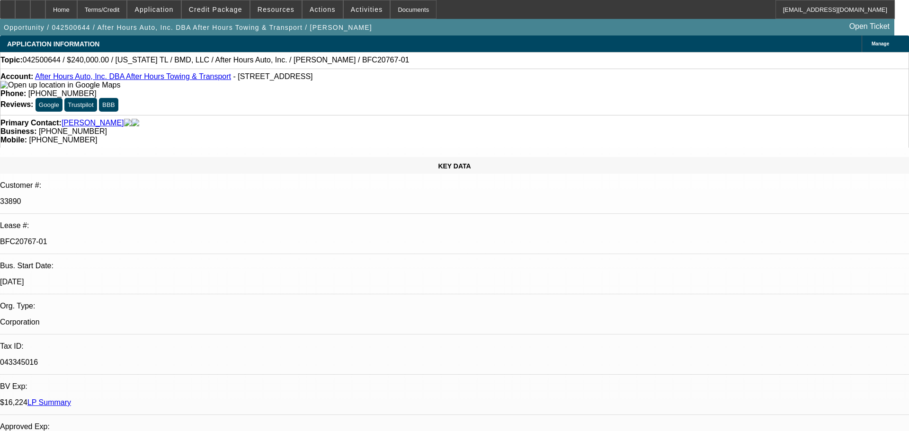
select select "0"
select select "2"
select select "0.1"
select select "4"
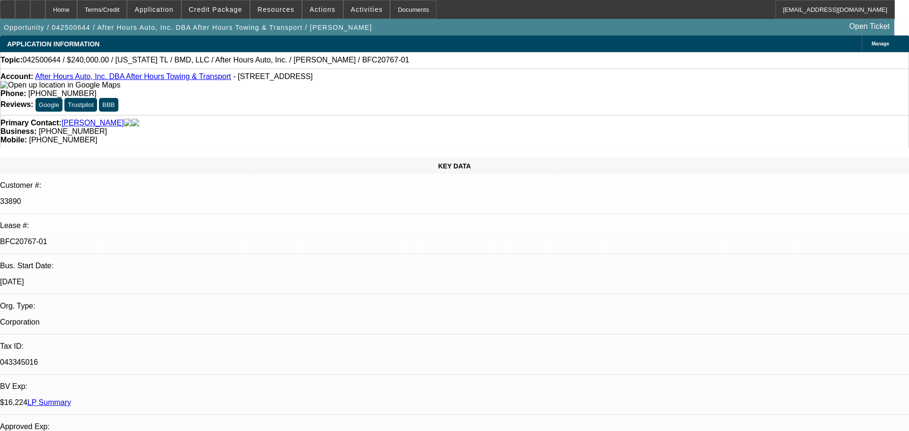
select select "0"
select select "2"
select select "0"
select select "6"
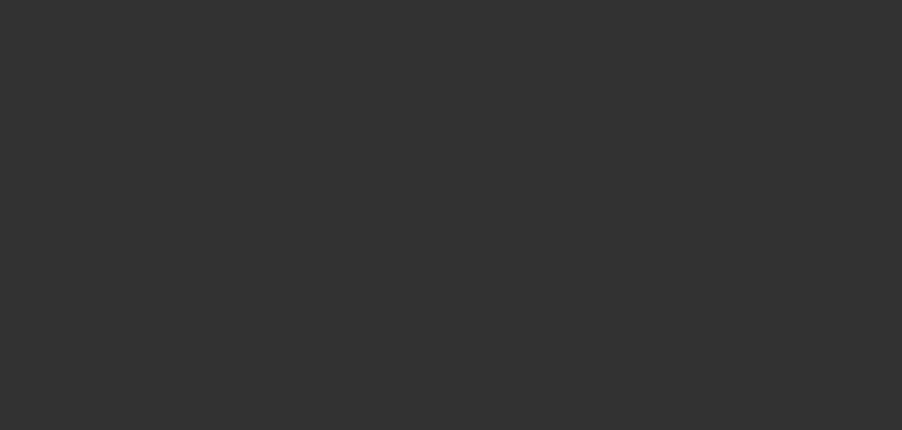
select select "0"
select select "9"
select select "0"
select select "6"
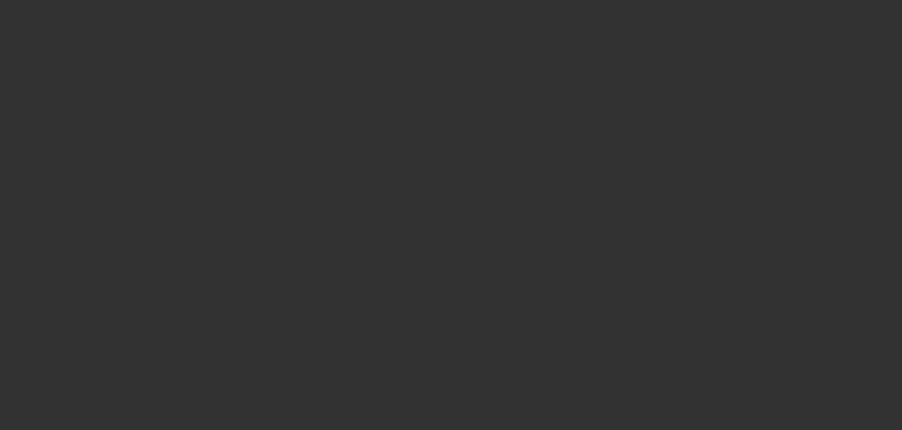
select select "0"
select select "9"
select select "0.1"
select select "4"
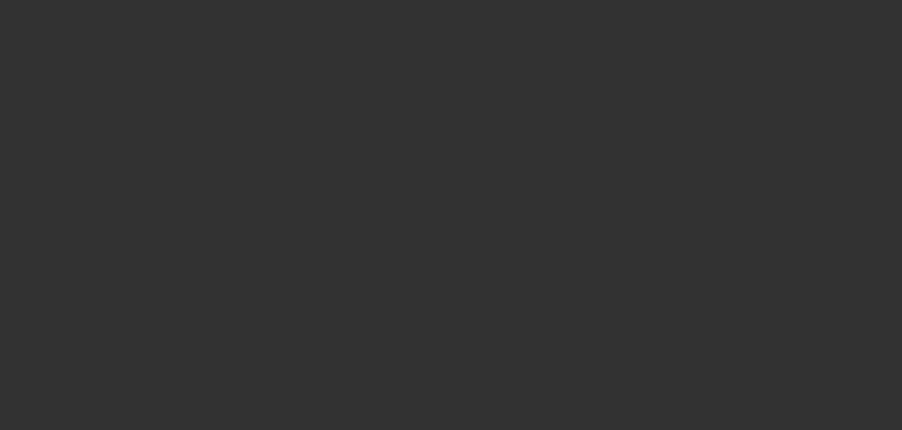
select select "0"
select select "0.1"
select select "4"
select select "0"
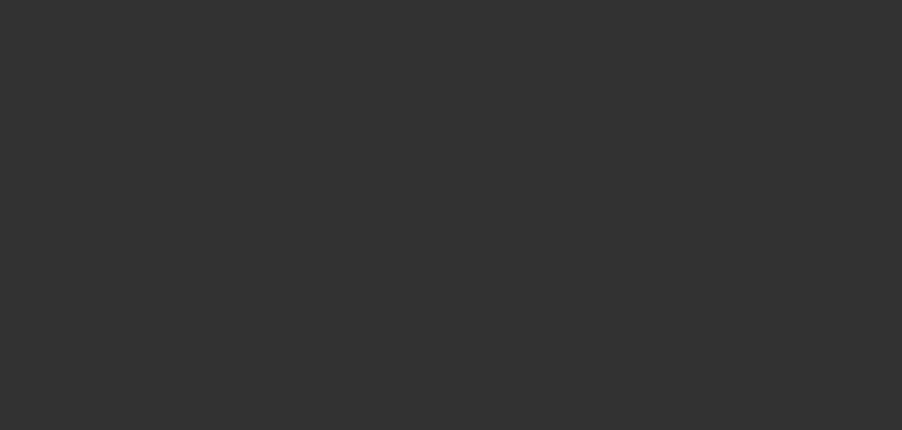
select select "0"
select select "9"
select select "0"
select select "6"
